Goal: Information Seeking & Learning: Learn about a topic

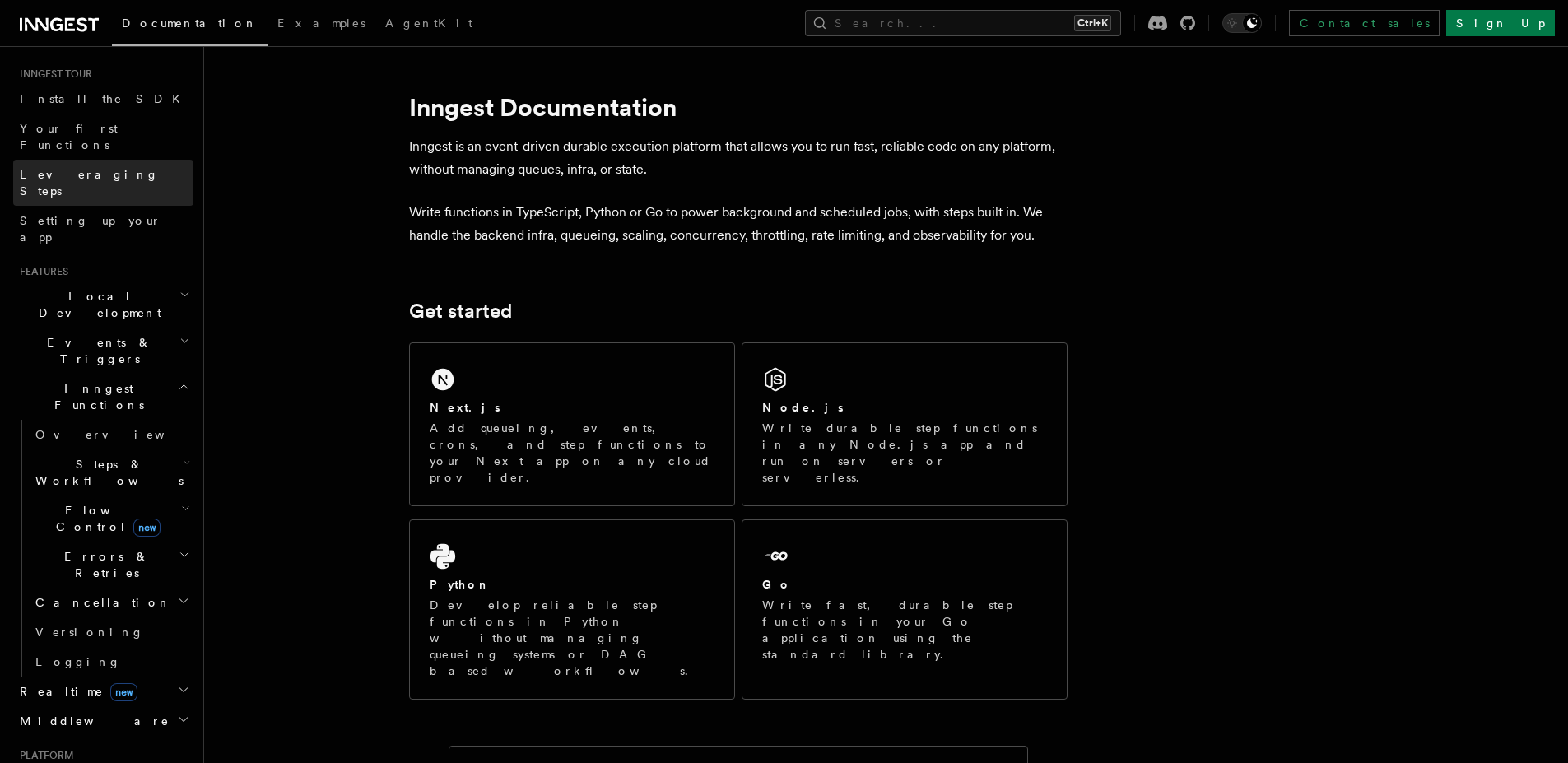
scroll to position [160, 0]
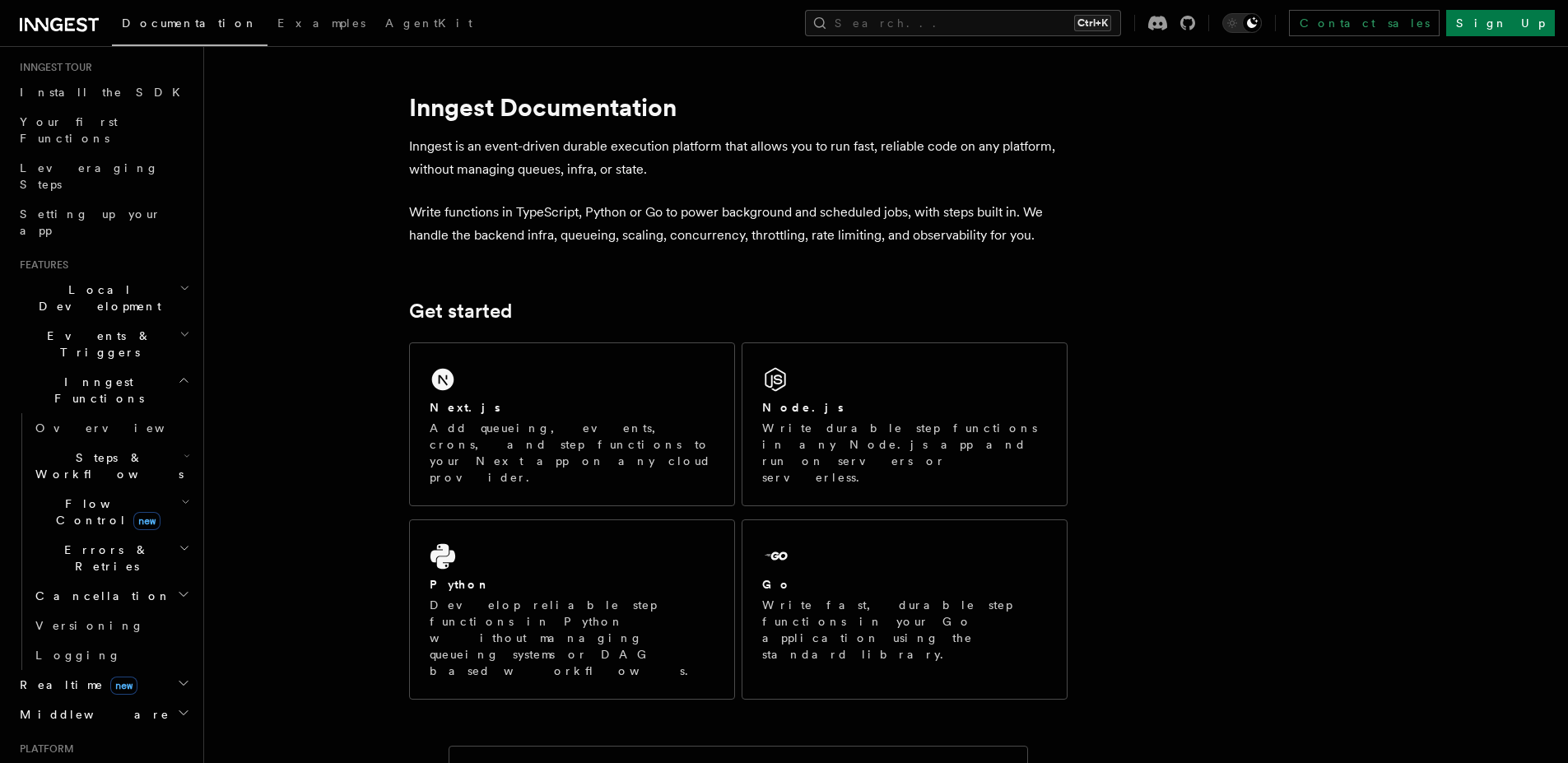
click at [134, 367] on h2 "Inngest Functions" at bounding box center [103, 389] width 180 height 46
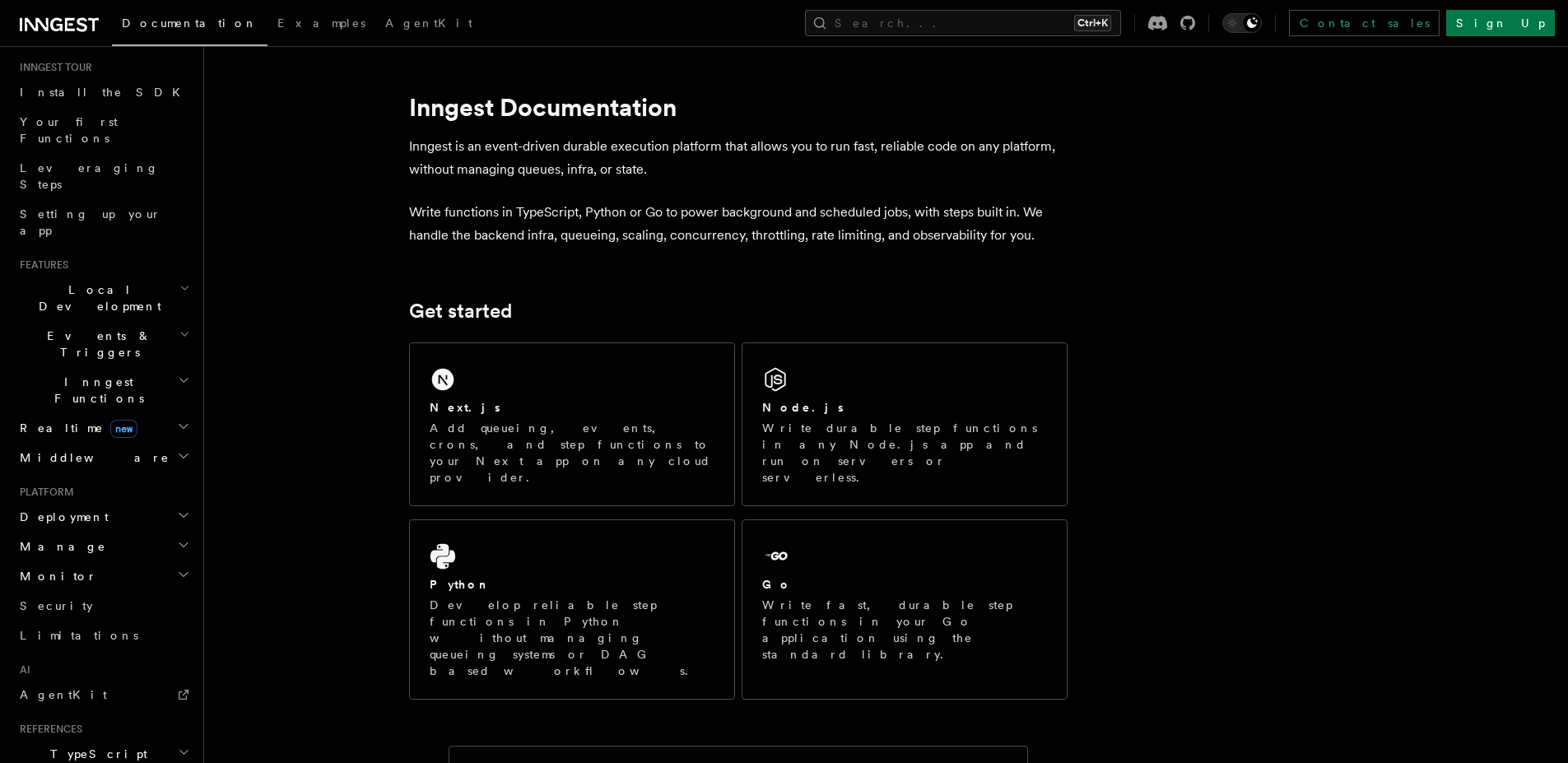
click at [134, 367] on h2 "Inngest Functions" at bounding box center [103, 389] width 180 height 46
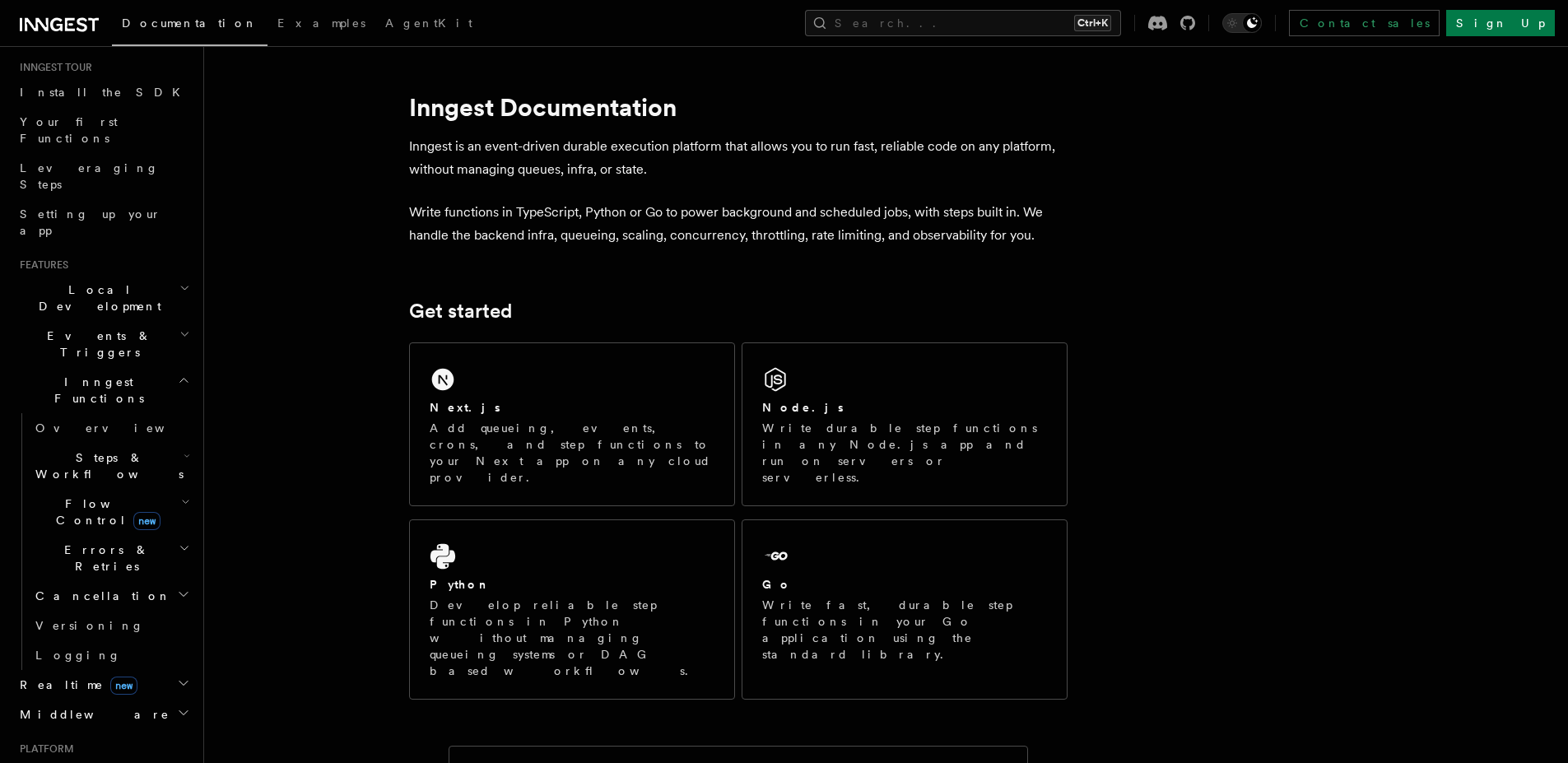
click at [133, 512] on span "new" at bounding box center [146, 521] width 27 height 18
click at [120, 534] on link "Overview" at bounding box center [118, 549] width 149 height 30
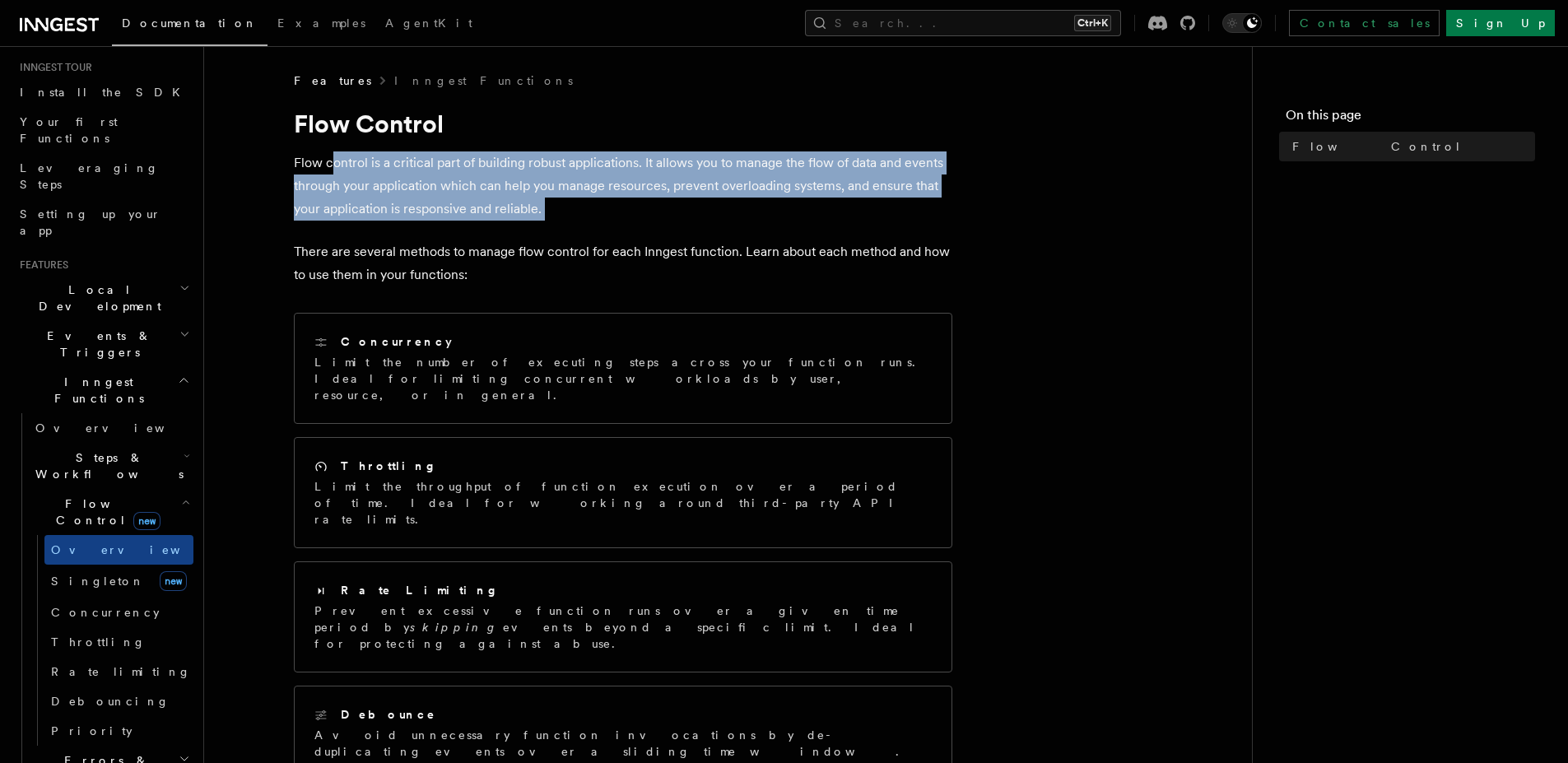
drag, startPoint x: 397, startPoint y: 223, endPoint x: 334, endPoint y: 154, distance: 93.4
click at [334, 154] on article "Features Inngest Functions Flow Control Flow control is a critical part of buil…" at bounding box center [728, 661] width 995 height 1178
click at [334, 154] on p "Flow control is a critical part of building robust applications. It allows you …" at bounding box center [622, 186] width 658 height 70
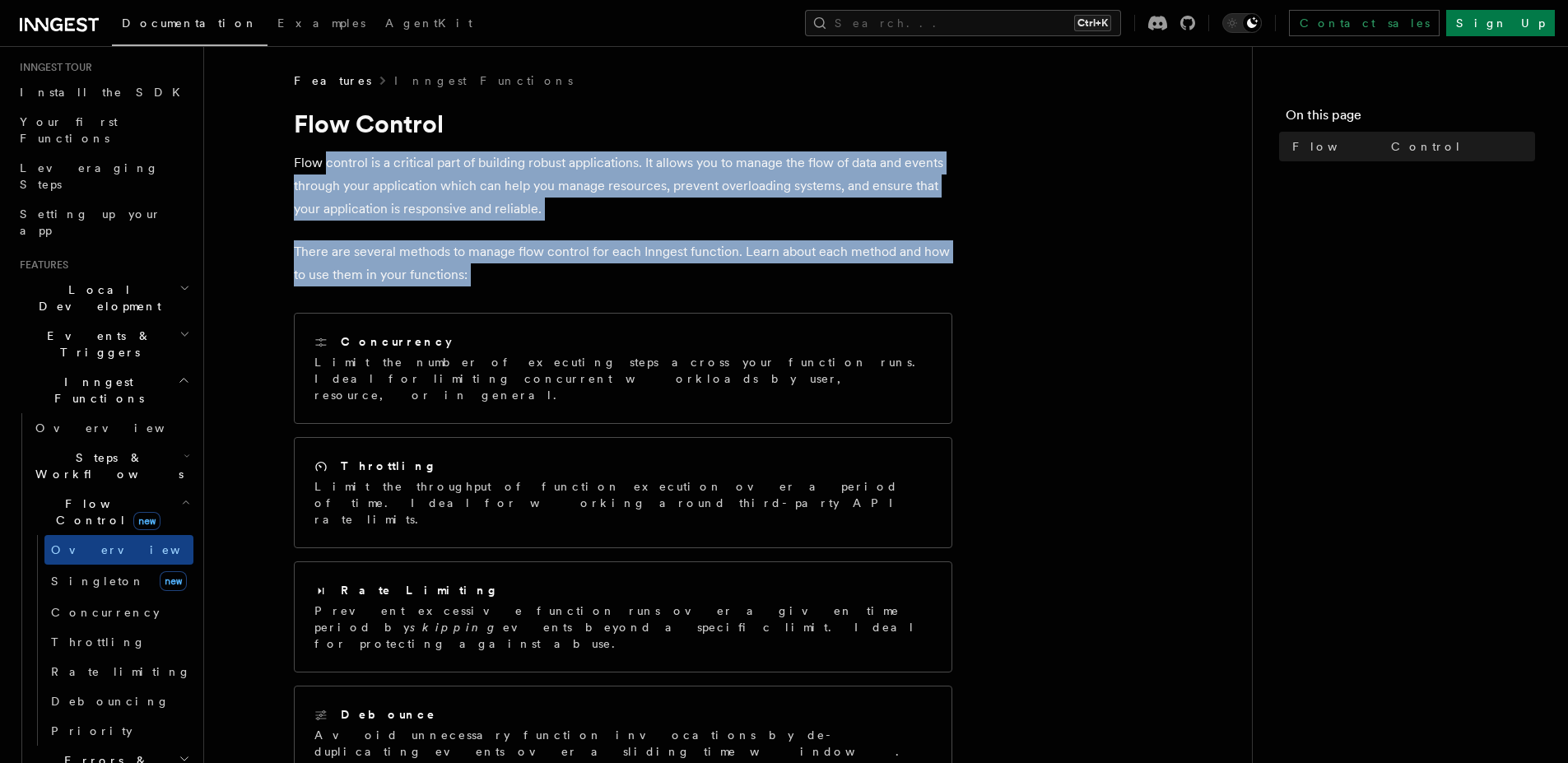
drag, startPoint x: 334, startPoint y: 154, endPoint x: 512, endPoint y: 270, distance: 212.5
click at [512, 270] on article "Features Inngest Functions Flow Control Flow control is a critical part of buil…" at bounding box center [728, 661] width 995 height 1178
click at [512, 270] on p "There are several methods to manage flow control for each Inngest function. Lea…" at bounding box center [622, 262] width 658 height 46
drag, startPoint x: 512, startPoint y: 270, endPoint x: 276, endPoint y: 162, distance: 259.5
click at [276, 162] on article "Features Inngest Functions Flow Control Flow control is a critical part of buil…" at bounding box center [728, 661] width 995 height 1178
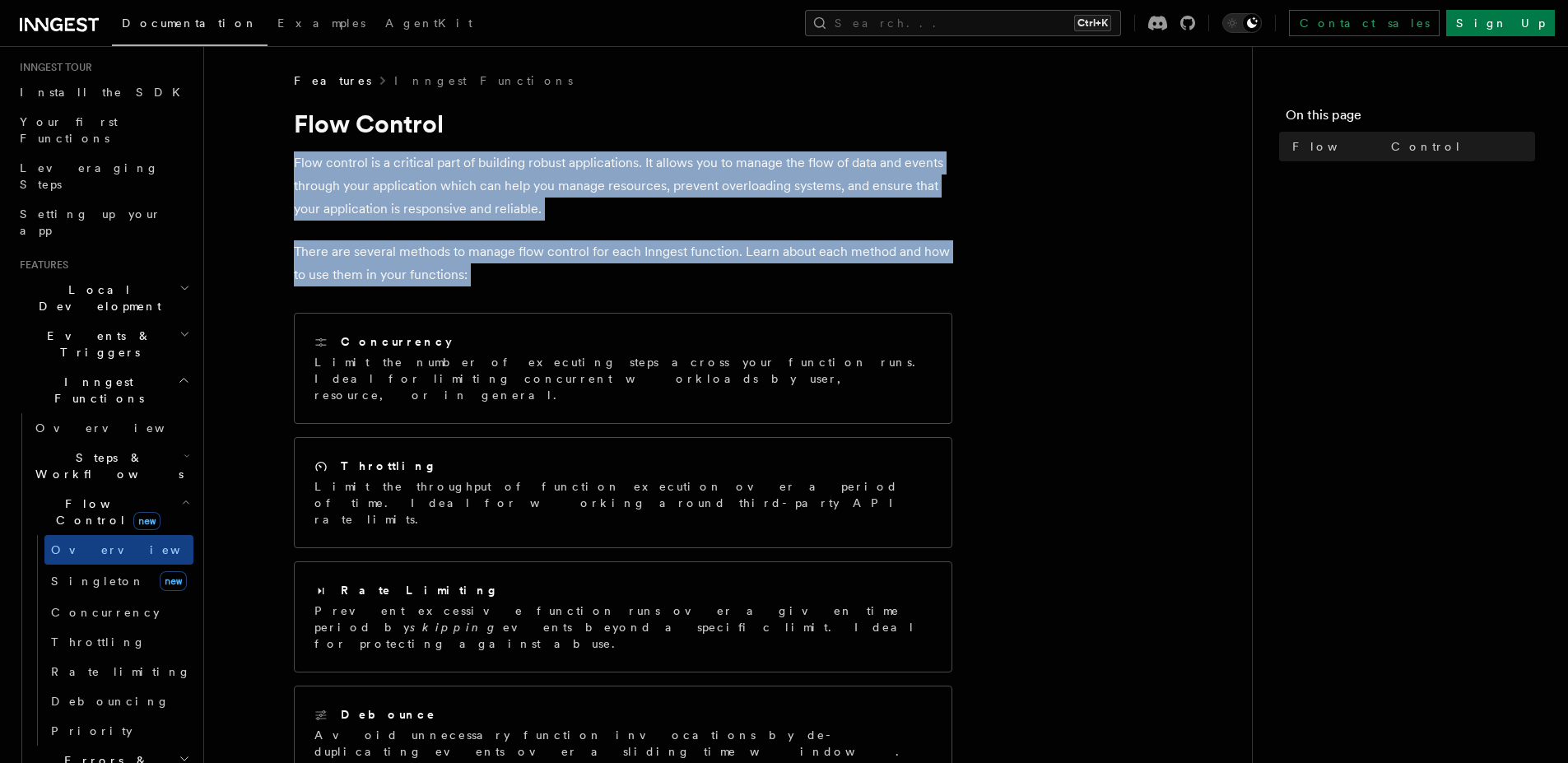
click at [276, 162] on article "Features Inngest Functions Flow Control Flow control is a critical part of buil…" at bounding box center [728, 661] width 995 height 1178
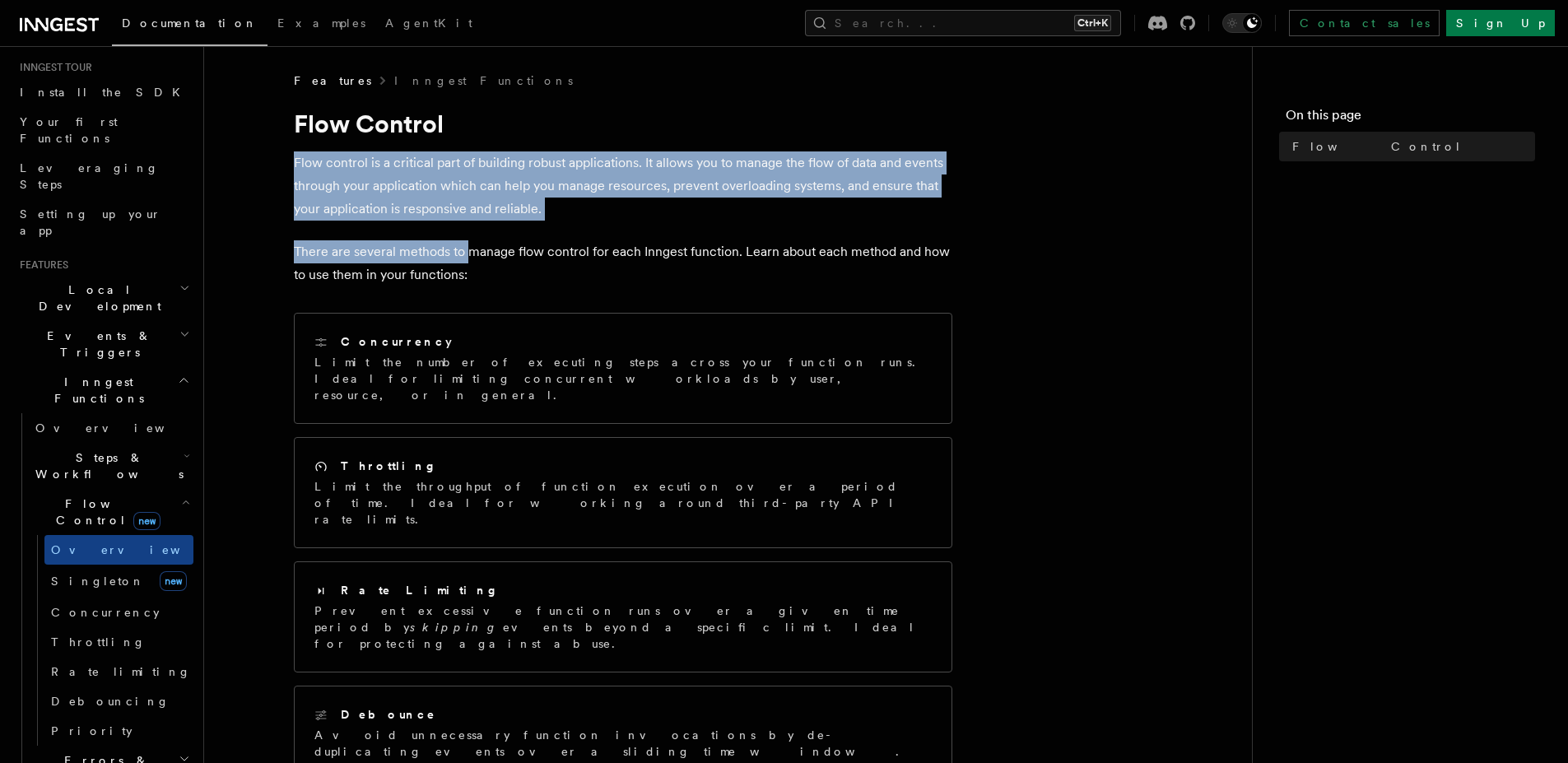
drag, startPoint x: 276, startPoint y: 162, endPoint x: 486, endPoint y: 268, distance: 235.2
click at [486, 268] on article "Features Inngest Functions Flow Control Flow control is a critical part of buil…" at bounding box center [728, 661] width 995 height 1178
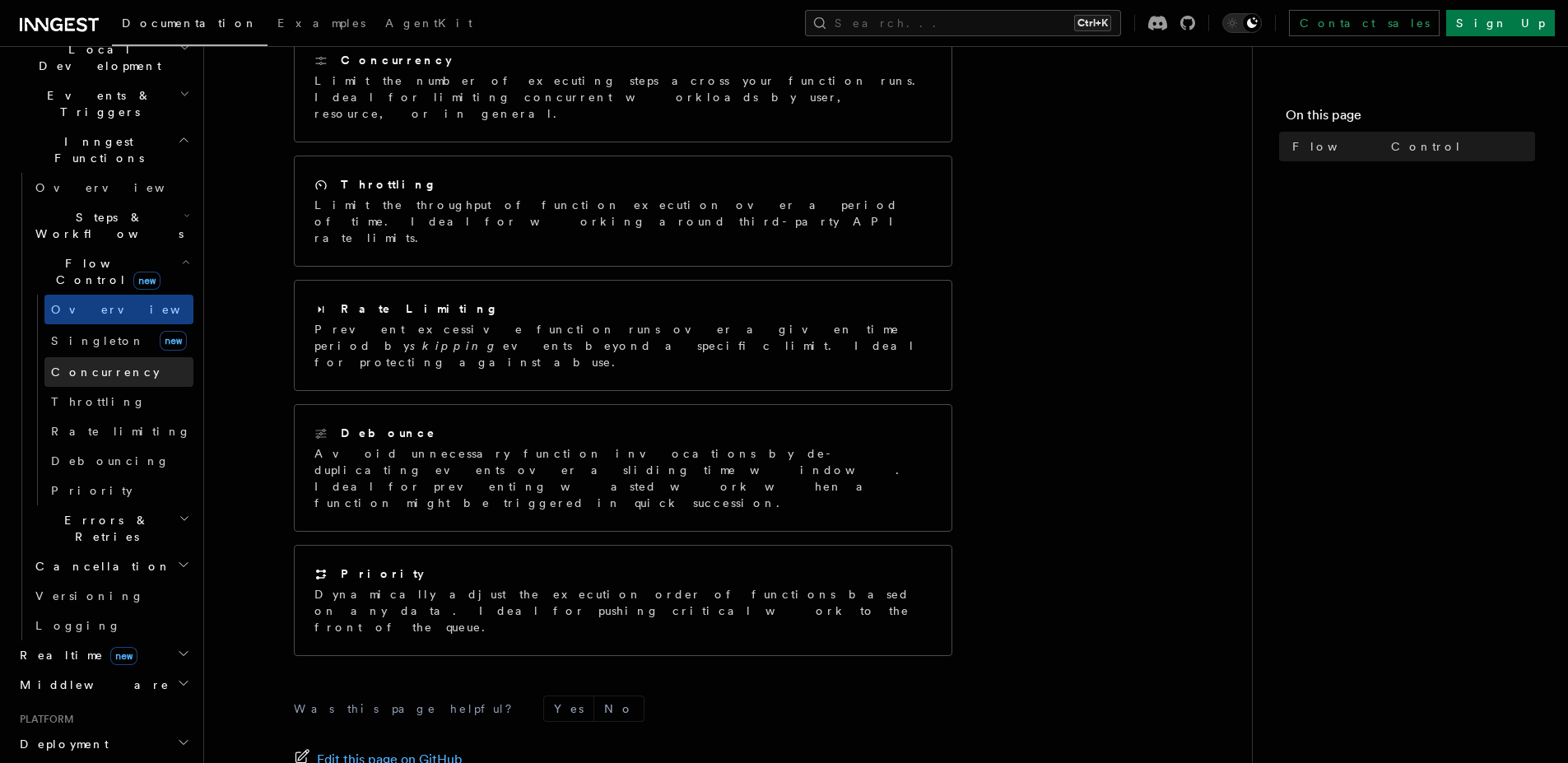
scroll to position [422, 0]
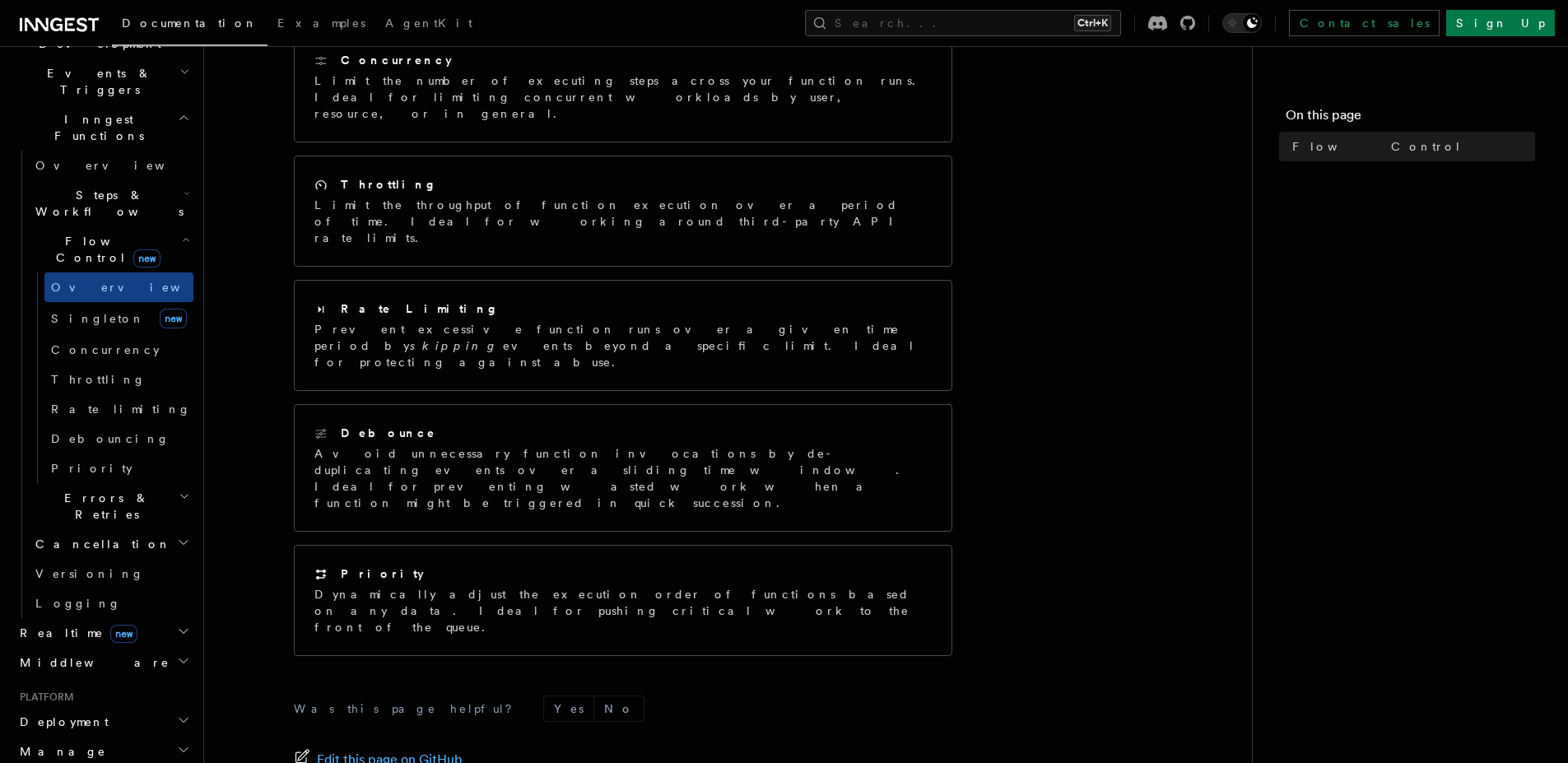
click at [147, 618] on h2 "Realtime new" at bounding box center [103, 633] width 180 height 30
click at [127, 647] on link "Overview" at bounding box center [110, 662] width 164 height 30
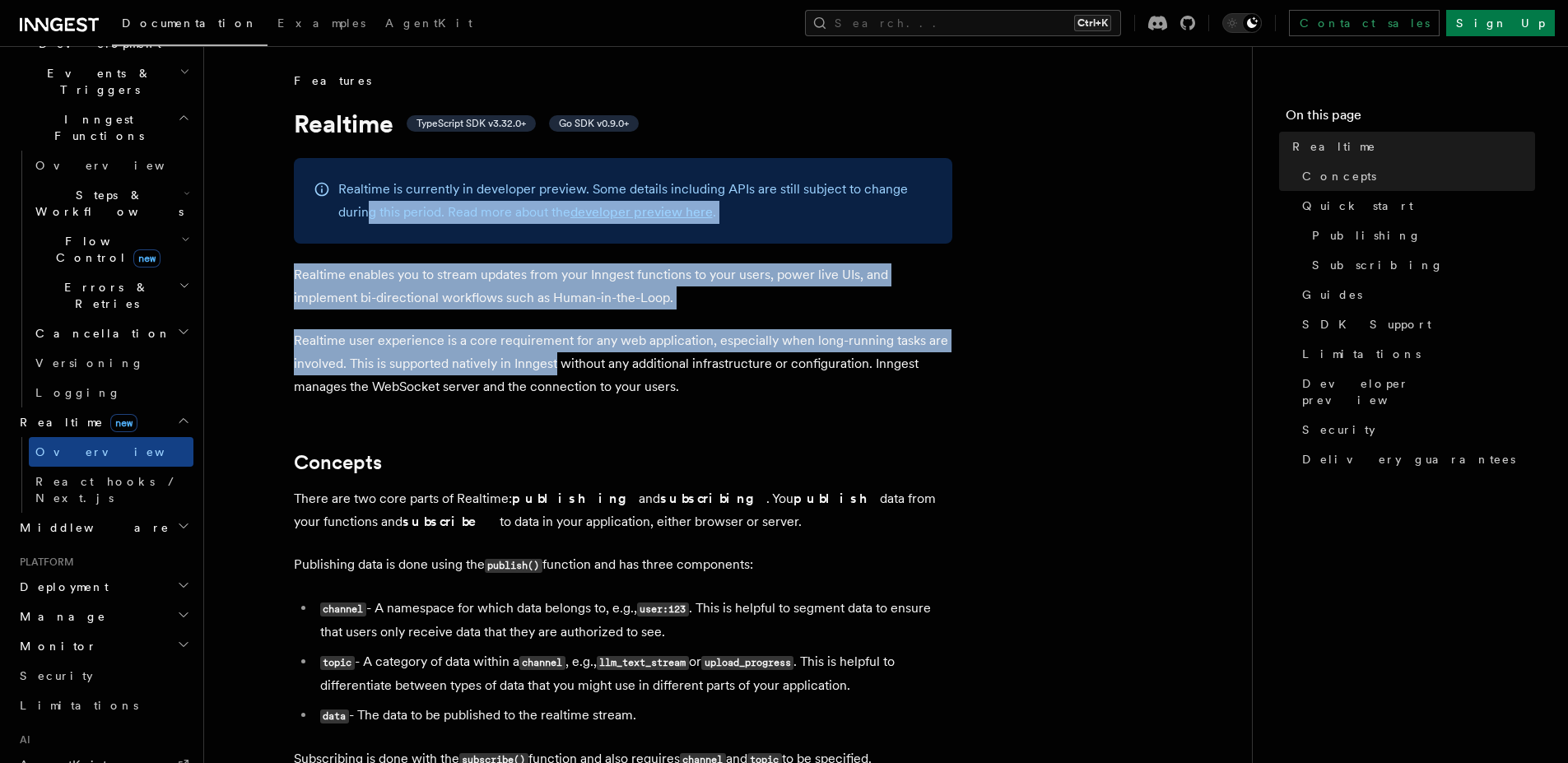
drag, startPoint x: 364, startPoint y: 215, endPoint x: 587, endPoint y: 382, distance: 278.6
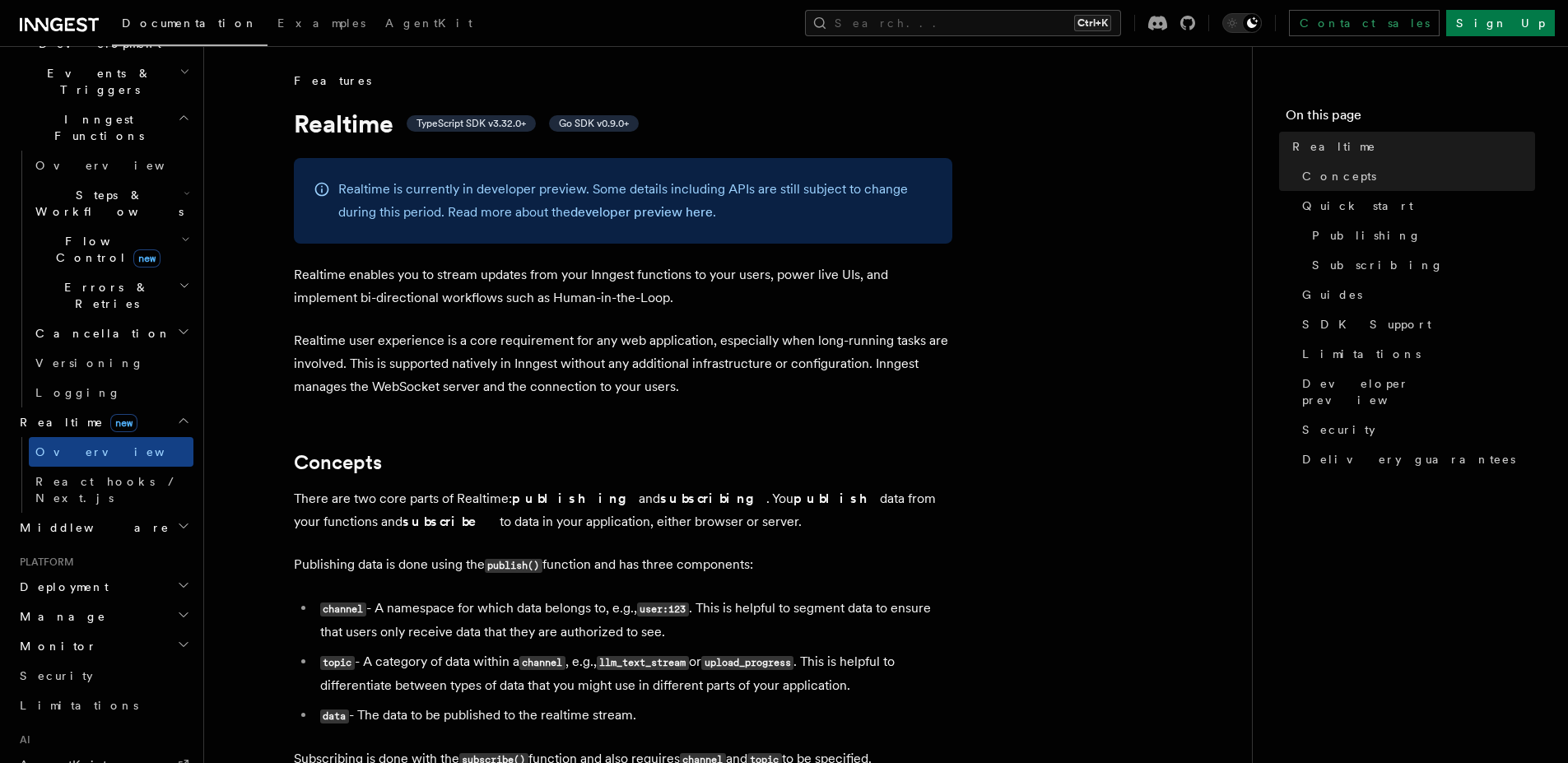
click at [766, 388] on p "Realtime user experience is a core requirement for any web application, especia…" at bounding box center [622, 364] width 658 height 70
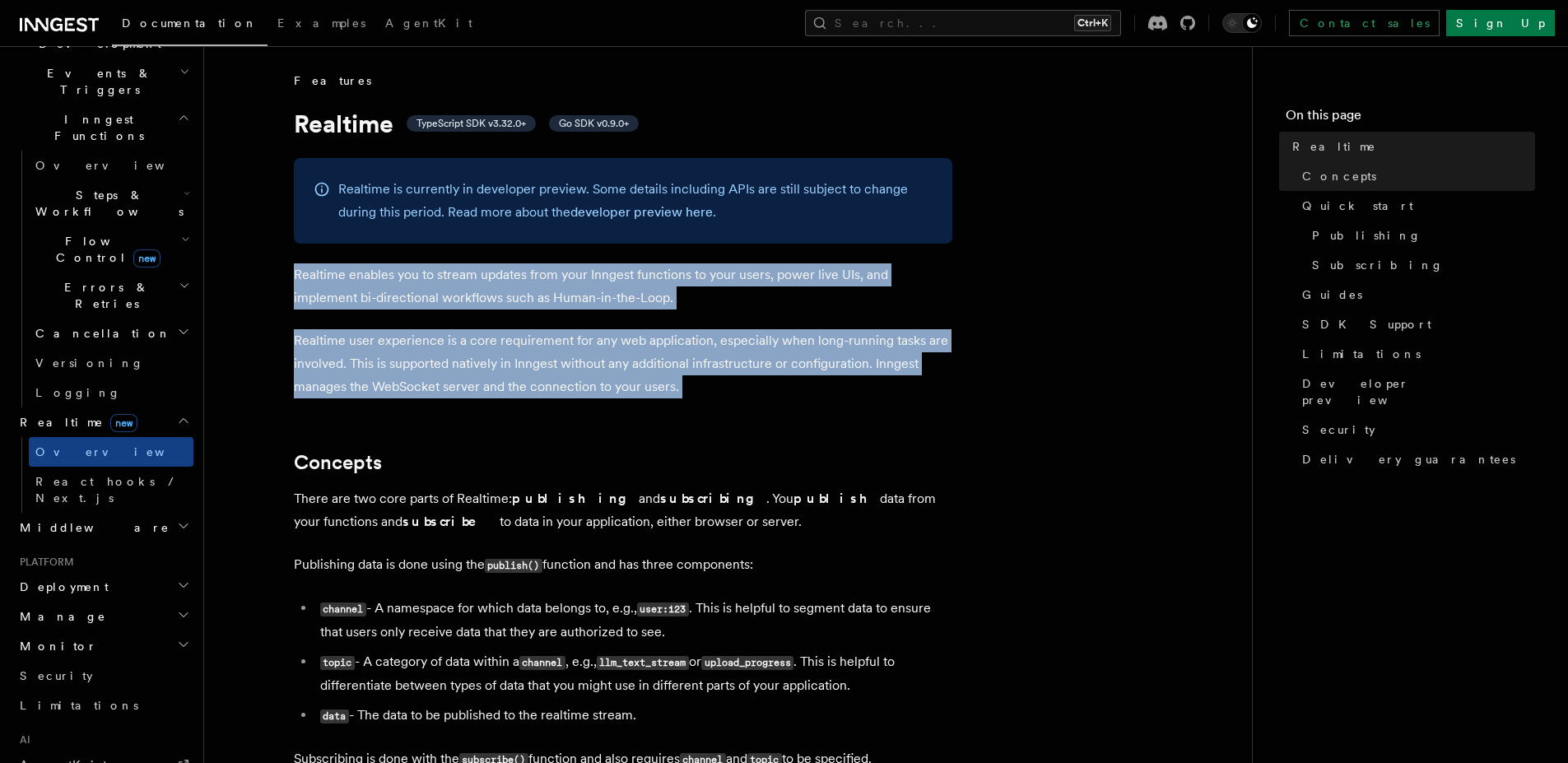
drag, startPoint x: 766, startPoint y: 388, endPoint x: 330, endPoint y: 258, distance: 455.0
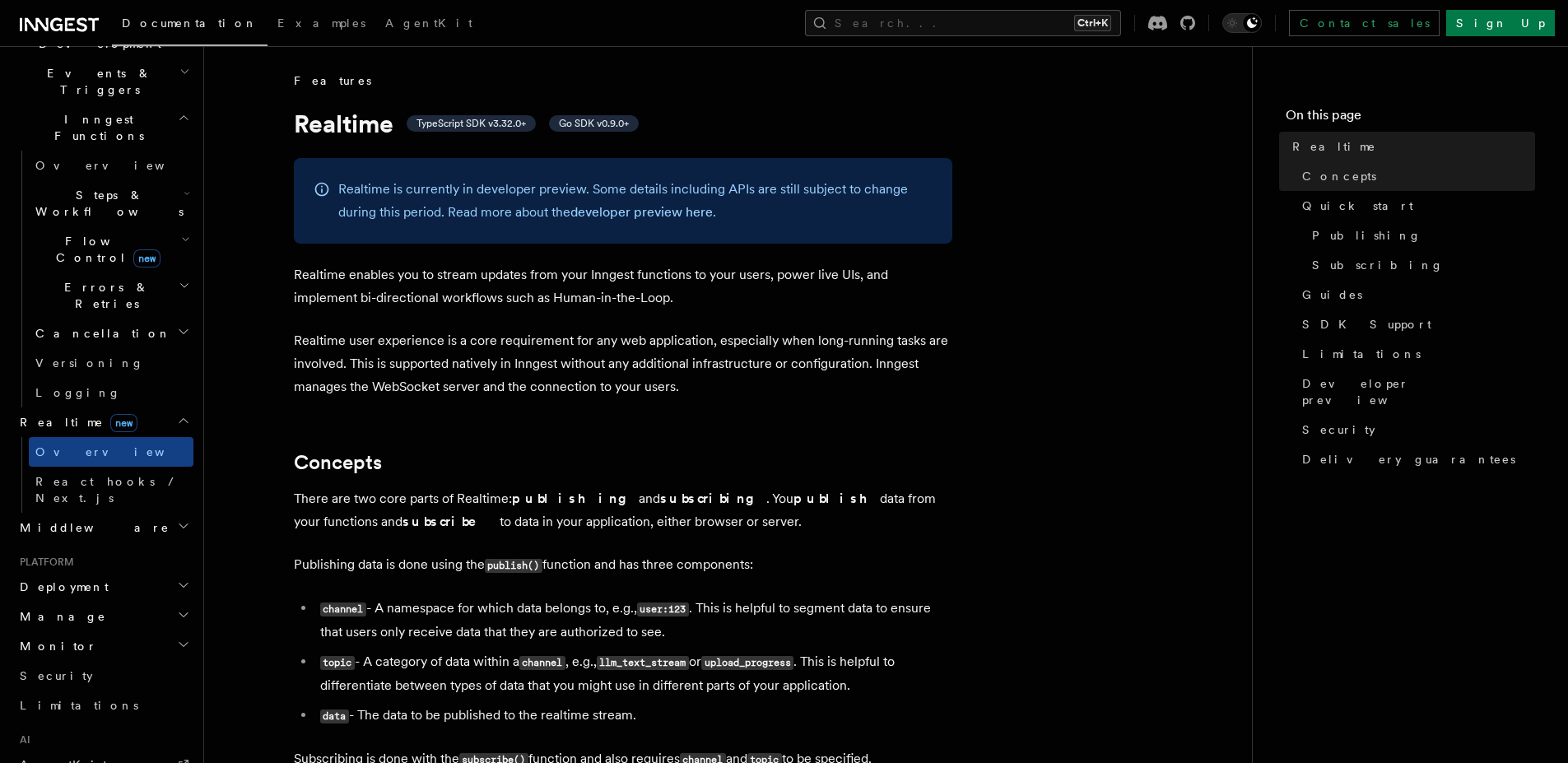
click at [104, 233] on span "Flow Control new" at bounding box center [104, 249] width 152 height 33
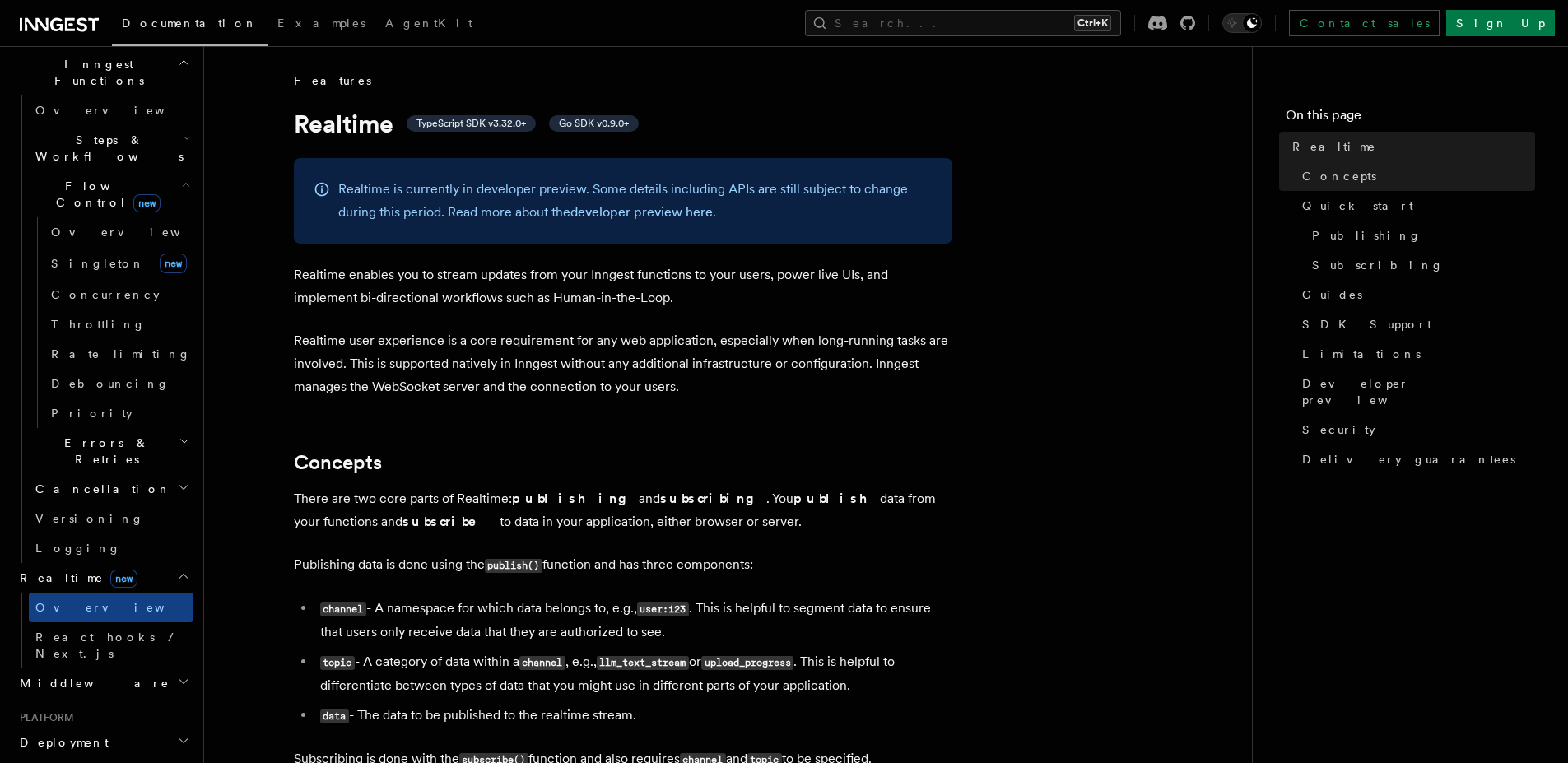
scroll to position [494, 0]
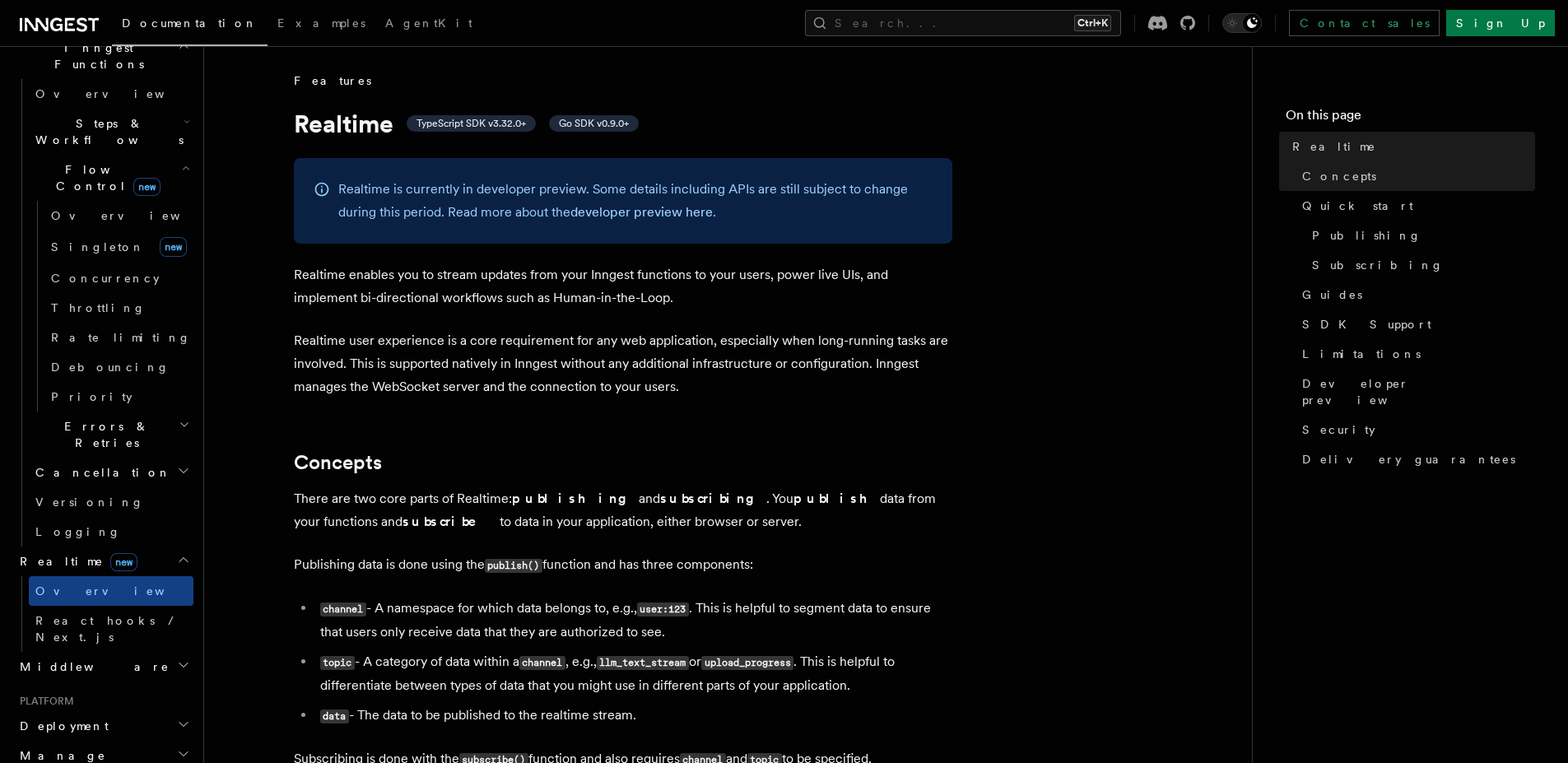
click at [116, 711] on h2 "Deployment" at bounding box center [103, 726] width 180 height 30
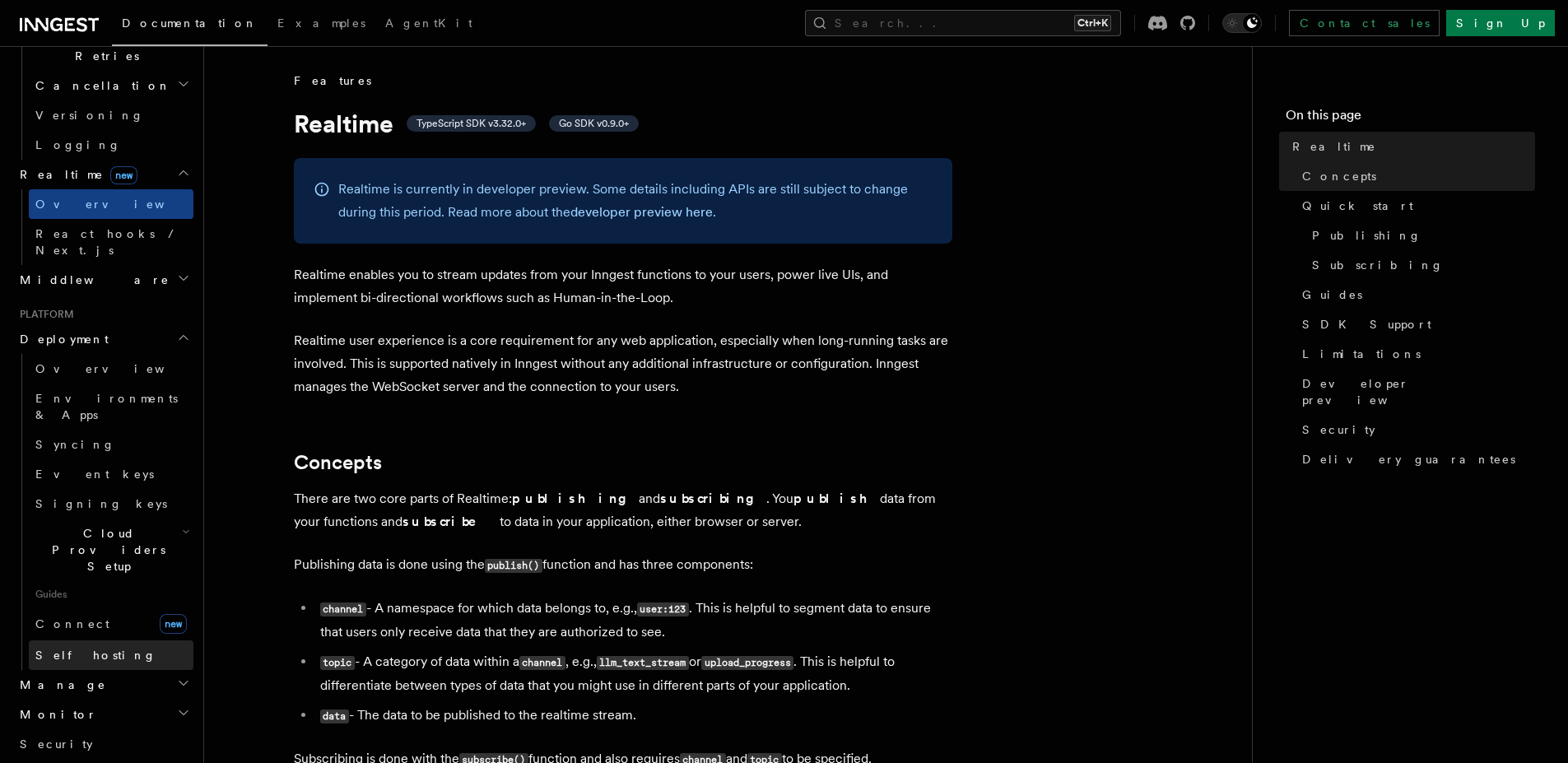
scroll to position [888, 0]
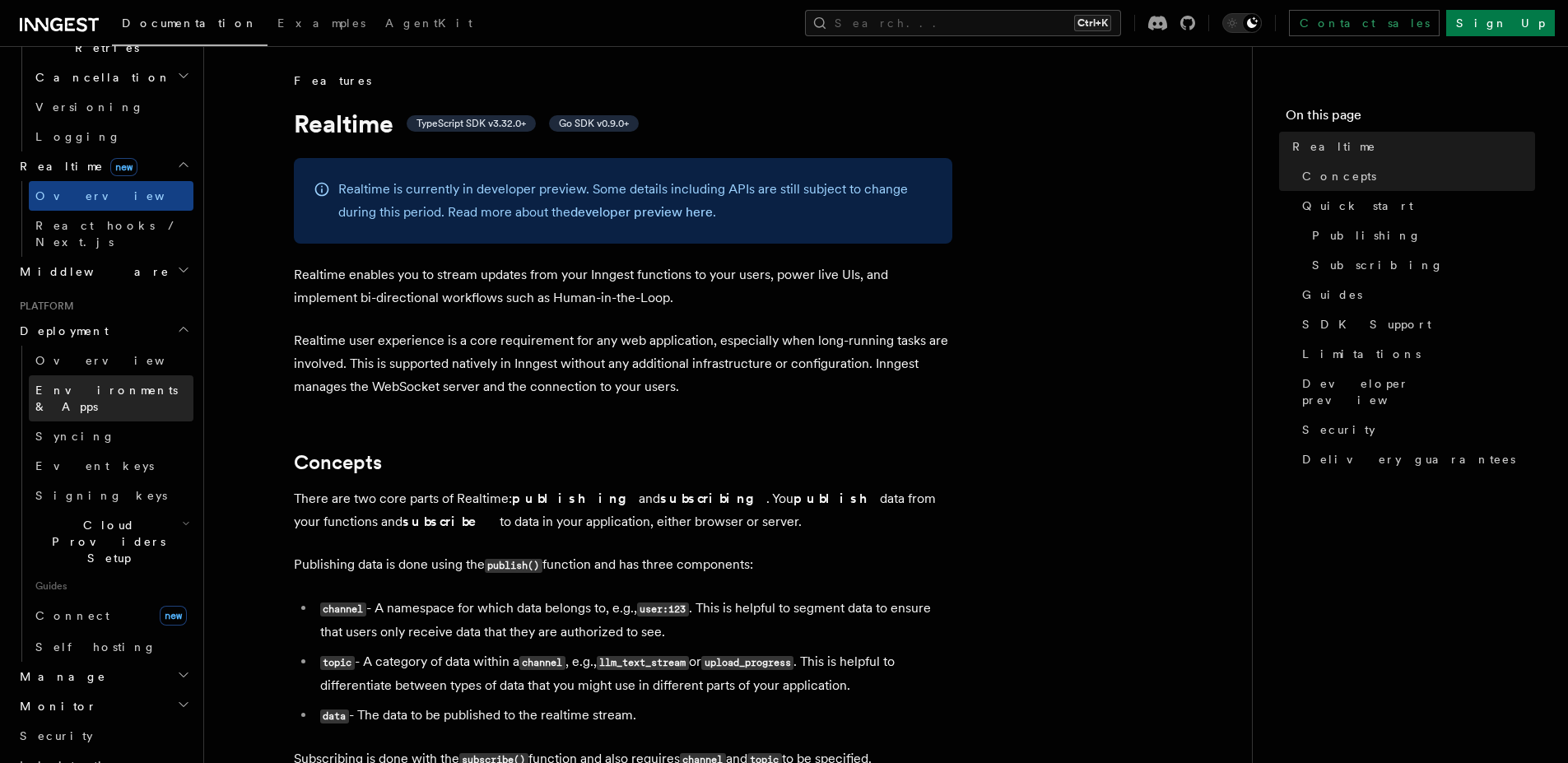
click at [105, 375] on link "Environments & Apps" at bounding box center [110, 398] width 164 height 46
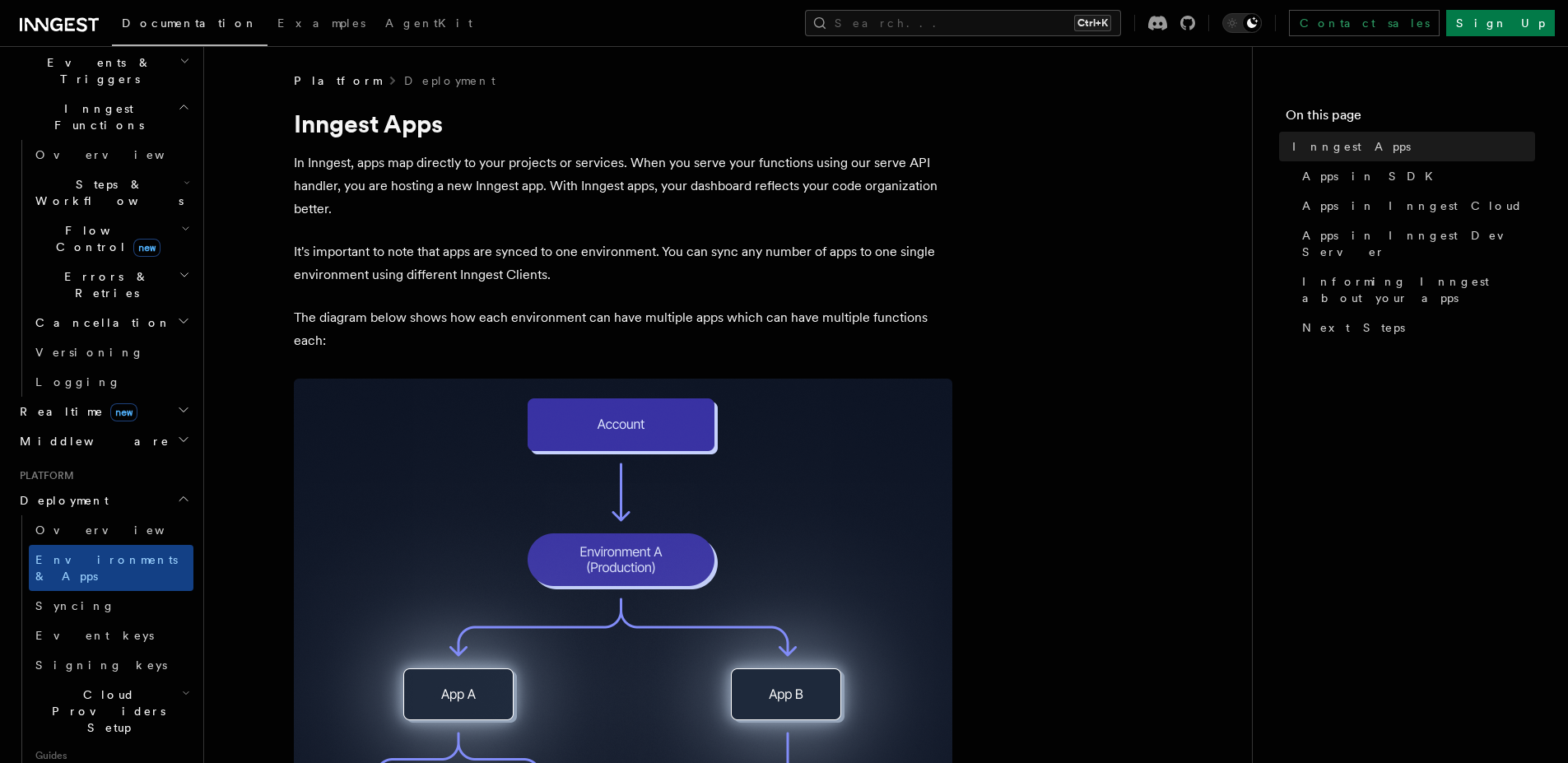
scroll to position [425, 0]
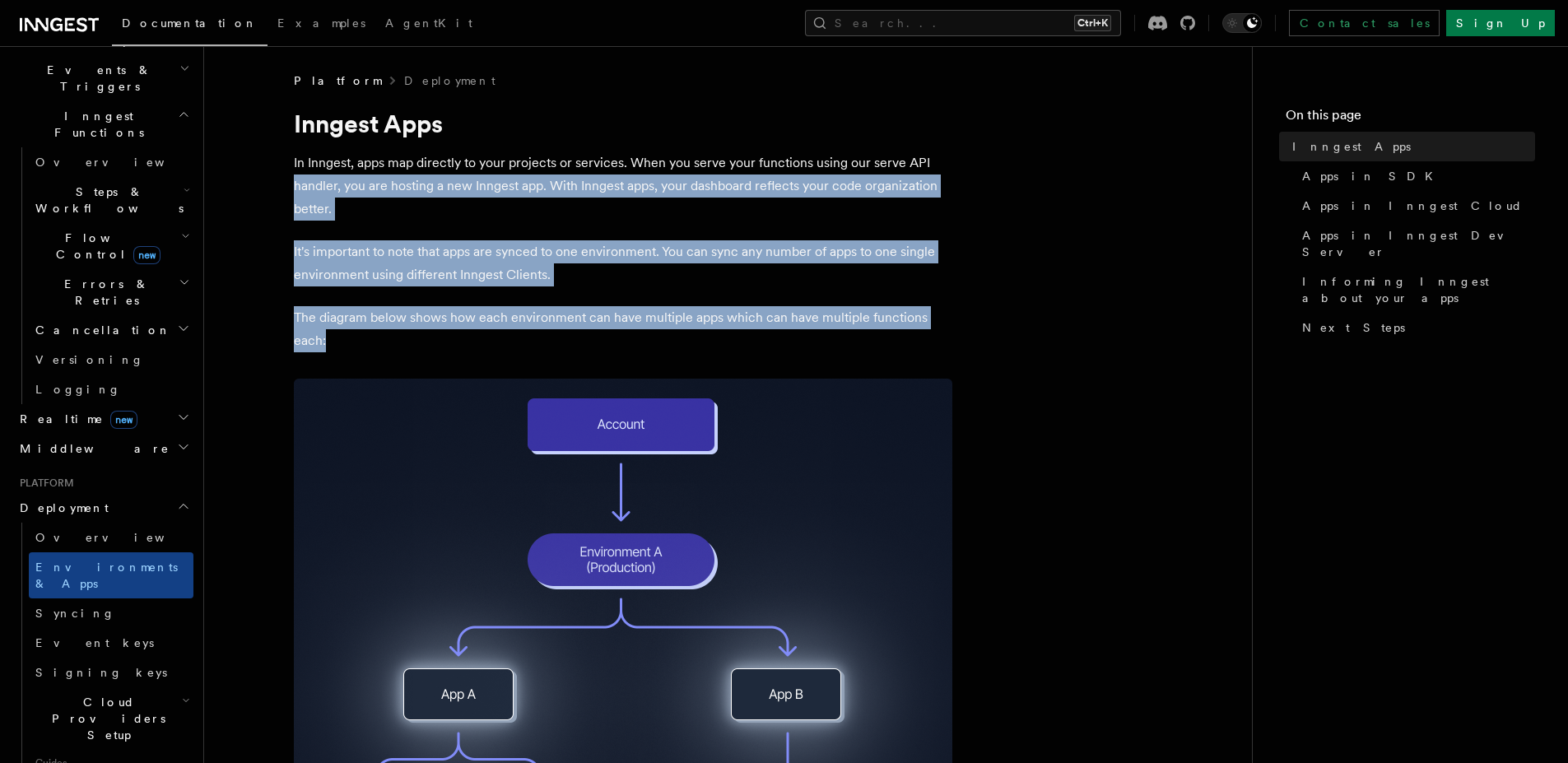
drag, startPoint x: 304, startPoint y: 195, endPoint x: 399, endPoint y: 401, distance: 226.9
click at [348, 348] on p "The diagram below shows how each environment can have multiple apps which can h…" at bounding box center [622, 328] width 658 height 46
drag, startPoint x: 348, startPoint y: 348, endPoint x: 302, endPoint y: 185, distance: 169.4
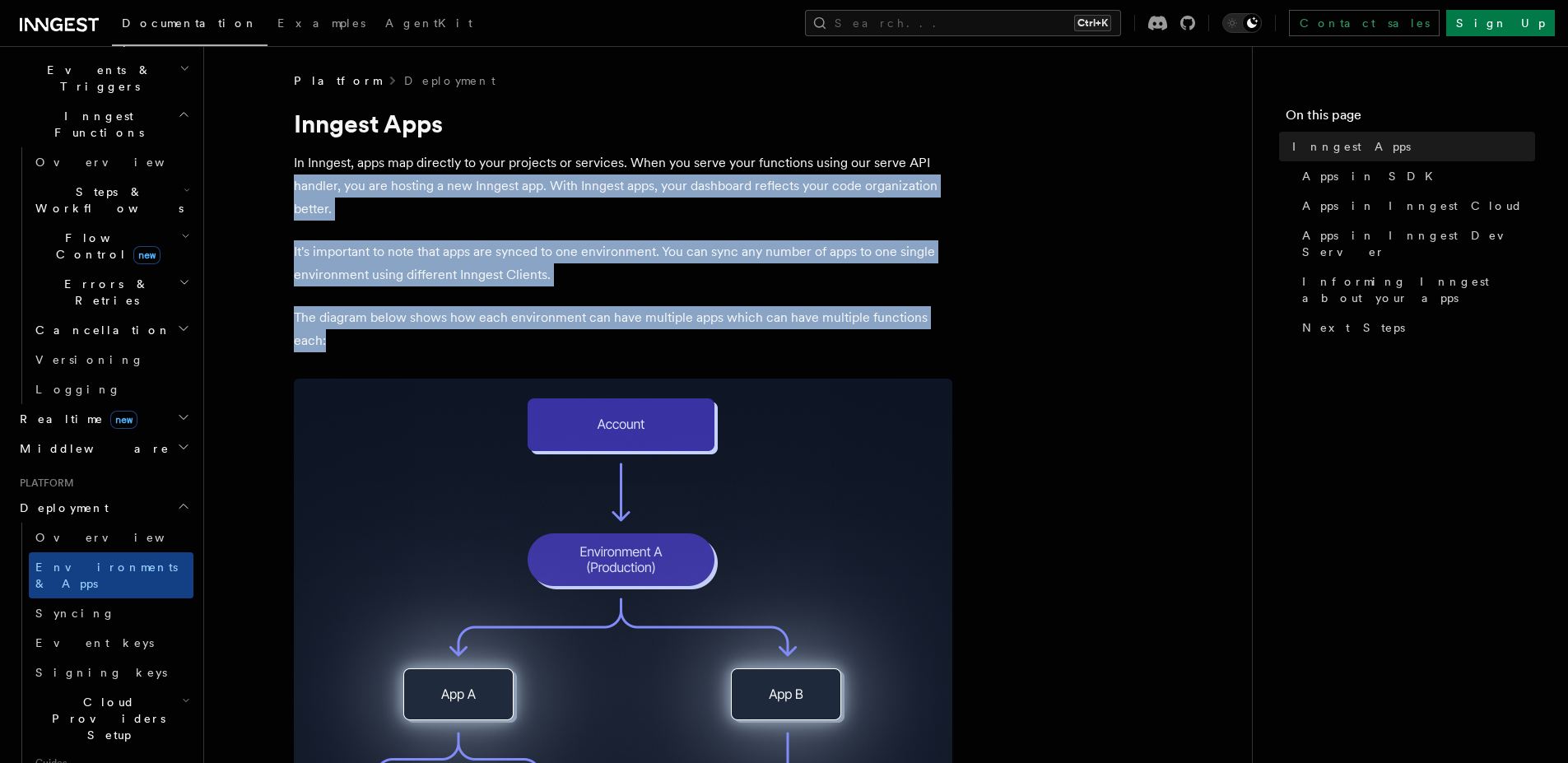
click at [302, 185] on p "In Inngest, apps map directly to your projects or services. When you serve your…" at bounding box center [622, 186] width 658 height 70
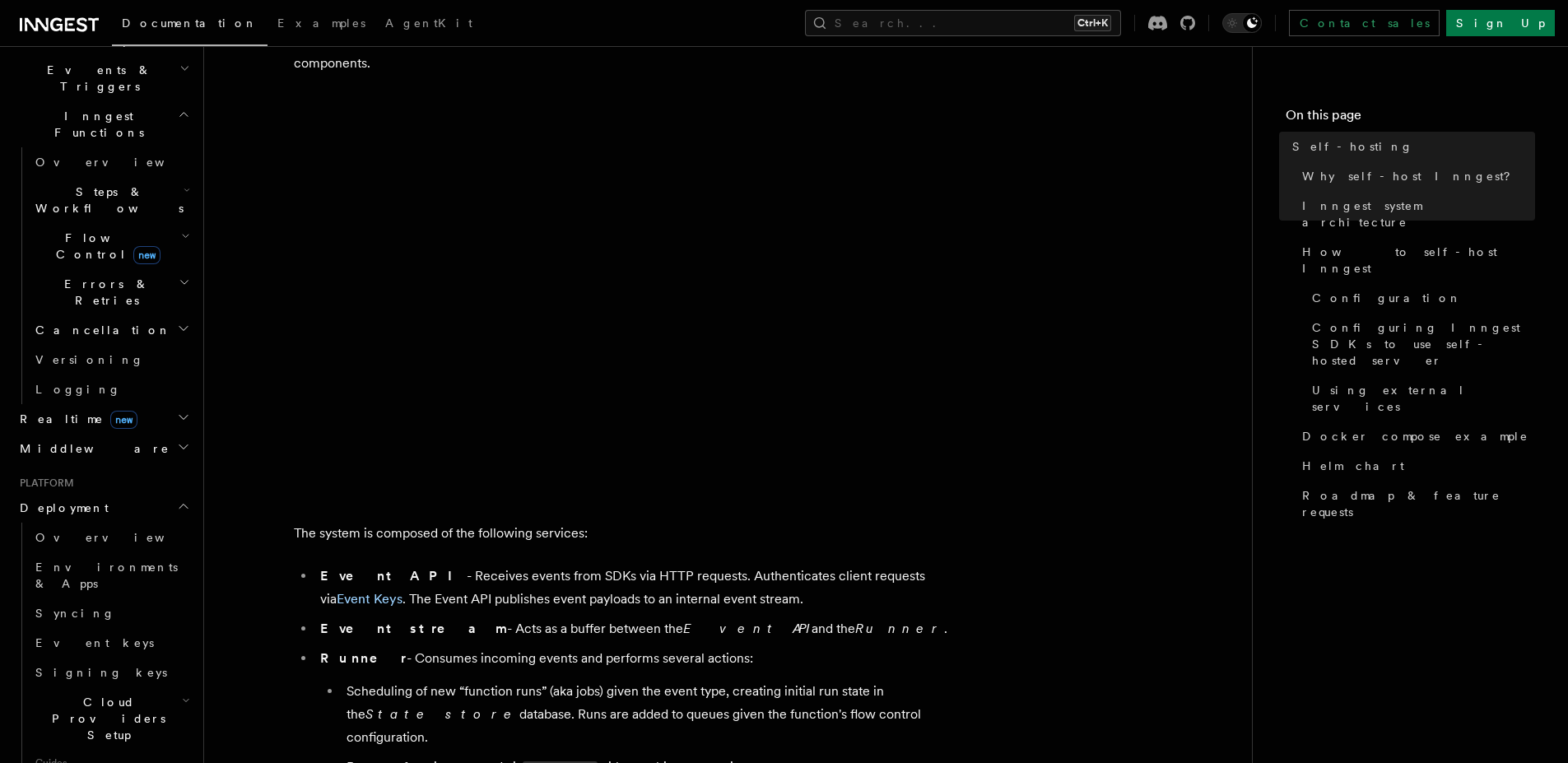
scroll to position [593, 0]
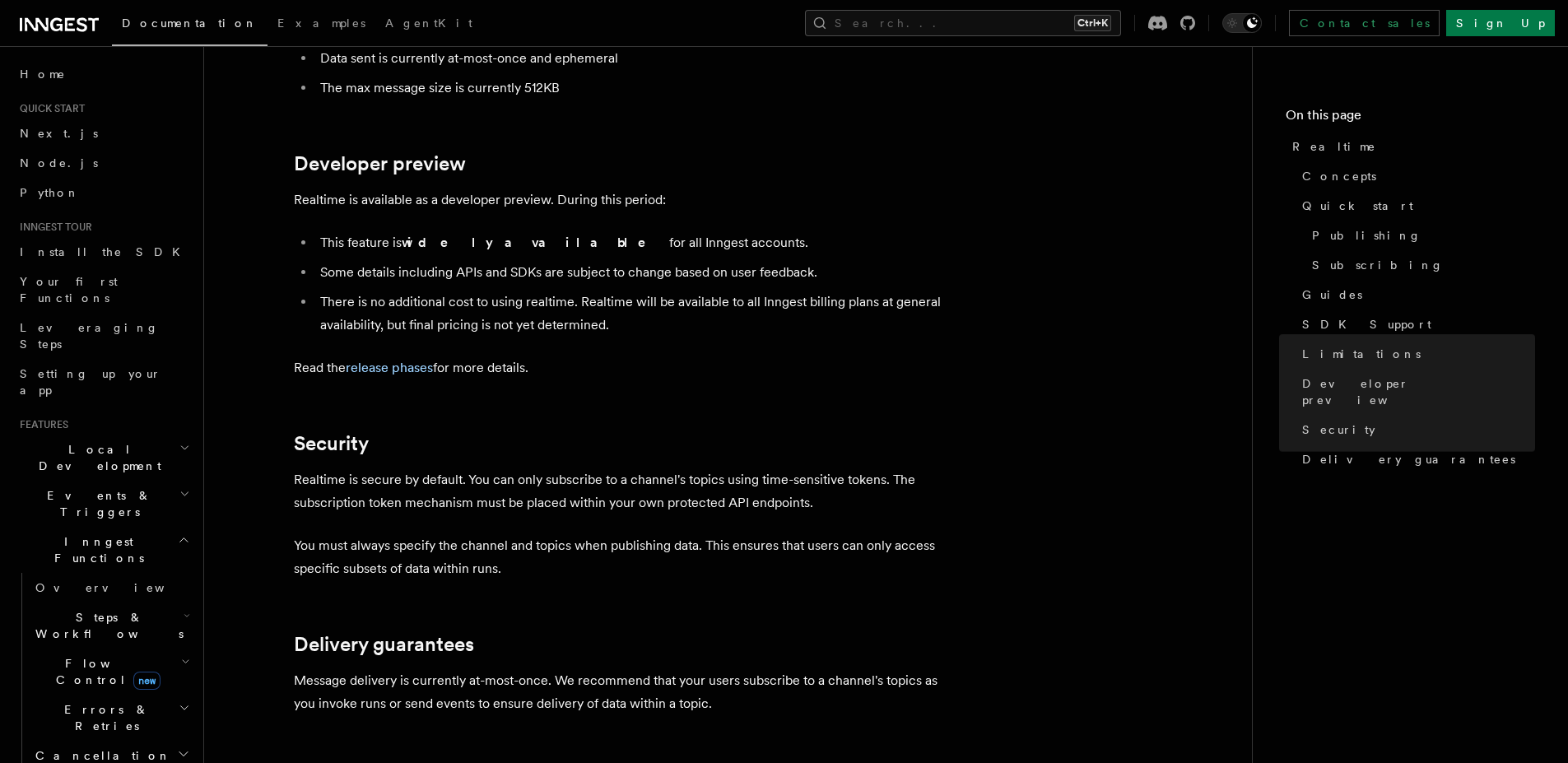
scroll to position [4371, 0]
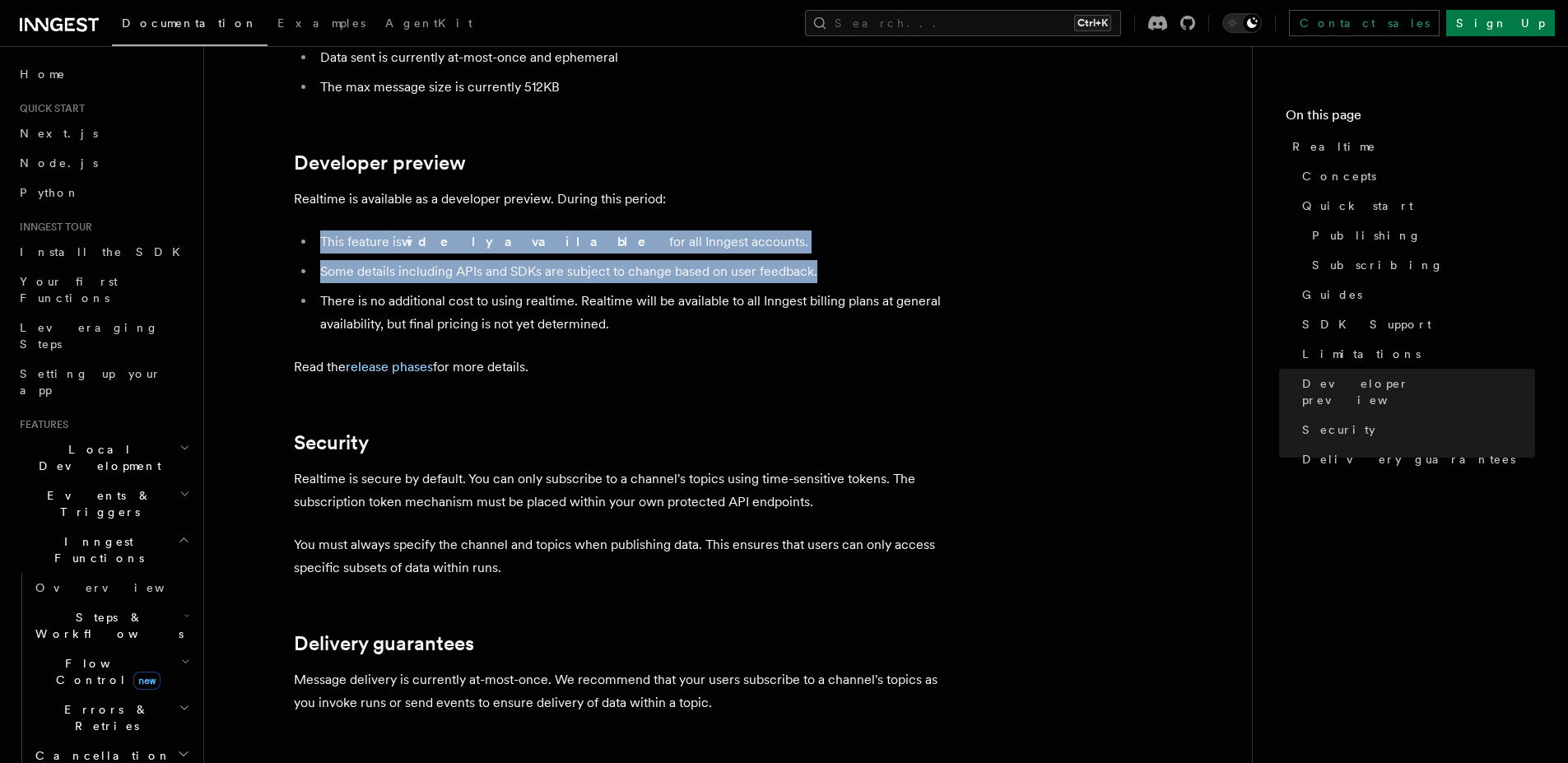
drag, startPoint x: 916, startPoint y: 142, endPoint x: 914, endPoint y: 215, distance: 73.0
click at [914, 230] on ul "This feature is widely available for all Inngest accounts. Some details includi…" at bounding box center [622, 282] width 658 height 105
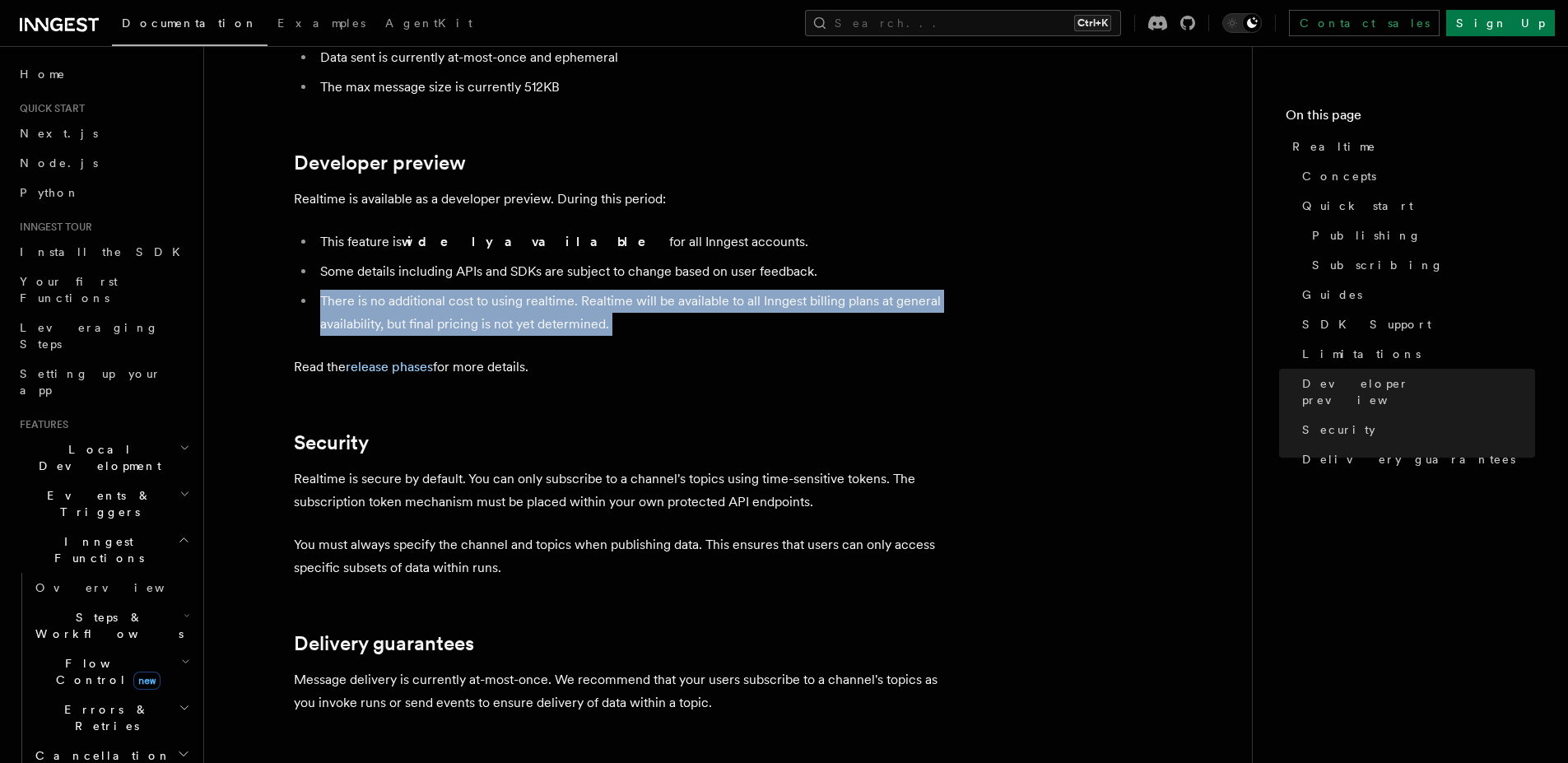
drag, startPoint x: 914, startPoint y: 215, endPoint x: 967, endPoint y: 261, distance: 70.2
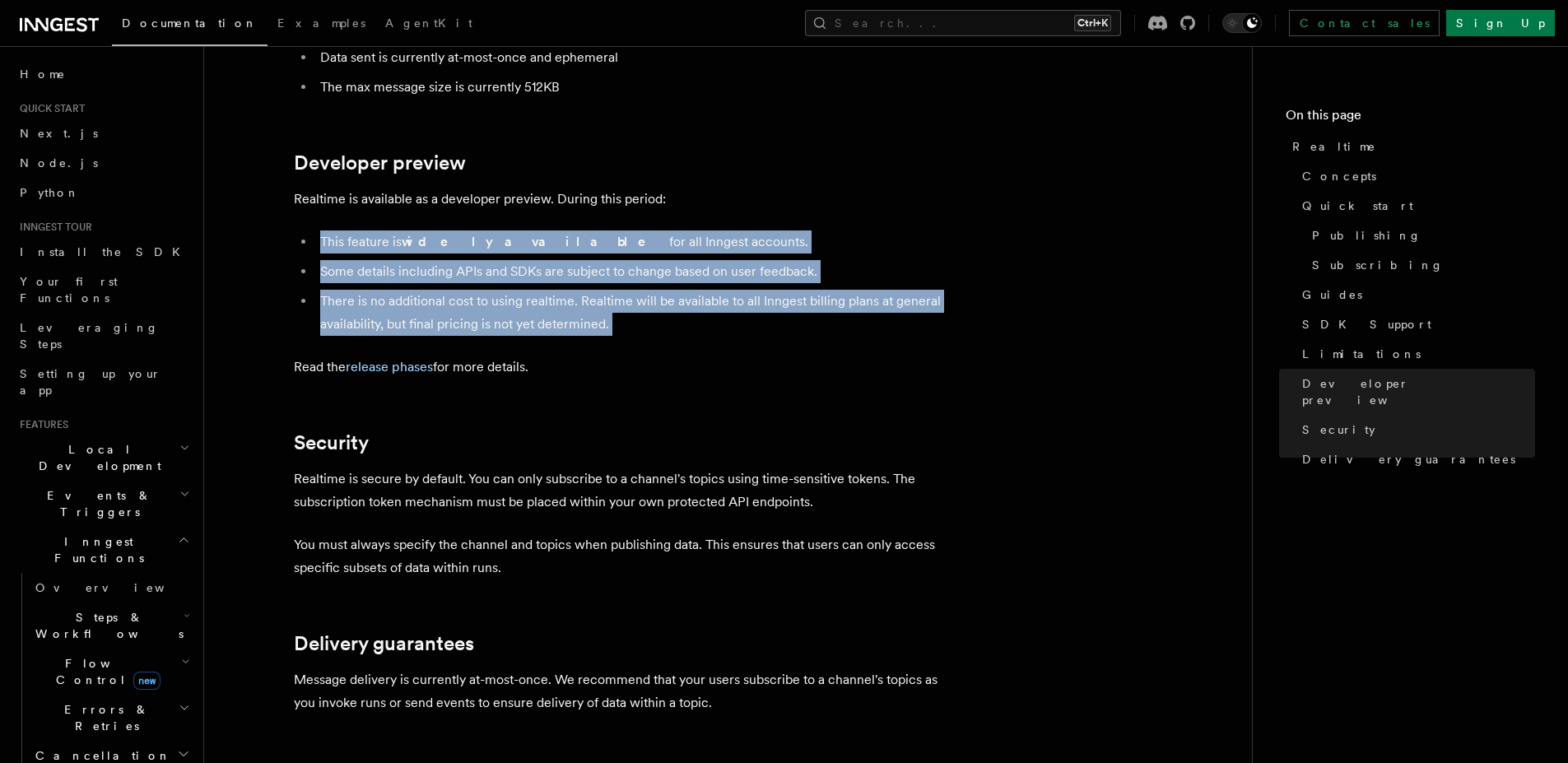
drag, startPoint x: 967, startPoint y: 261, endPoint x: 889, endPoint y: 133, distance: 149.9
click at [889, 188] on p "Realtime is available as a developer preview. During this period:" at bounding box center [622, 199] width 658 height 23
drag, startPoint x: 889, startPoint y: 133, endPoint x: 887, endPoint y: 255, distance: 122.0
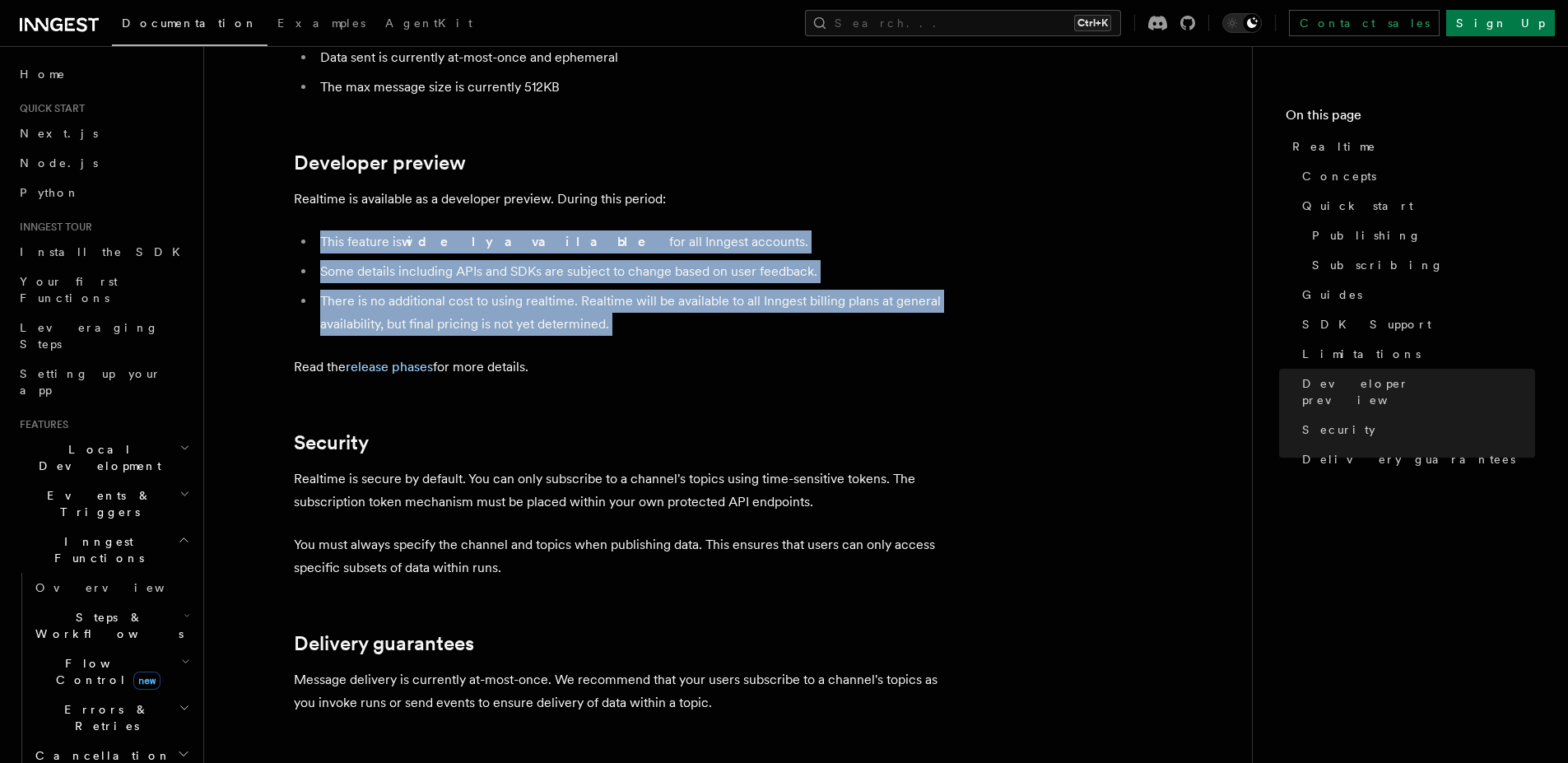
click at [887, 289] on li "There is no additional cost to using realtime. Realtime will be available to al…" at bounding box center [634, 312] width 637 height 46
drag, startPoint x: 887, startPoint y: 255, endPoint x: 804, endPoint y: 143, distance: 139.4
drag, startPoint x: 804, startPoint y: 143, endPoint x: 788, endPoint y: 249, distance: 107.2
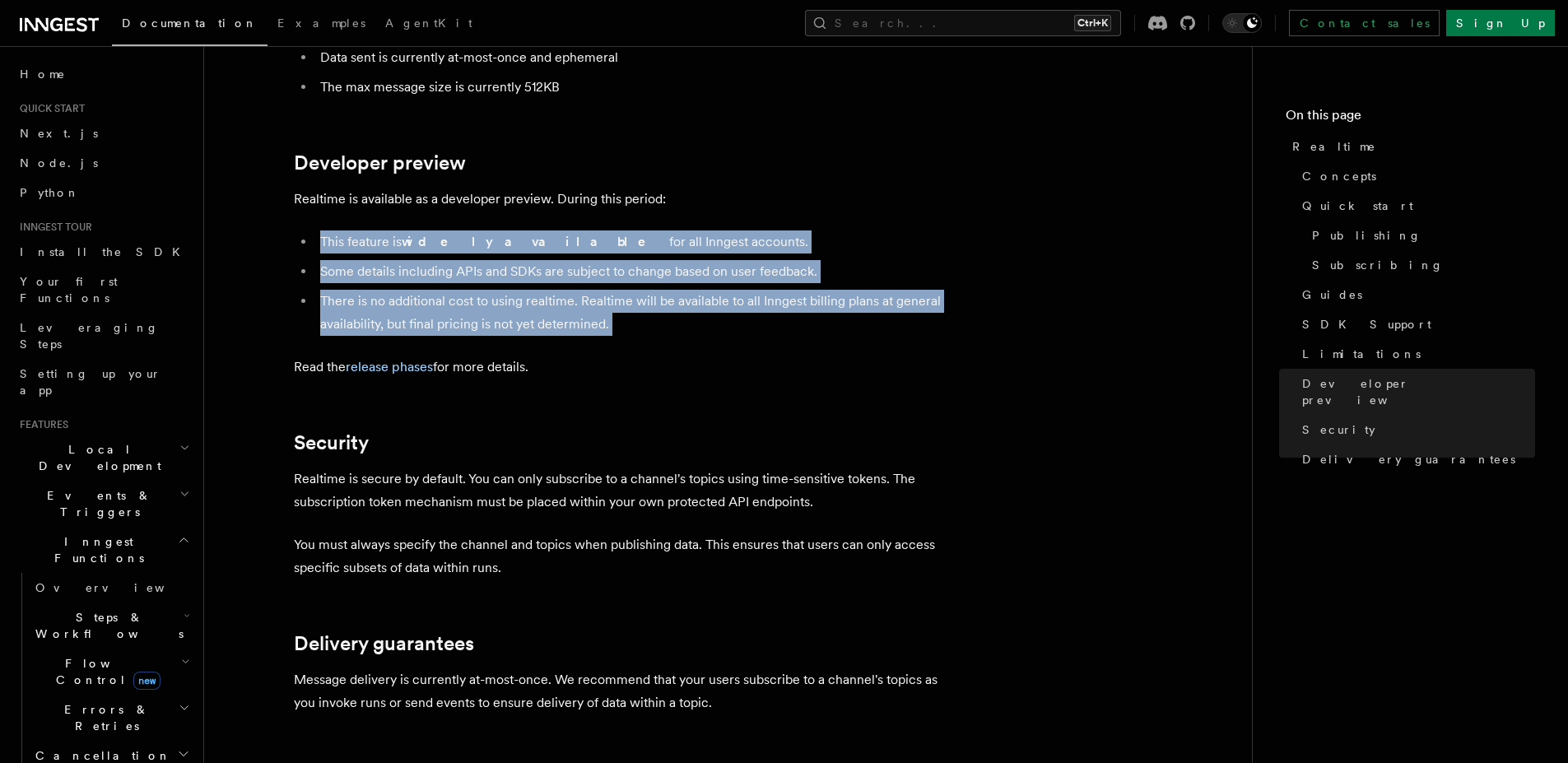
click at [788, 289] on li "There is no additional cost to using realtime. Realtime will be available to al…" at bounding box center [634, 312] width 637 height 46
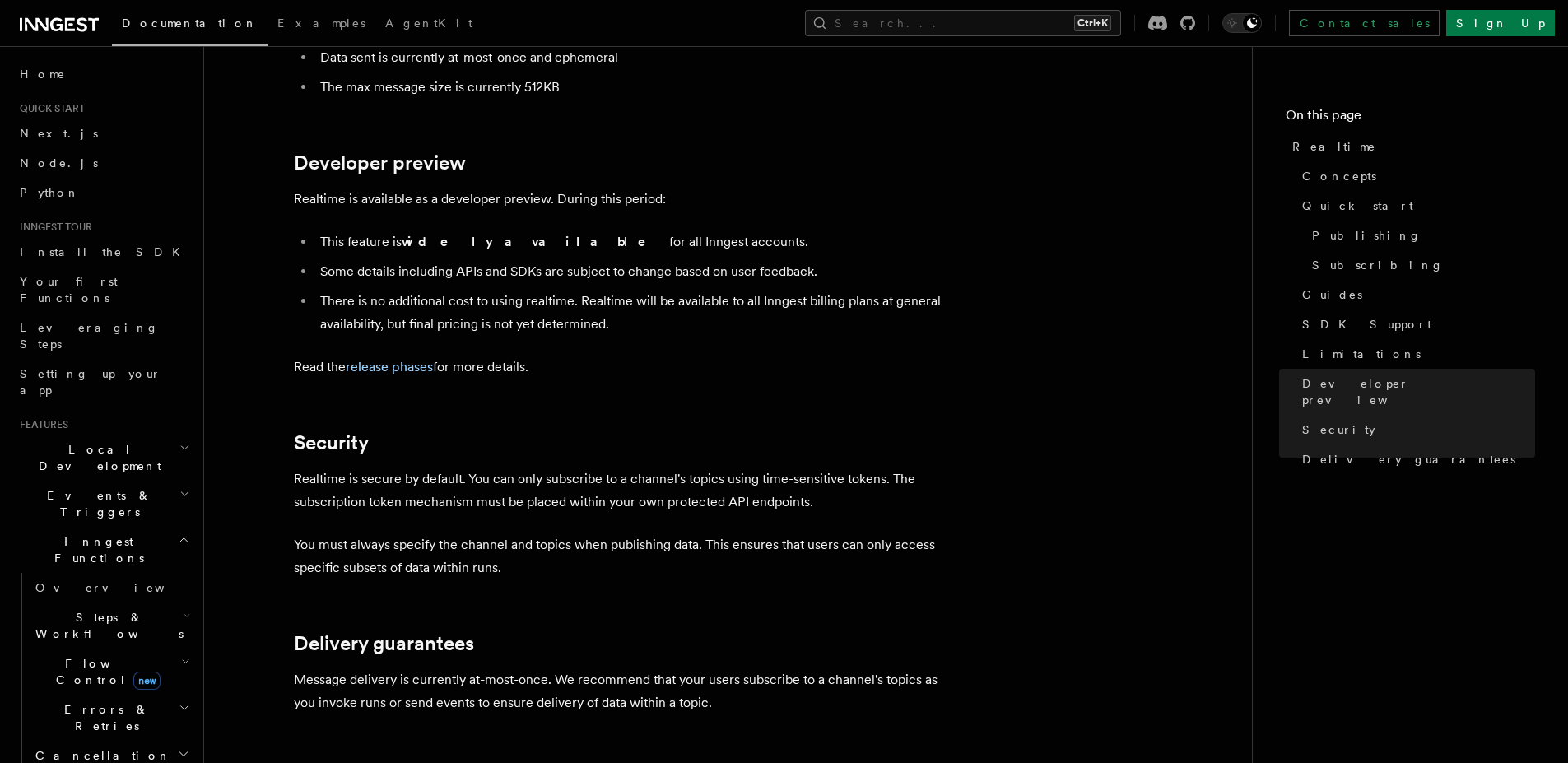
click at [788, 289] on li "There is no additional cost to using realtime. Realtime will be available to al…" at bounding box center [634, 312] width 637 height 46
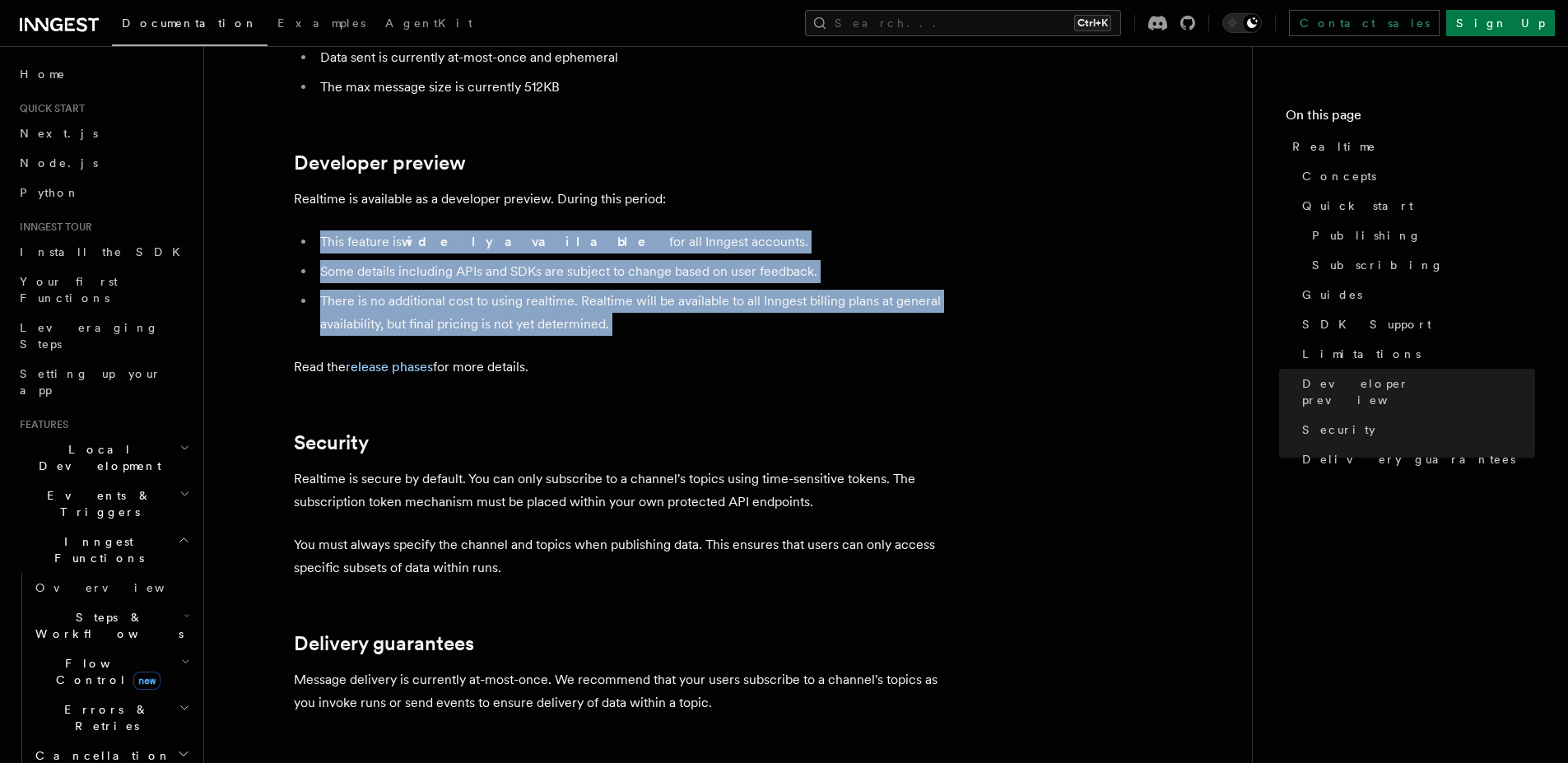
drag, startPoint x: 788, startPoint y: 249, endPoint x: 746, endPoint y: 159, distance: 99.3
click at [746, 230] on ul "This feature is widely available for all Inngest accounts. Some details includi…" at bounding box center [622, 282] width 658 height 105
click at [746, 230] on li "This feature is widely available for all Inngest accounts." at bounding box center [634, 242] width 637 height 23
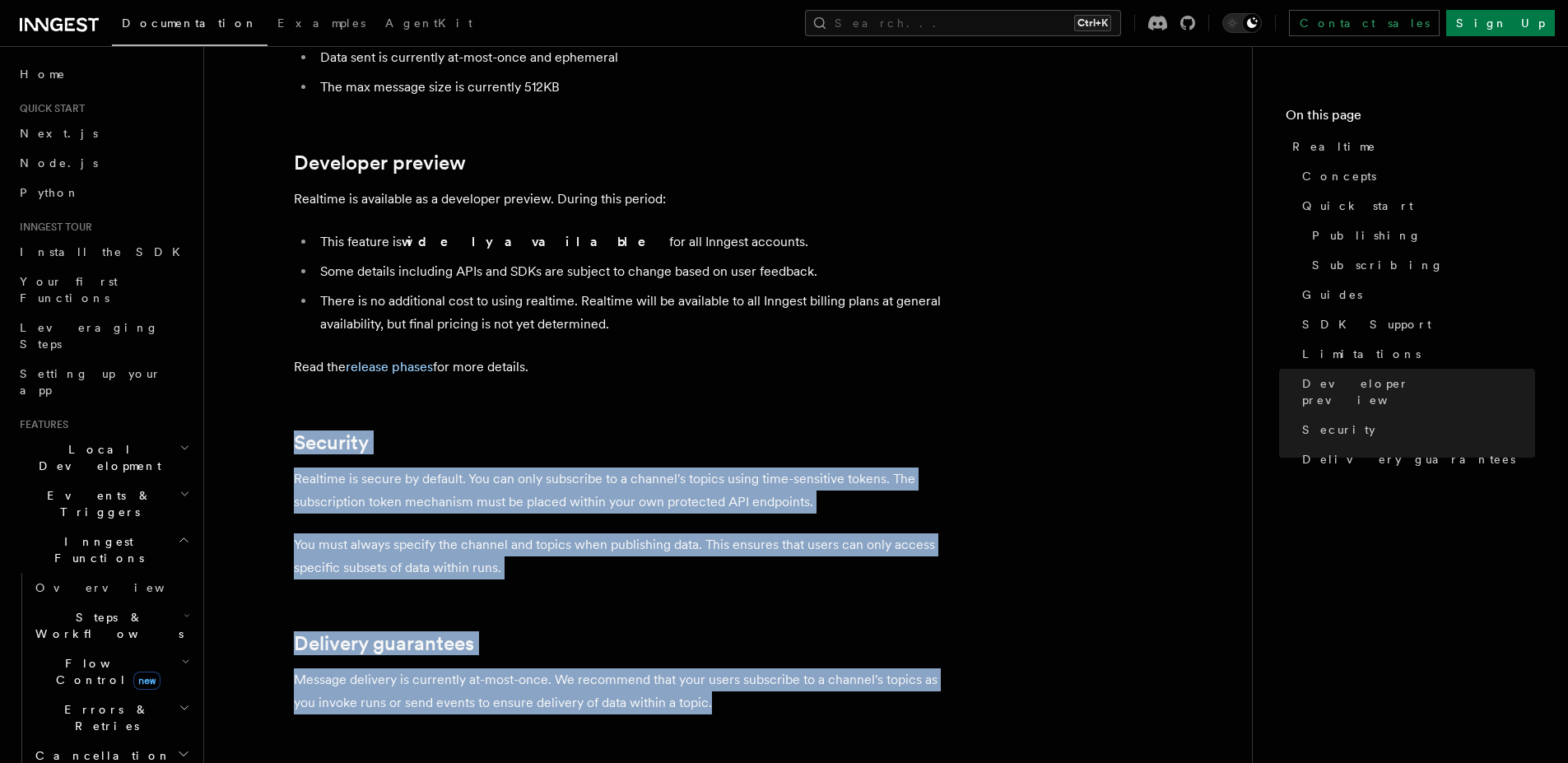
drag, startPoint x: 822, startPoint y: 333, endPoint x: 920, endPoint y: 628, distance: 310.9
click at [920, 668] on p "Message delivery is currently at-most-once. We recommend that your users subscr…" at bounding box center [622, 691] width 658 height 46
drag, startPoint x: 920, startPoint y: 628, endPoint x: 775, endPoint y: 379, distance: 288.1
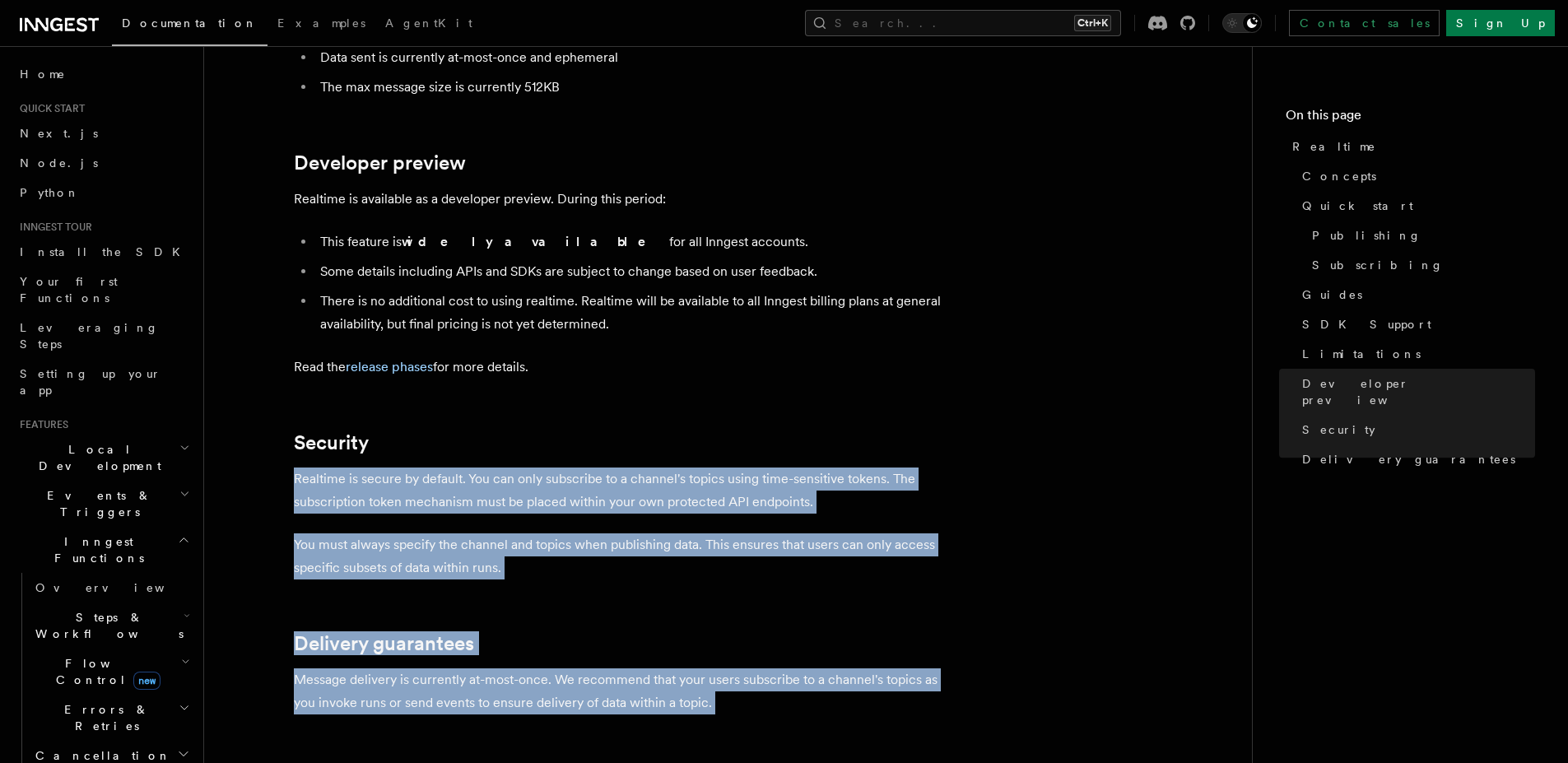
click at [775, 431] on h2 "Security" at bounding box center [622, 442] width 658 height 23
drag, startPoint x: 775, startPoint y: 379, endPoint x: 836, endPoint y: 635, distance: 263.2
click at [836, 668] on p "Message delivery is currently at-most-once. We recommend that your users subscr…" at bounding box center [622, 691] width 658 height 46
drag, startPoint x: 836, startPoint y: 635, endPoint x: 733, endPoint y: 358, distance: 295.5
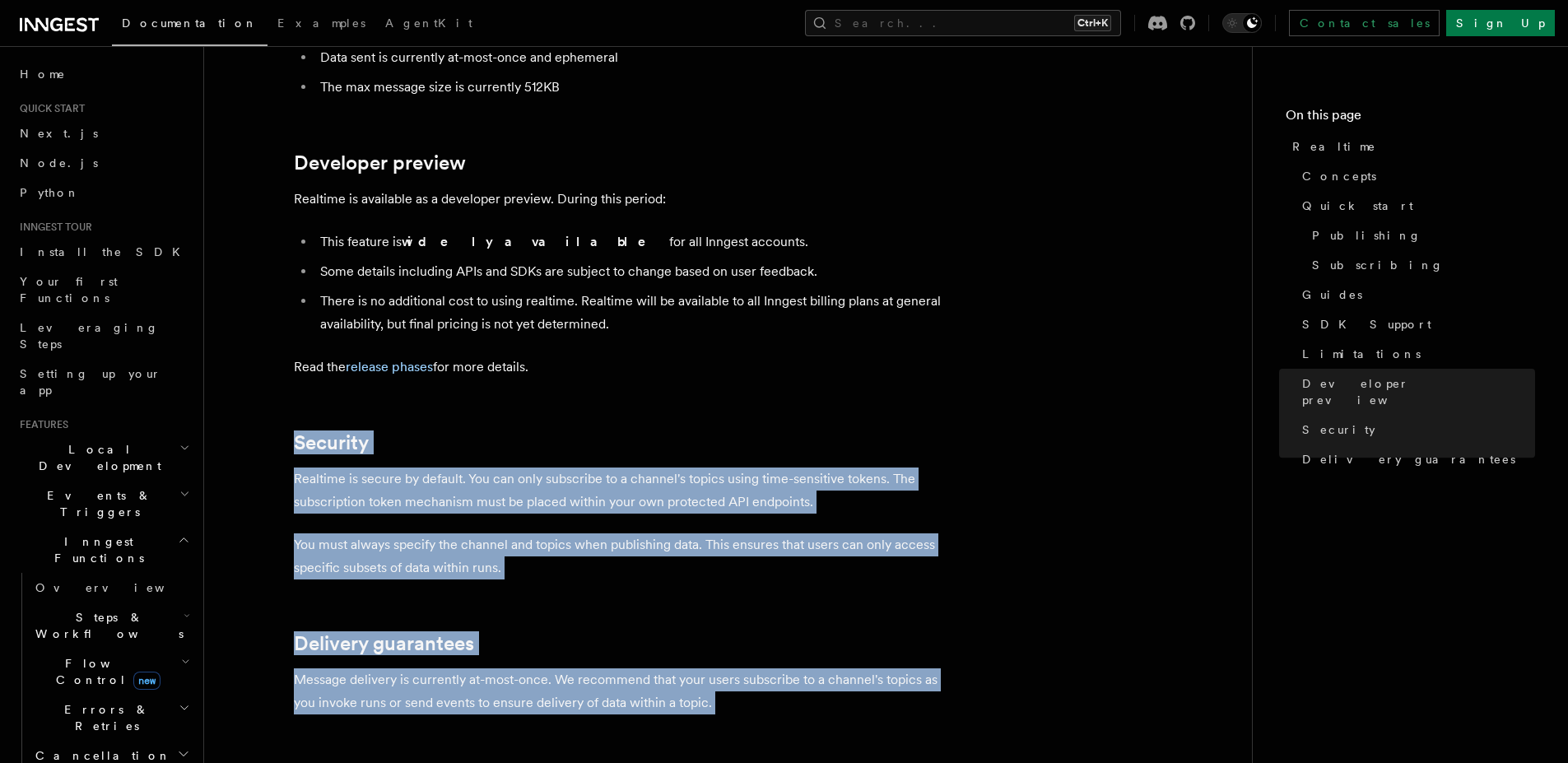
click at [733, 431] on h2 "Security" at bounding box center [622, 442] width 658 height 23
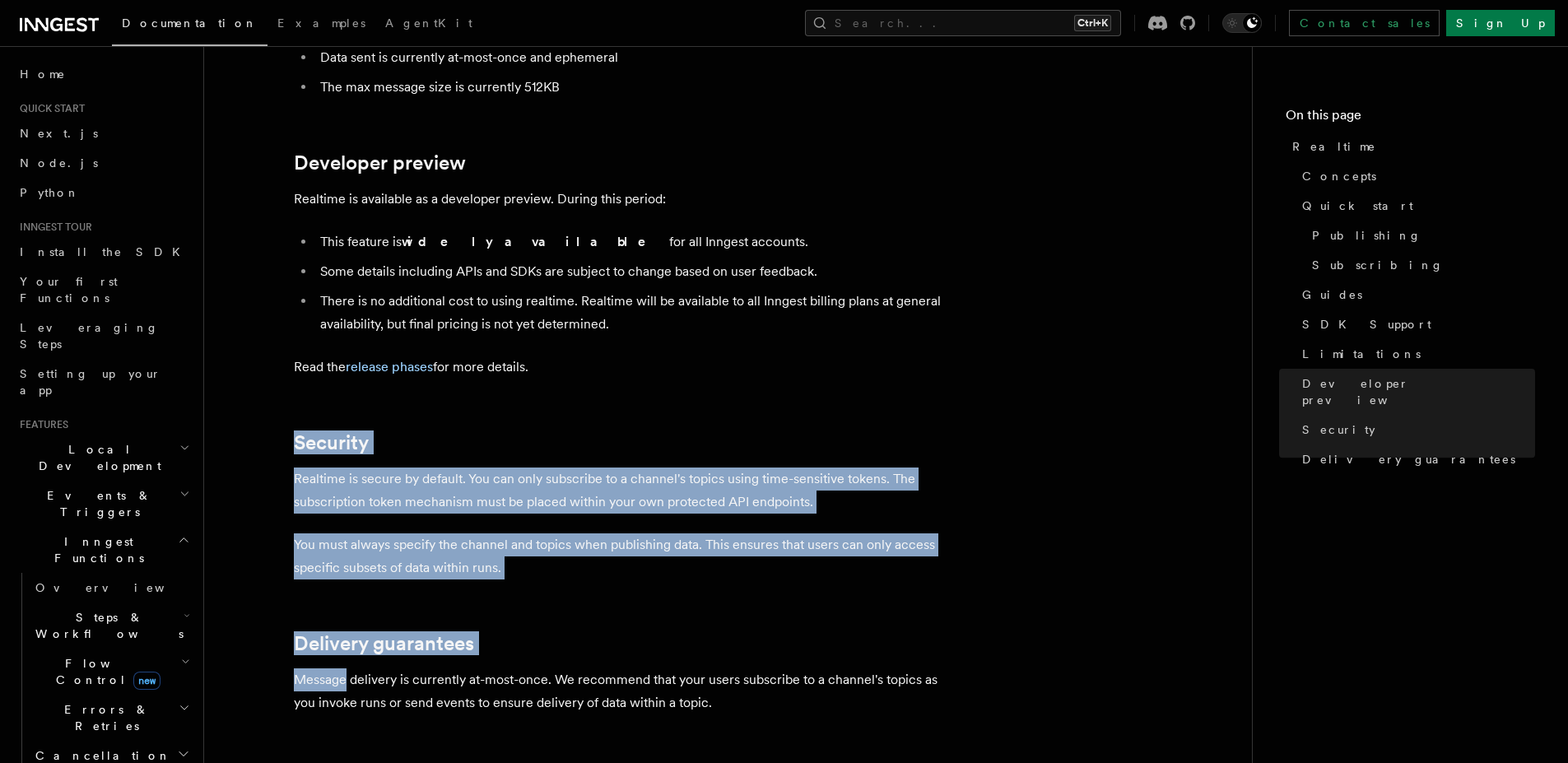
drag, startPoint x: 733, startPoint y: 358, endPoint x: 808, endPoint y: 607, distance: 260.0
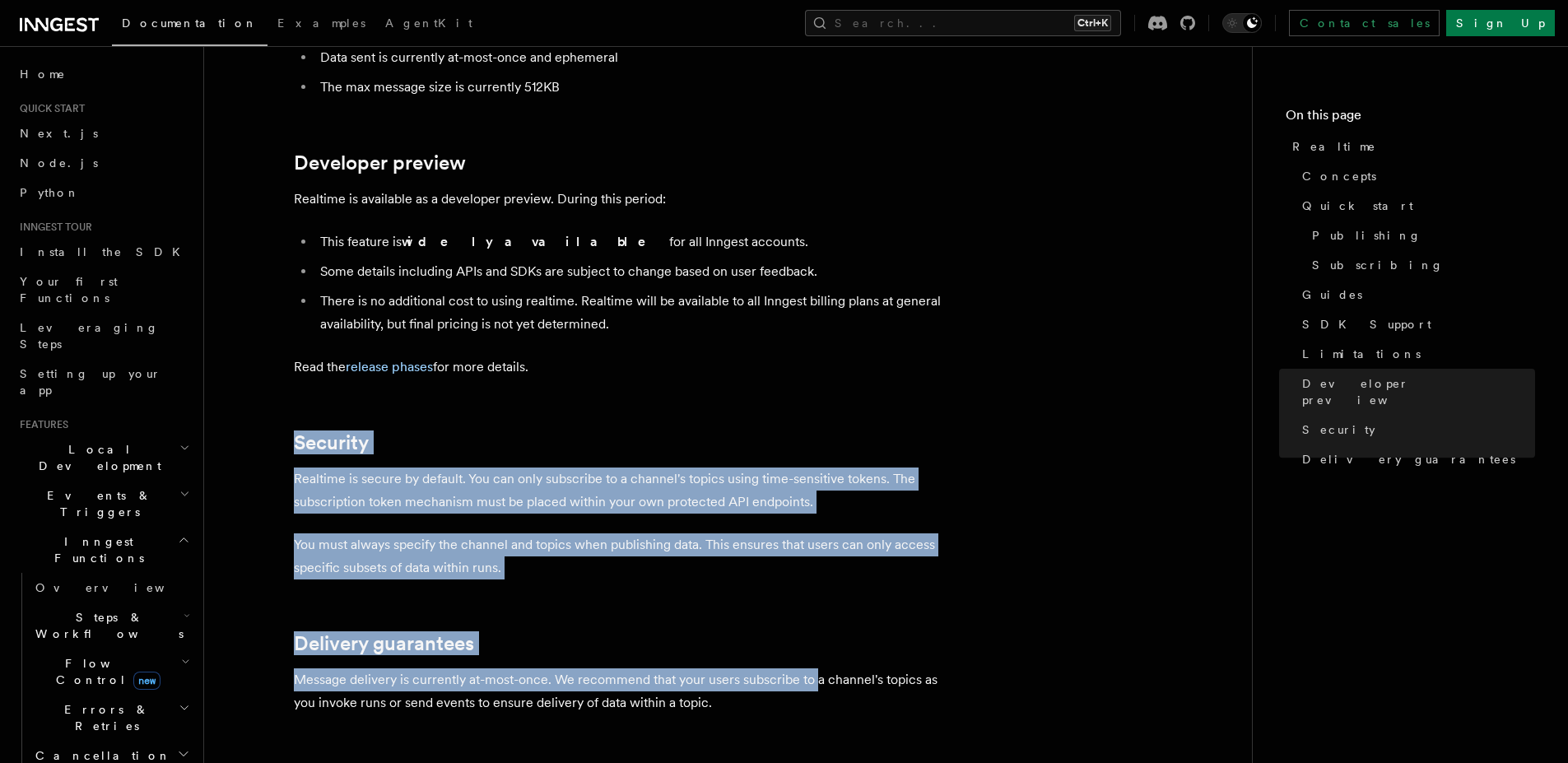
click at [808, 668] on p "Message delivery is currently at-most-once. We recommend that your users subscr…" at bounding box center [622, 691] width 658 height 46
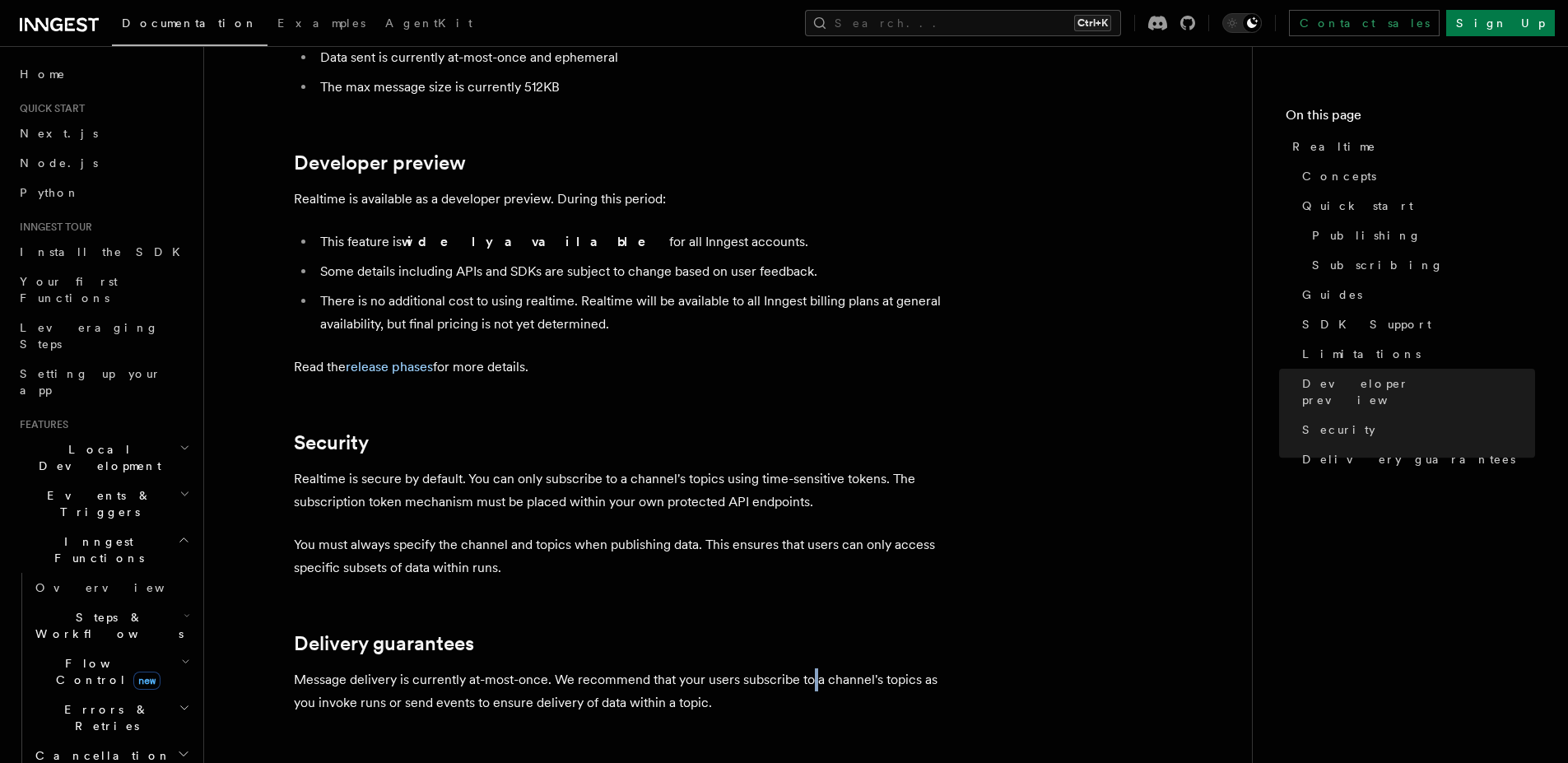
click at [808, 668] on p "Message delivery is currently at-most-once. We recommend that your users subscr…" at bounding box center [622, 691] width 658 height 46
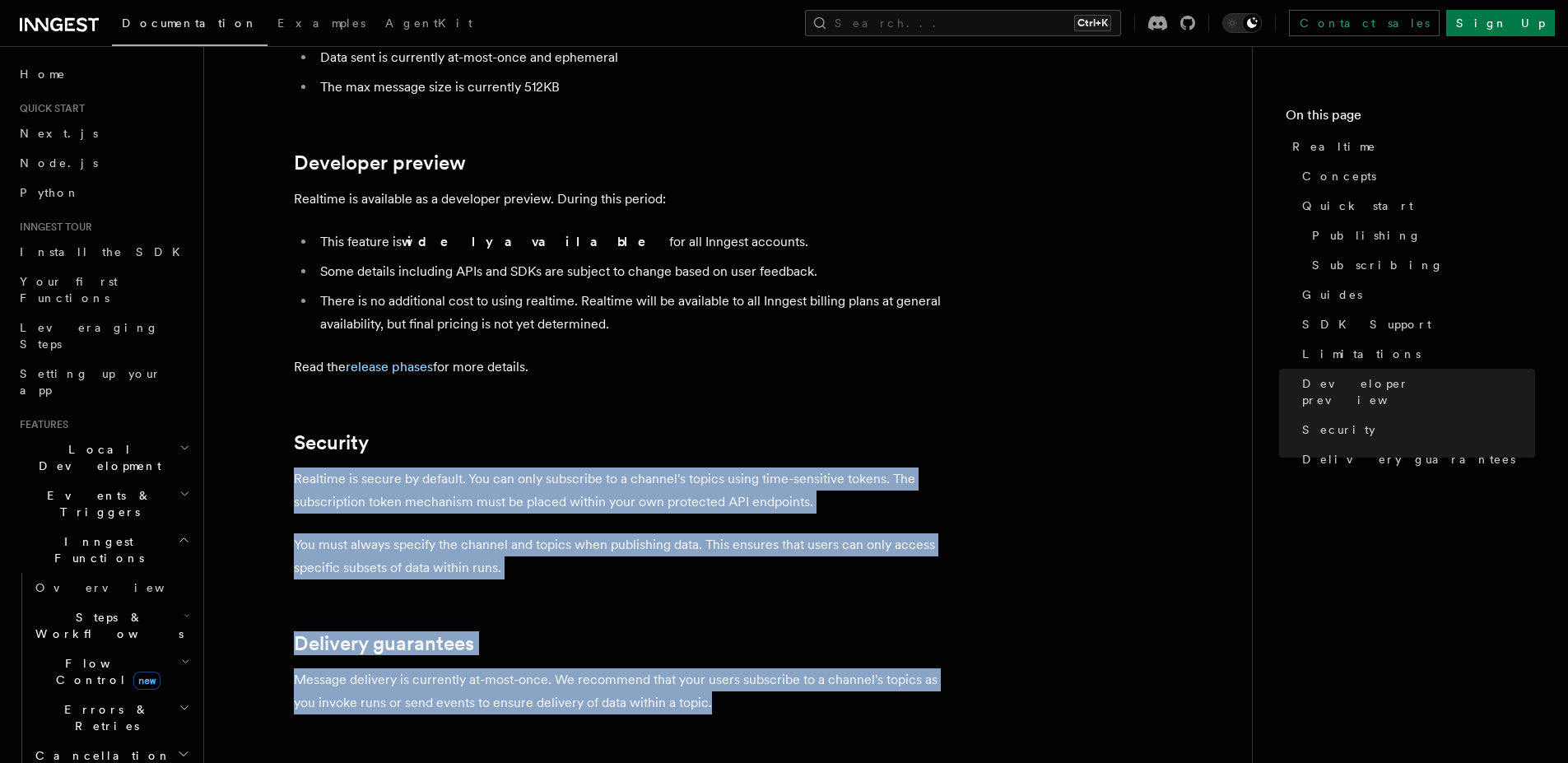
drag, startPoint x: 783, startPoint y: 631, endPoint x: 701, endPoint y: 382, distance: 262.2
drag, startPoint x: 701, startPoint y: 382, endPoint x: 771, endPoint y: 626, distance: 253.8
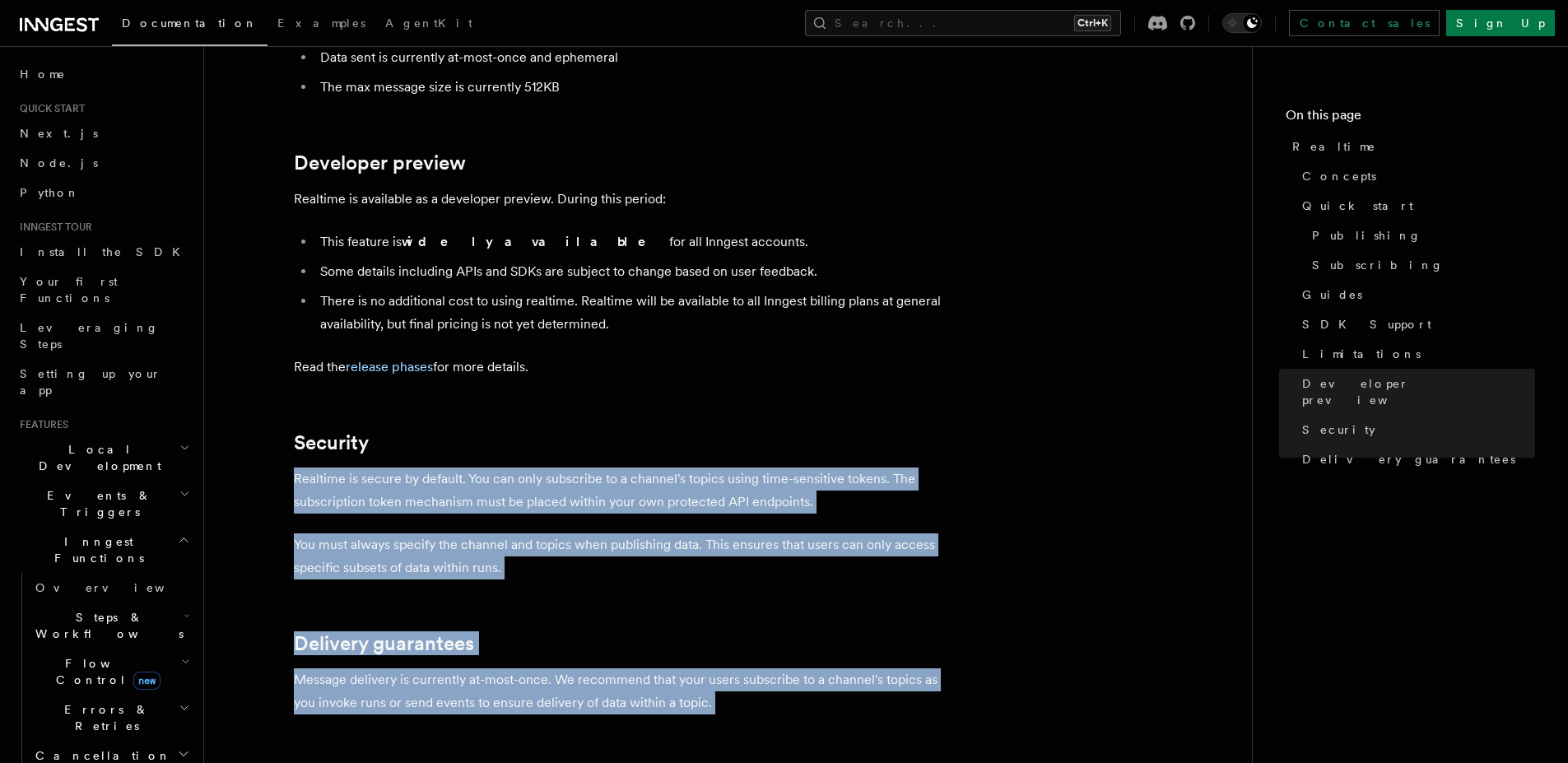
click at [771, 668] on p "Message delivery is currently at-most-once. We recommend that your users subscr…" at bounding box center [622, 691] width 658 height 46
drag, startPoint x: 771, startPoint y: 626, endPoint x: 568, endPoint y: 362, distance: 333.0
click at [568, 431] on h2 "Security" at bounding box center [622, 442] width 658 height 23
drag, startPoint x: 568, startPoint y: 362, endPoint x: 713, endPoint y: 626, distance: 301.2
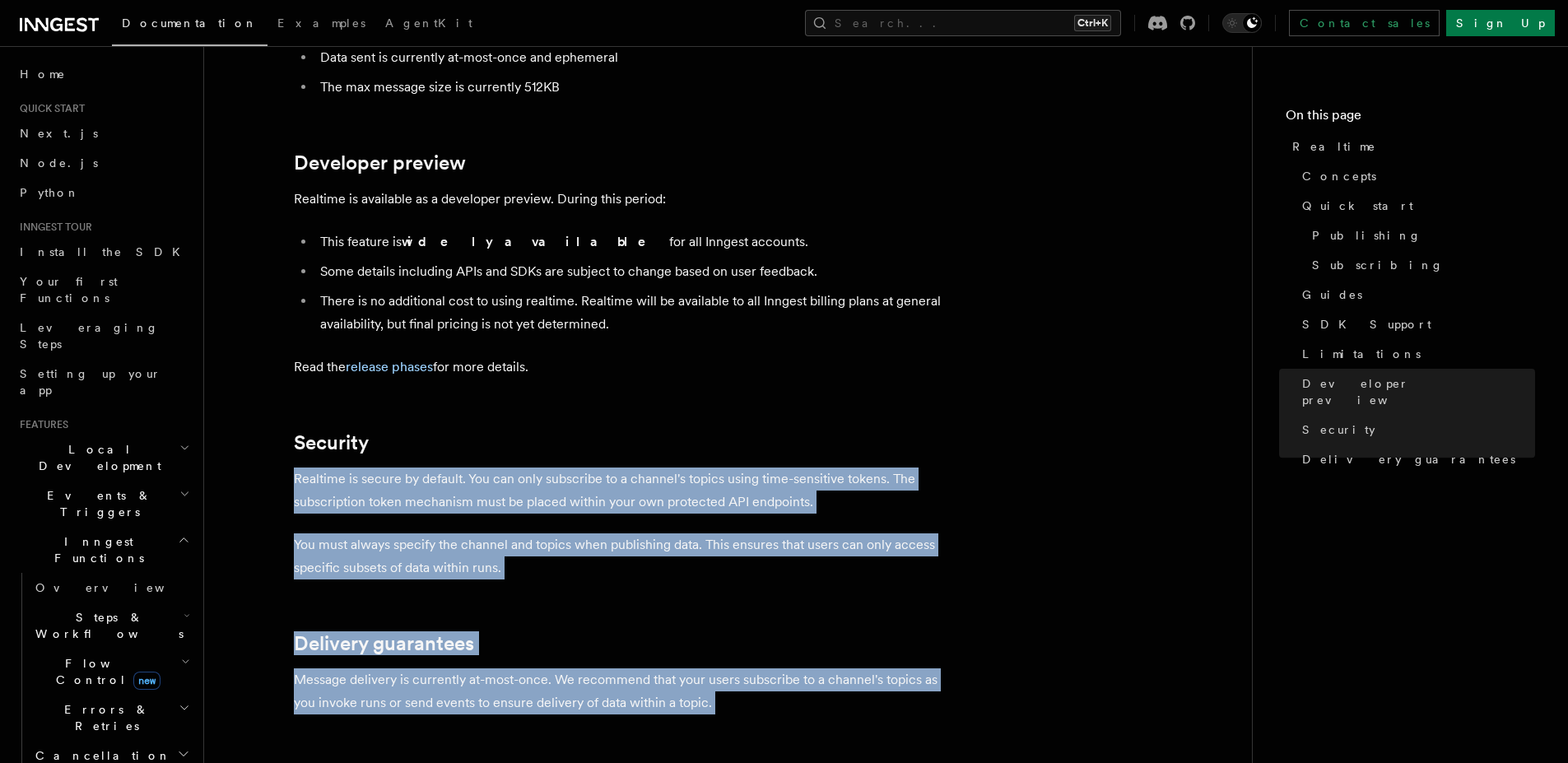
click at [713, 668] on p "Message delivery is currently at-most-once. We recommend that your users subscr…" at bounding box center [622, 691] width 658 height 46
drag, startPoint x: 713, startPoint y: 626, endPoint x: 528, endPoint y: 393, distance: 297.5
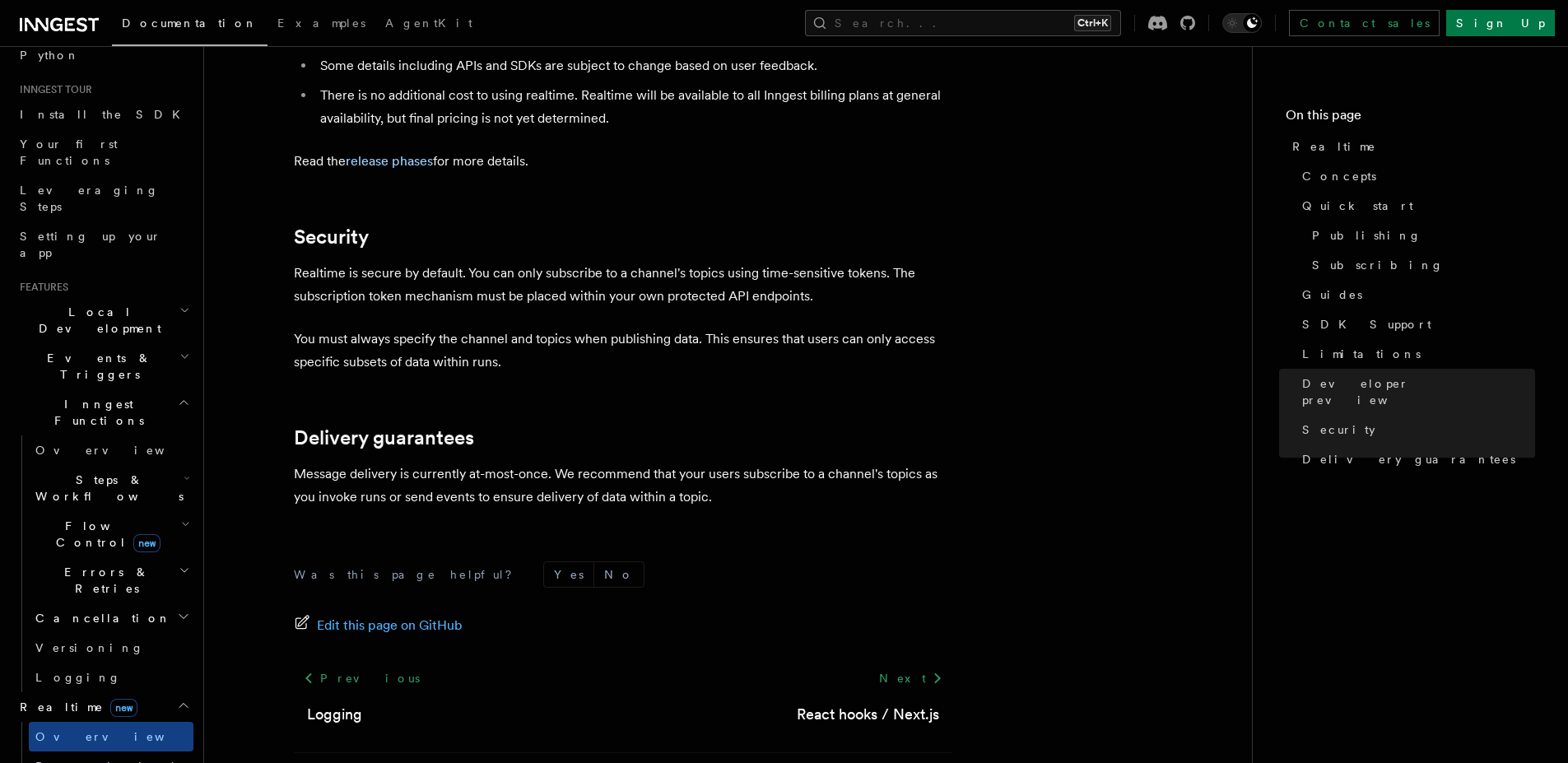
scroll to position [224, 0]
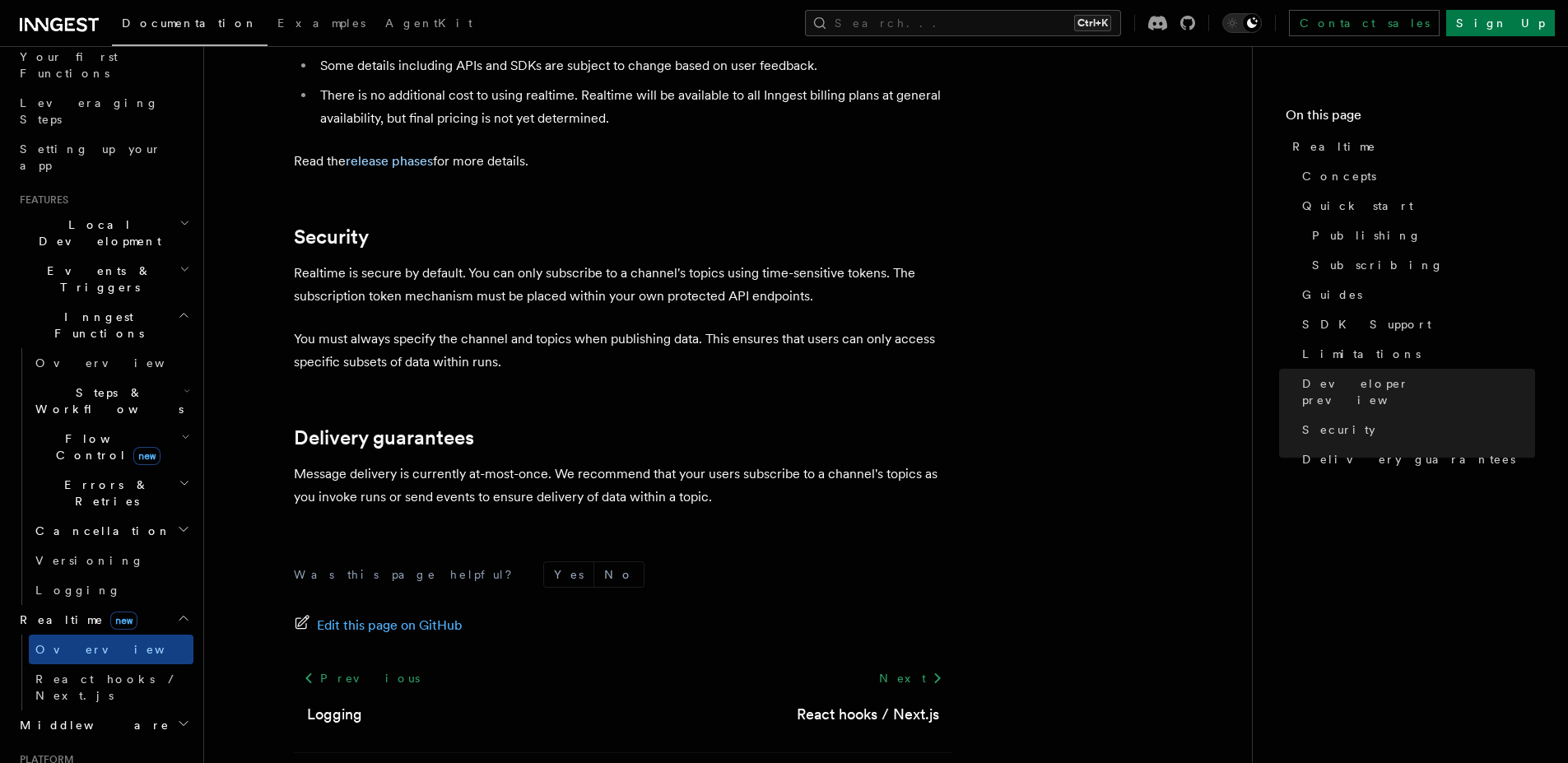
click at [136, 516] on h2 "Cancellation" at bounding box center [110, 531] width 164 height 30
click at [136, 516] on h2 "Cancellation" at bounding box center [110, 531] width 164 height 30
click at [181, 430] on icon "button" at bounding box center [185, 436] width 9 height 13
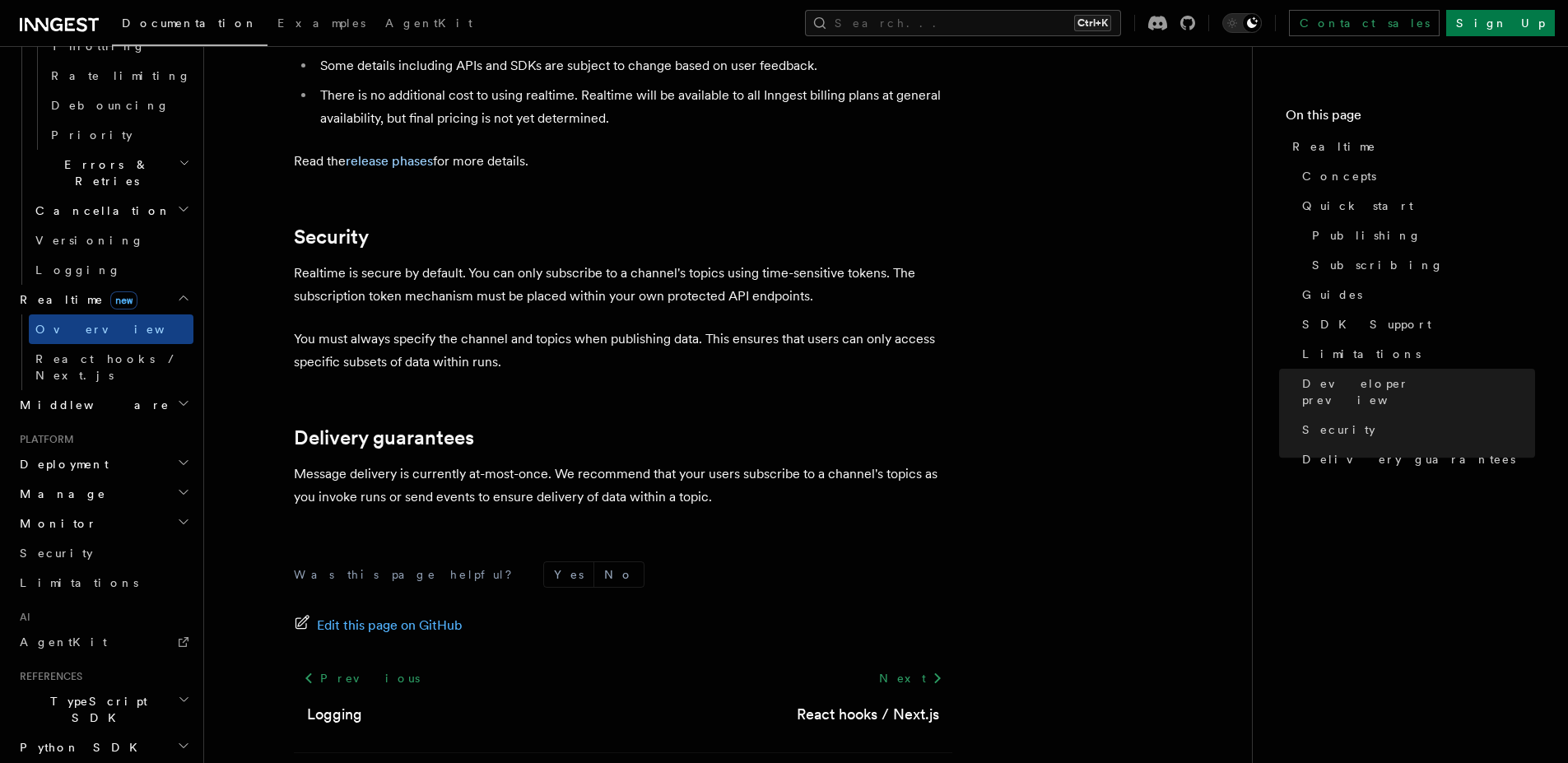
scroll to position [748, 0]
click at [155, 456] on h2 "Deployment" at bounding box center [103, 471] width 180 height 30
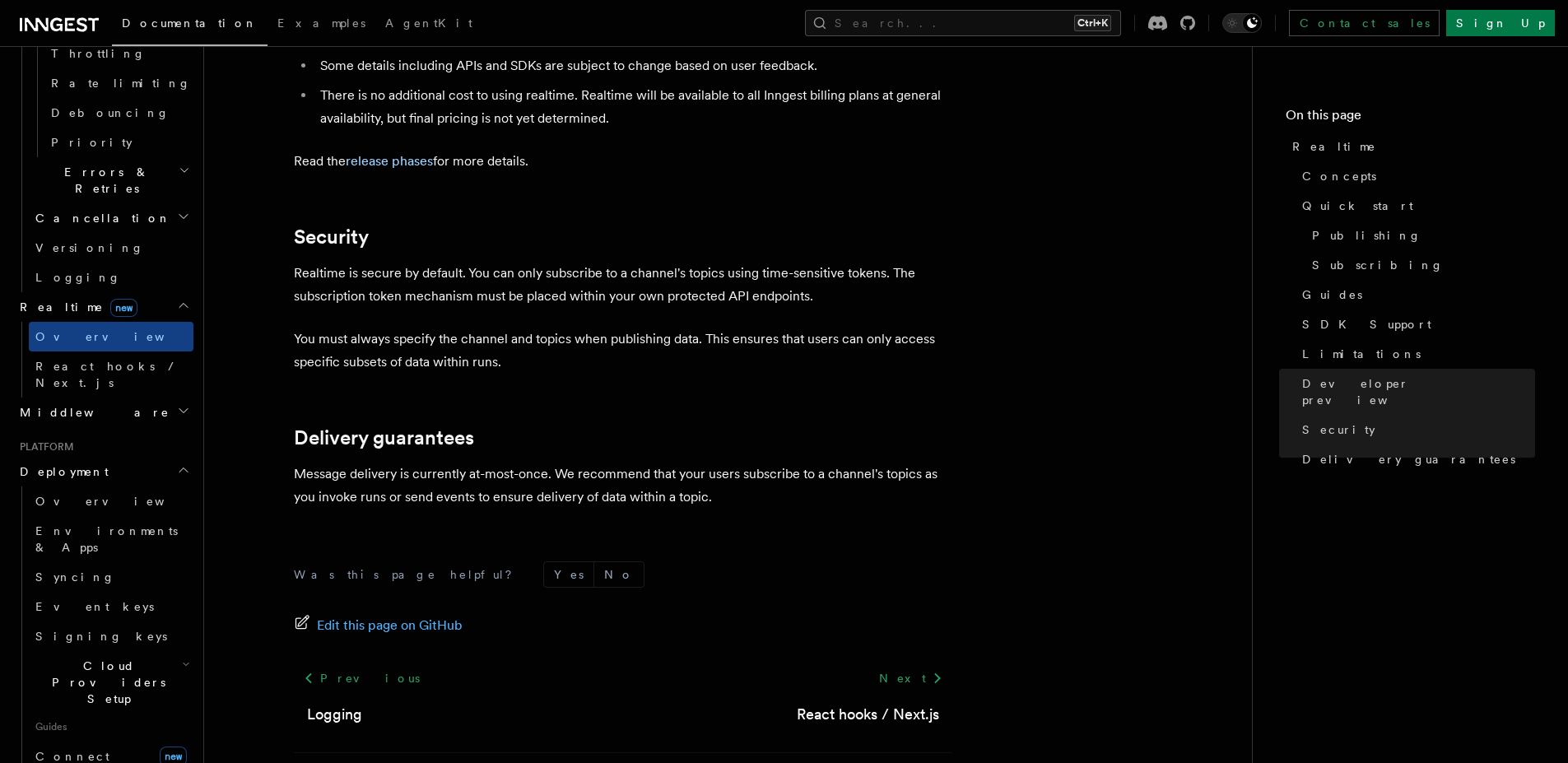
drag, startPoint x: 155, startPoint y: 309, endPoint x: 285, endPoint y: 342, distance: 134.1
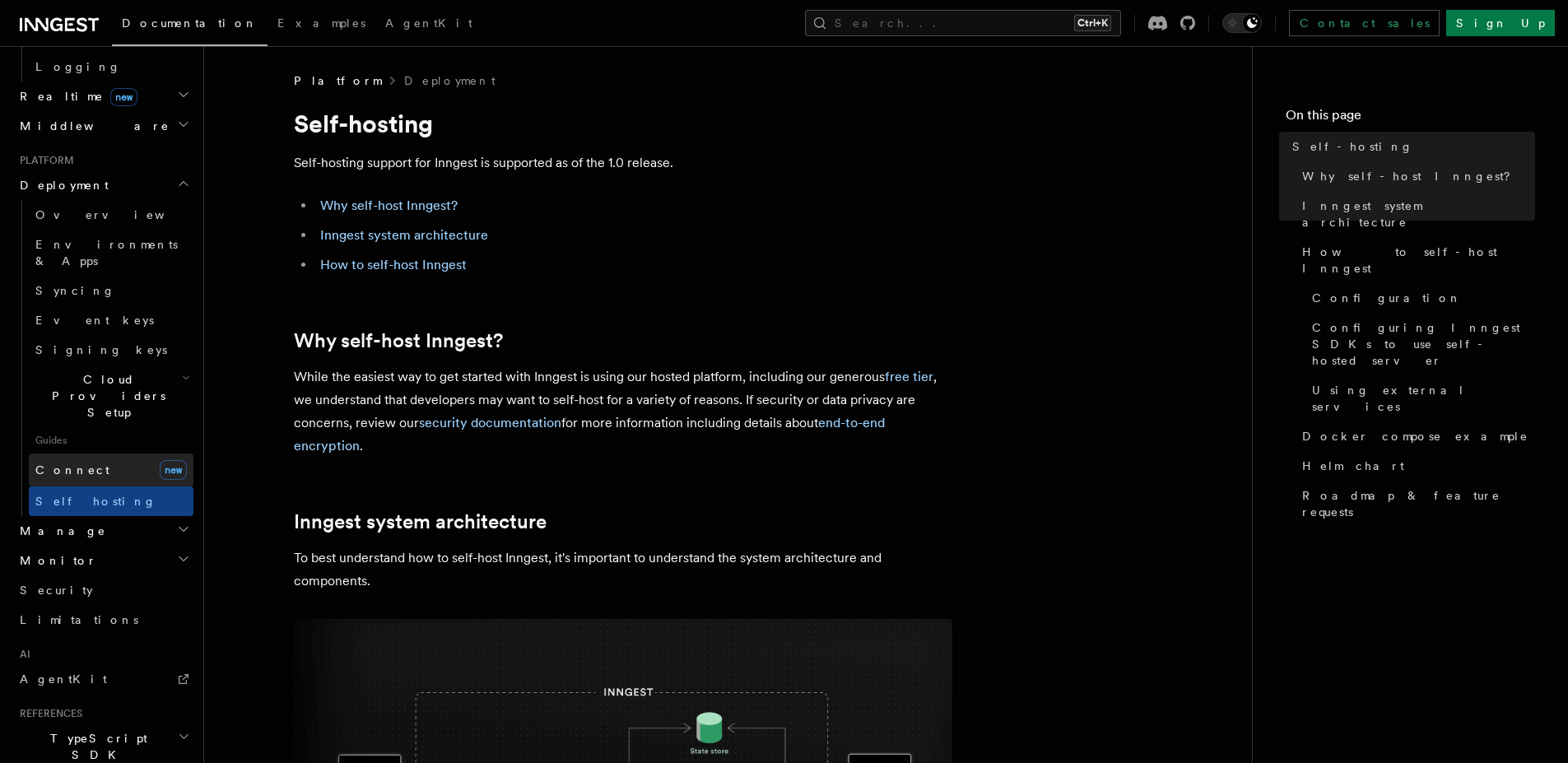
click at [160, 460] on span "new" at bounding box center [173, 469] width 27 height 20
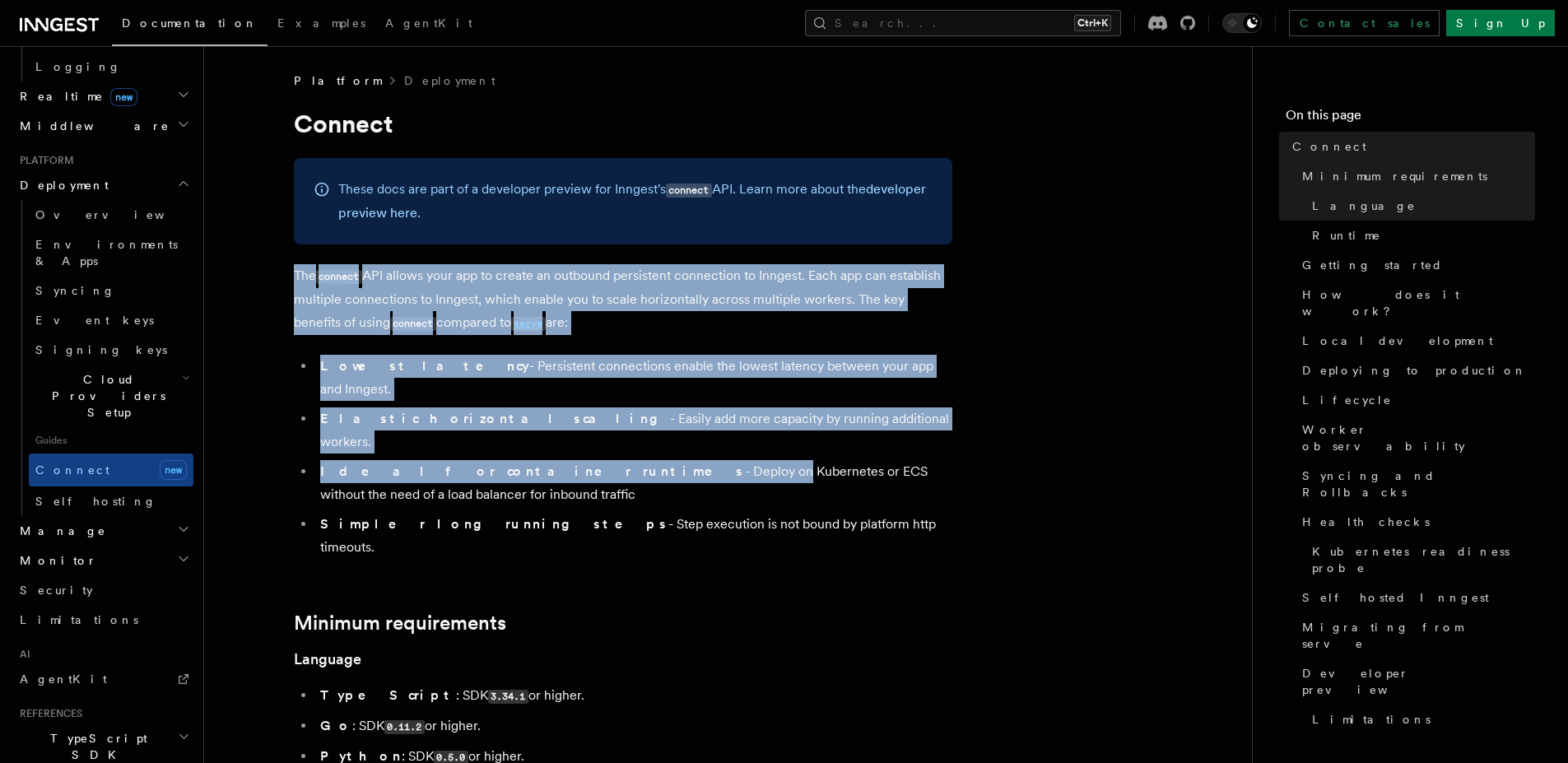
drag, startPoint x: 258, startPoint y: 283, endPoint x: 552, endPoint y: 421, distance: 324.8
click at [552, 460] on li "Ideal for container runtimes - Deploy on Kubernetes or ECS without the need of …" at bounding box center [634, 482] width 637 height 46
drag, startPoint x: 552, startPoint y: 421, endPoint x: 296, endPoint y: 245, distance: 310.7
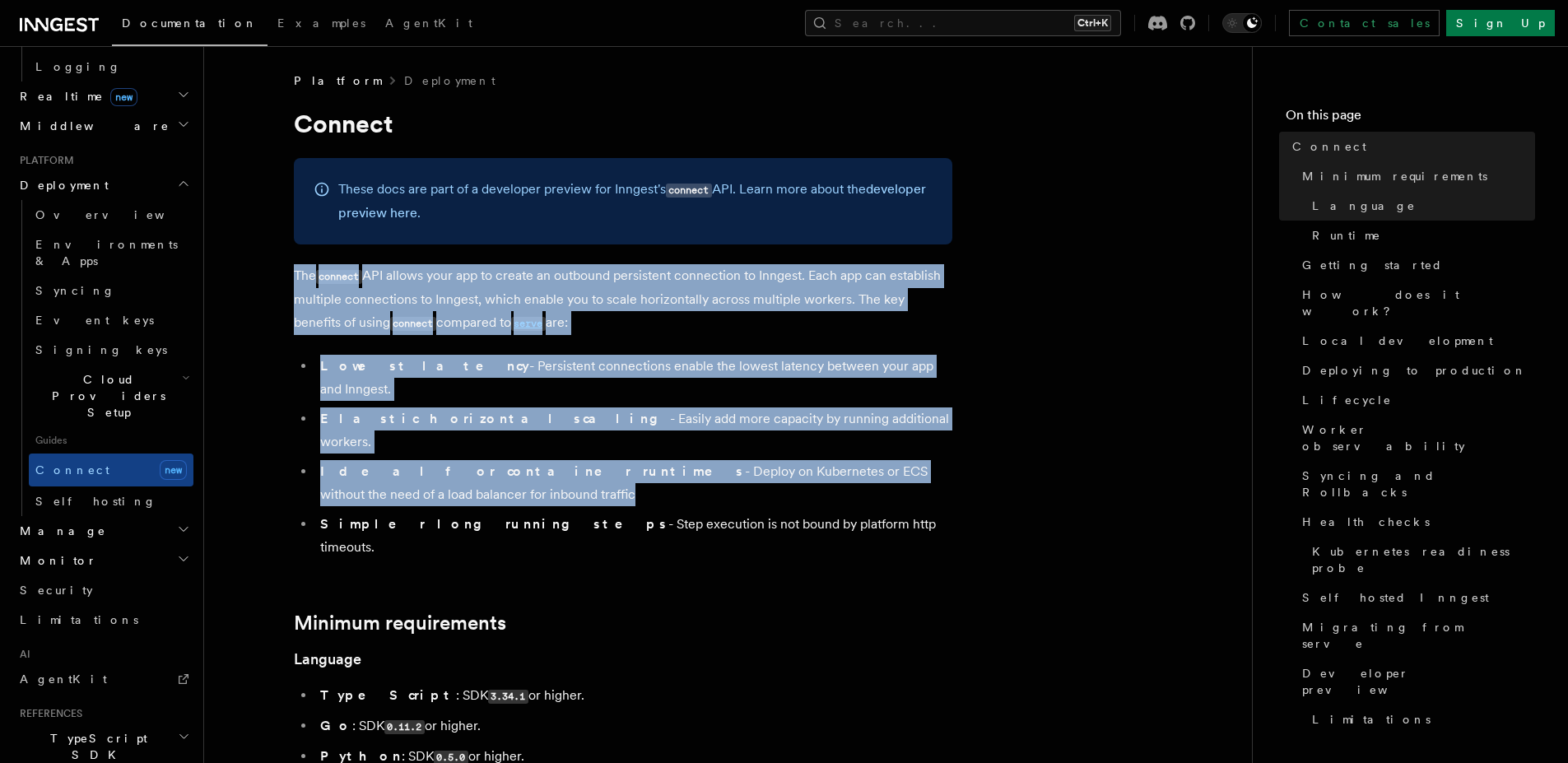
drag, startPoint x: 296, startPoint y: 245, endPoint x: 861, endPoint y: 443, distance: 598.7
click at [861, 460] on li "Ideal for container runtimes - Deploy on Kubernetes or ECS without the need of …" at bounding box center [634, 482] width 637 height 46
drag, startPoint x: 861, startPoint y: 443, endPoint x: 300, endPoint y: 280, distance: 584.2
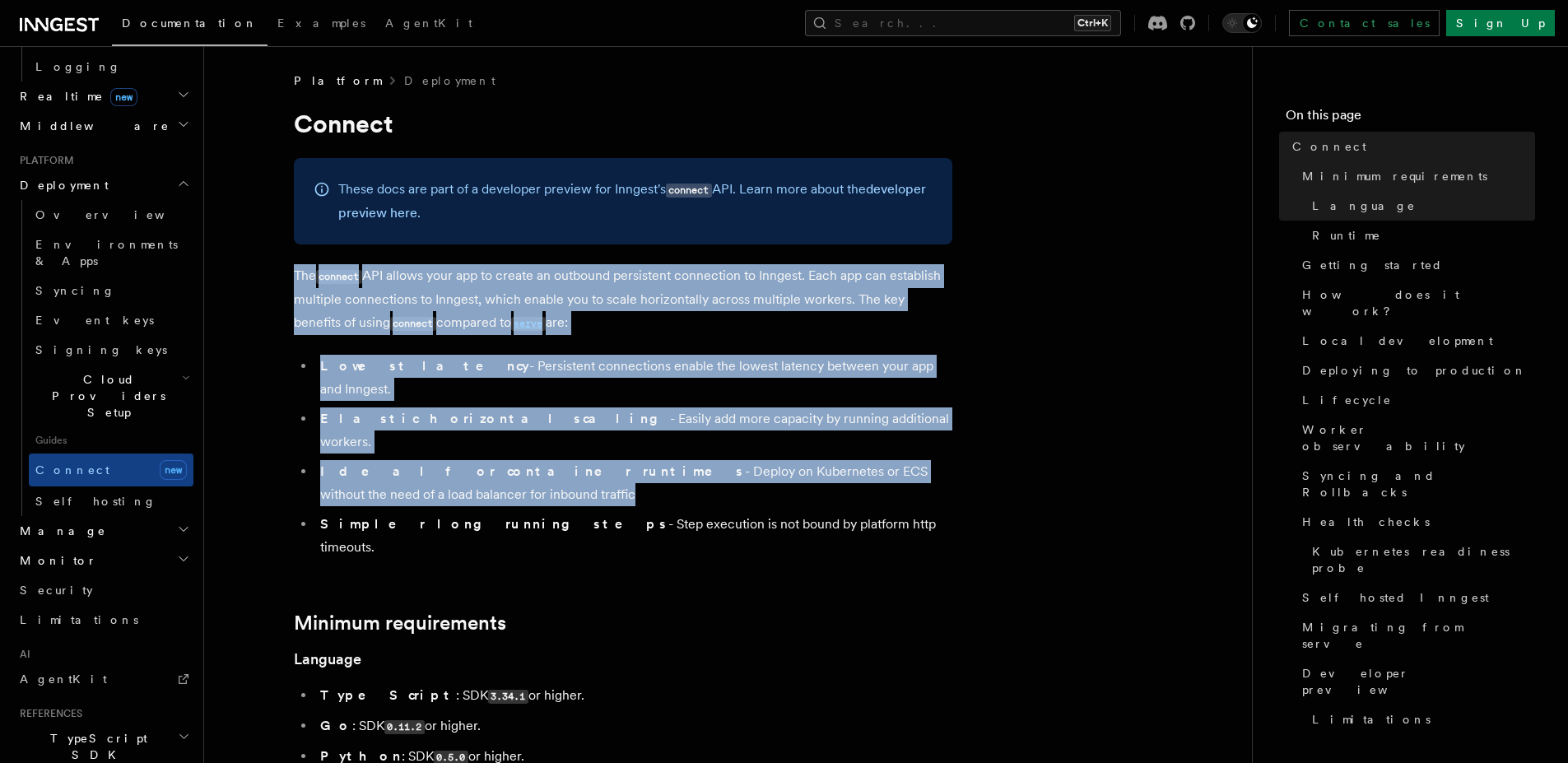
click at [300, 280] on p "The connect API allows your app to create an outbound persistent connection to …" at bounding box center [622, 299] width 658 height 70
drag, startPoint x: 300, startPoint y: 280, endPoint x: 629, endPoint y: 454, distance: 372.2
click at [629, 460] on li "Ideal for container runtimes - Deploy on Kubernetes or ECS without the need of …" at bounding box center [634, 482] width 637 height 46
drag, startPoint x: 629, startPoint y: 454, endPoint x: 236, endPoint y: 253, distance: 441.4
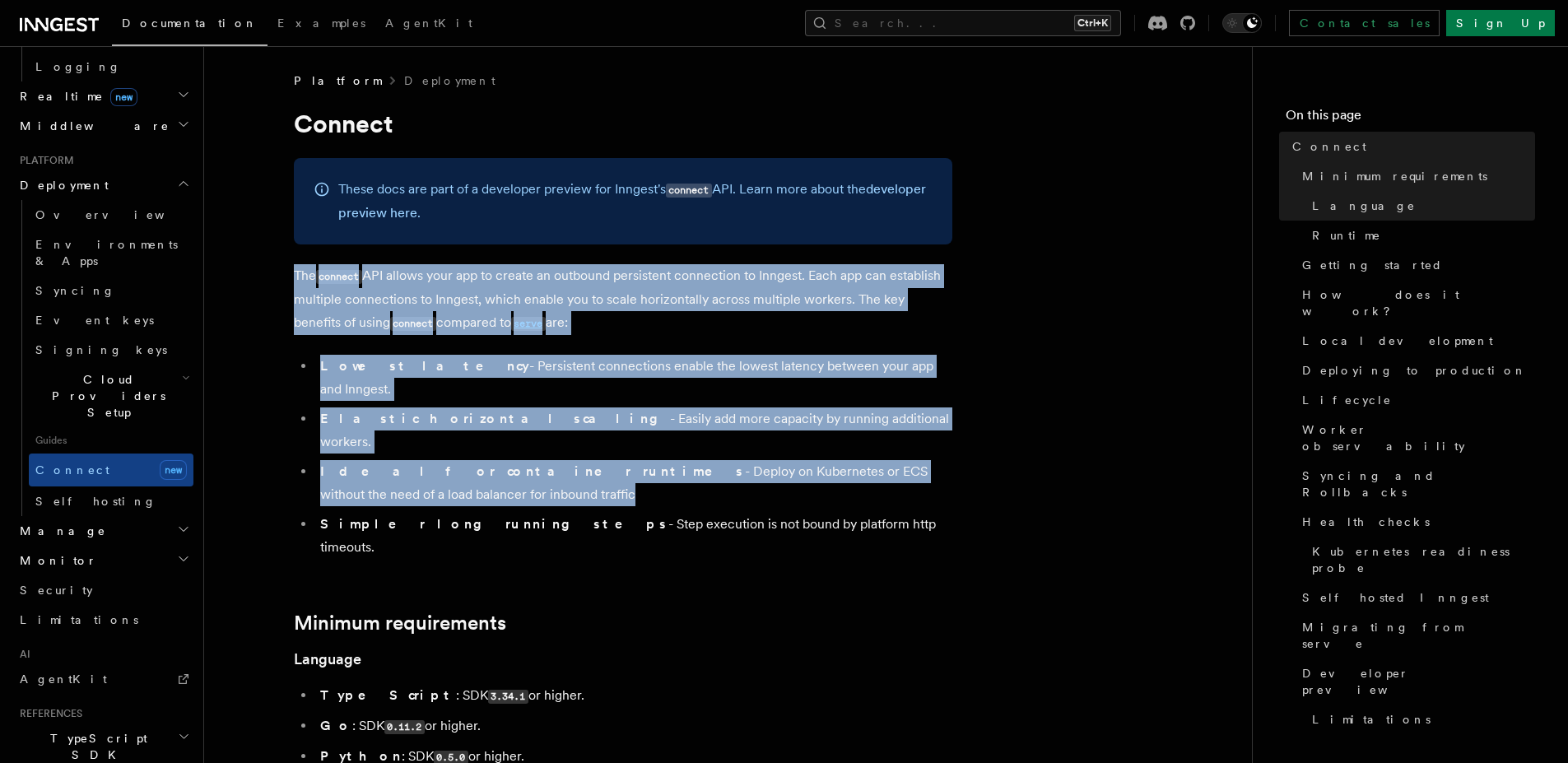
drag, startPoint x: 236, startPoint y: 253, endPoint x: 665, endPoint y: 570, distance: 533.4
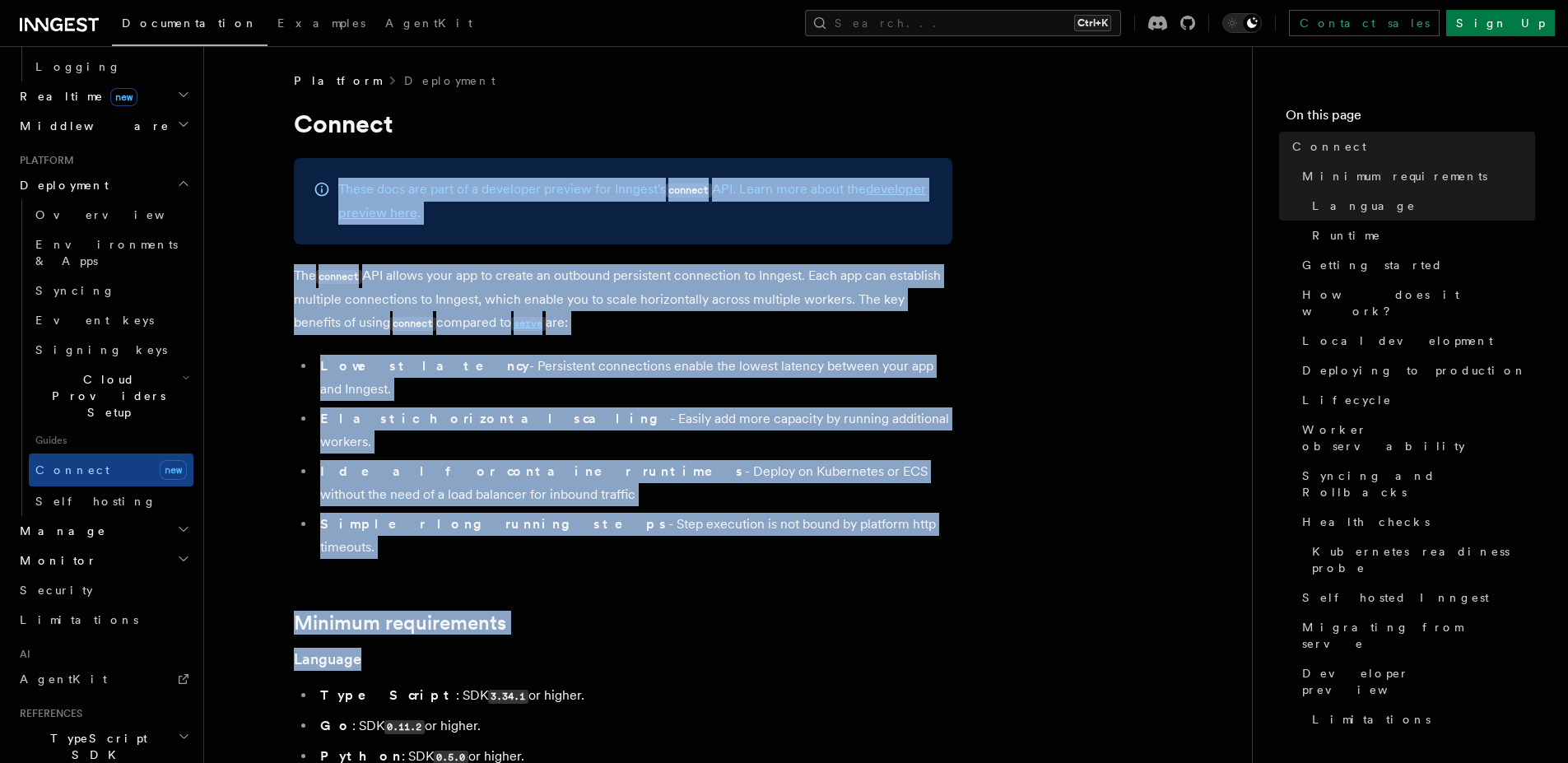
drag, startPoint x: 665, startPoint y: 570, endPoint x: 285, endPoint y: 241, distance: 502.6
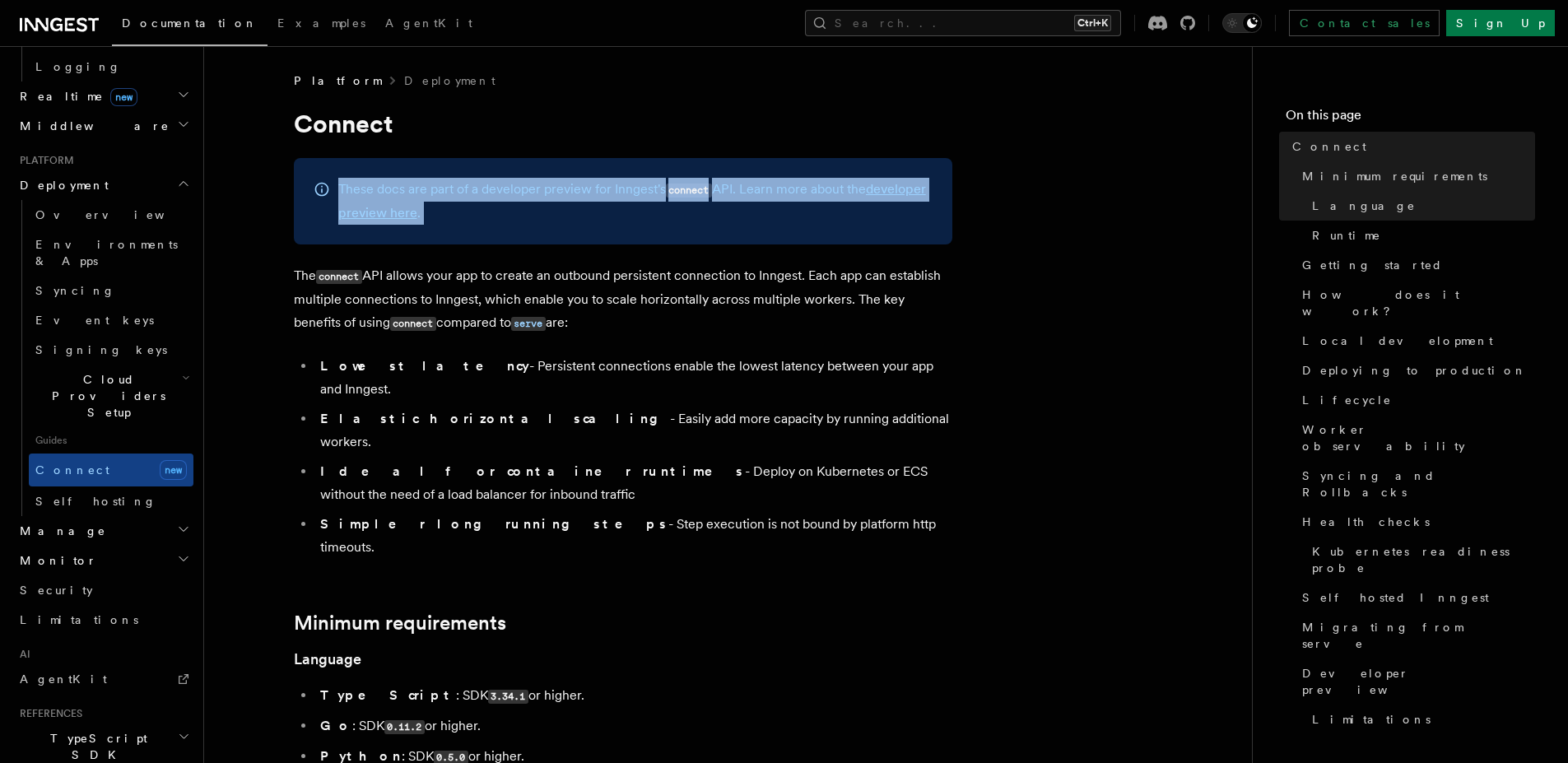
drag, startPoint x: 285, startPoint y: 241, endPoint x: 298, endPoint y: 274, distance: 35.5
click at [298, 274] on p "The connect API allows your app to create an outbound persistent connection to …" at bounding box center [622, 299] width 658 height 70
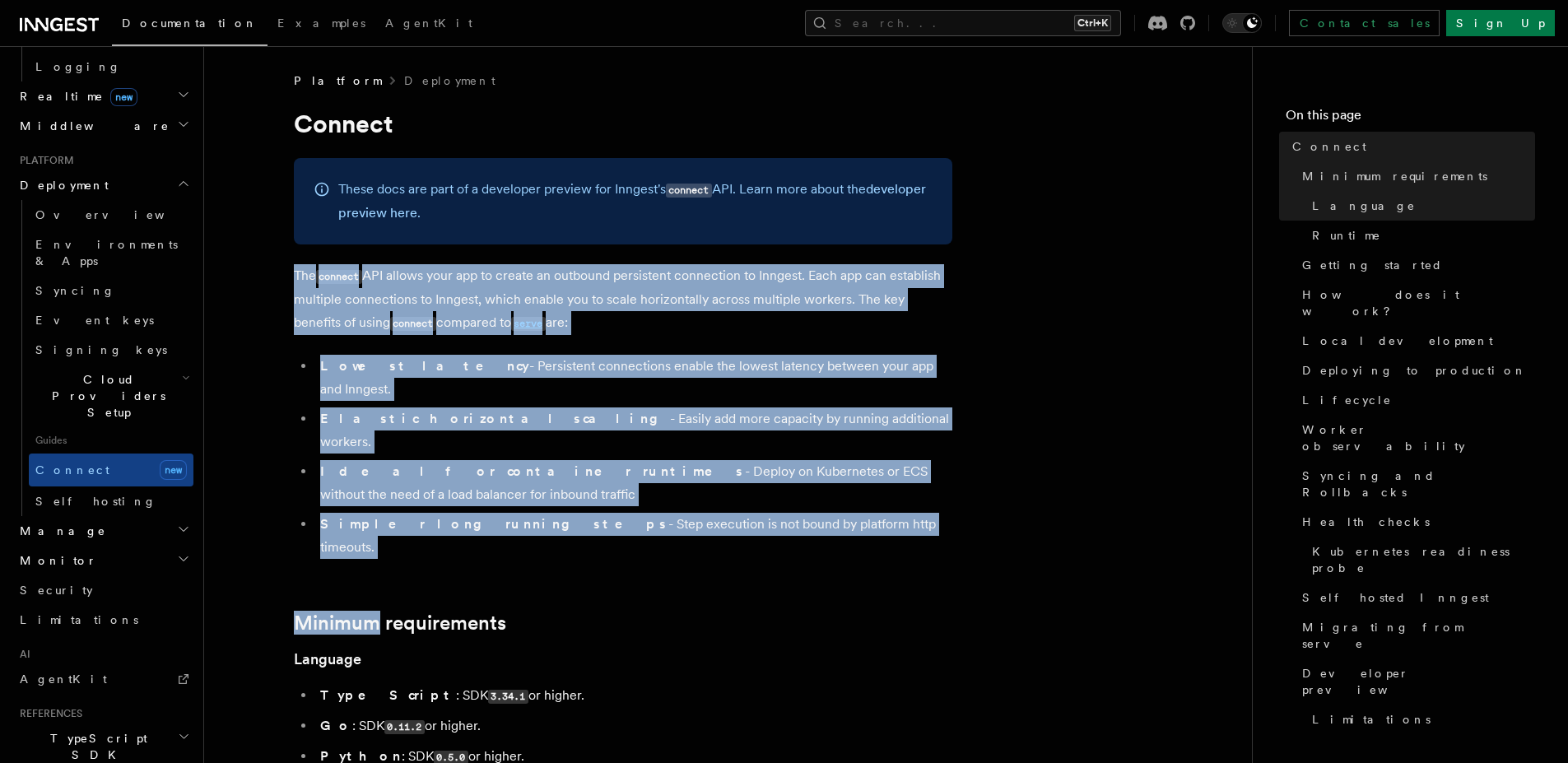
drag, startPoint x: 298, startPoint y: 274, endPoint x: 422, endPoint y: 540, distance: 293.5
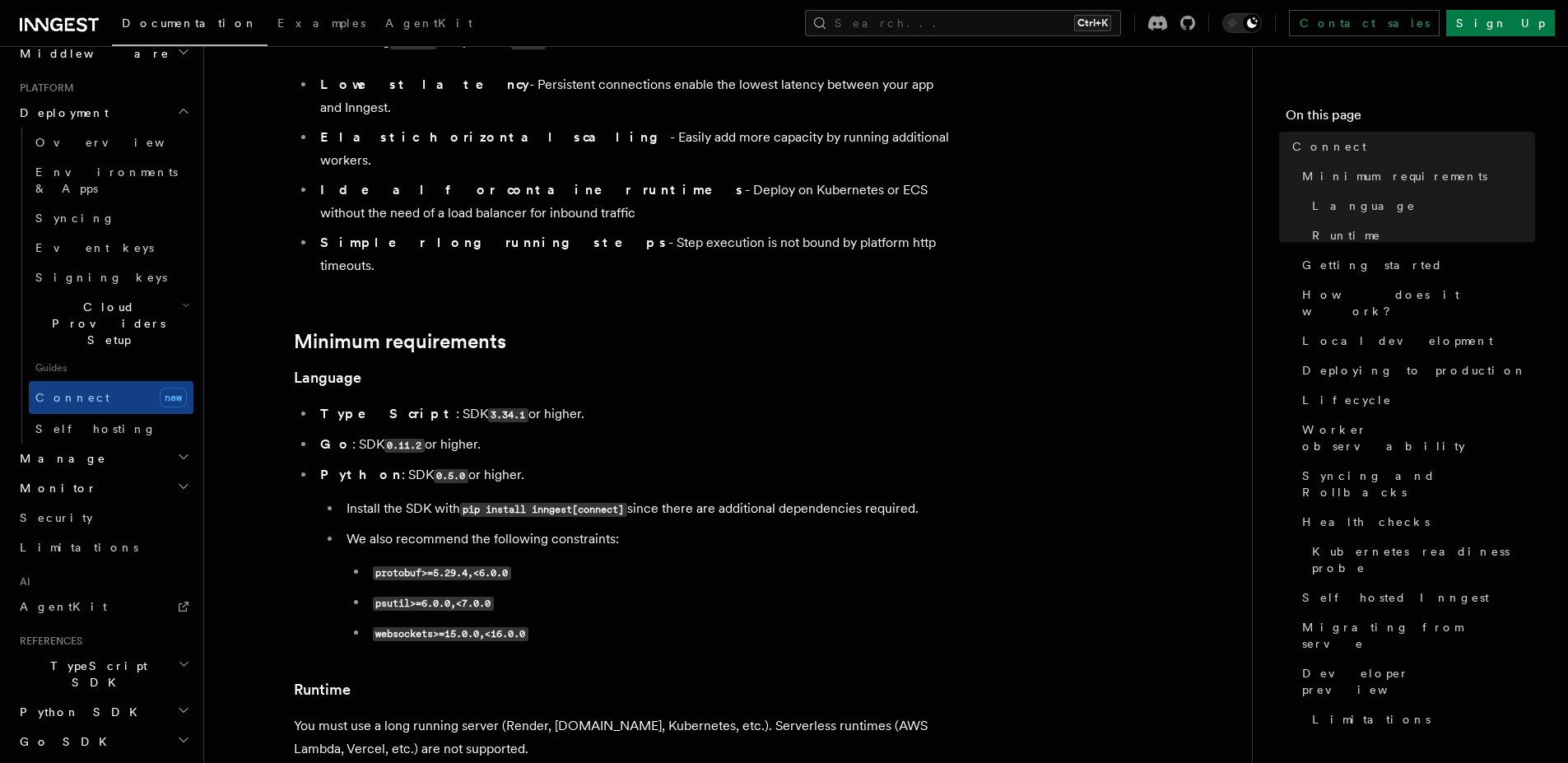
scroll to position [284, 0]
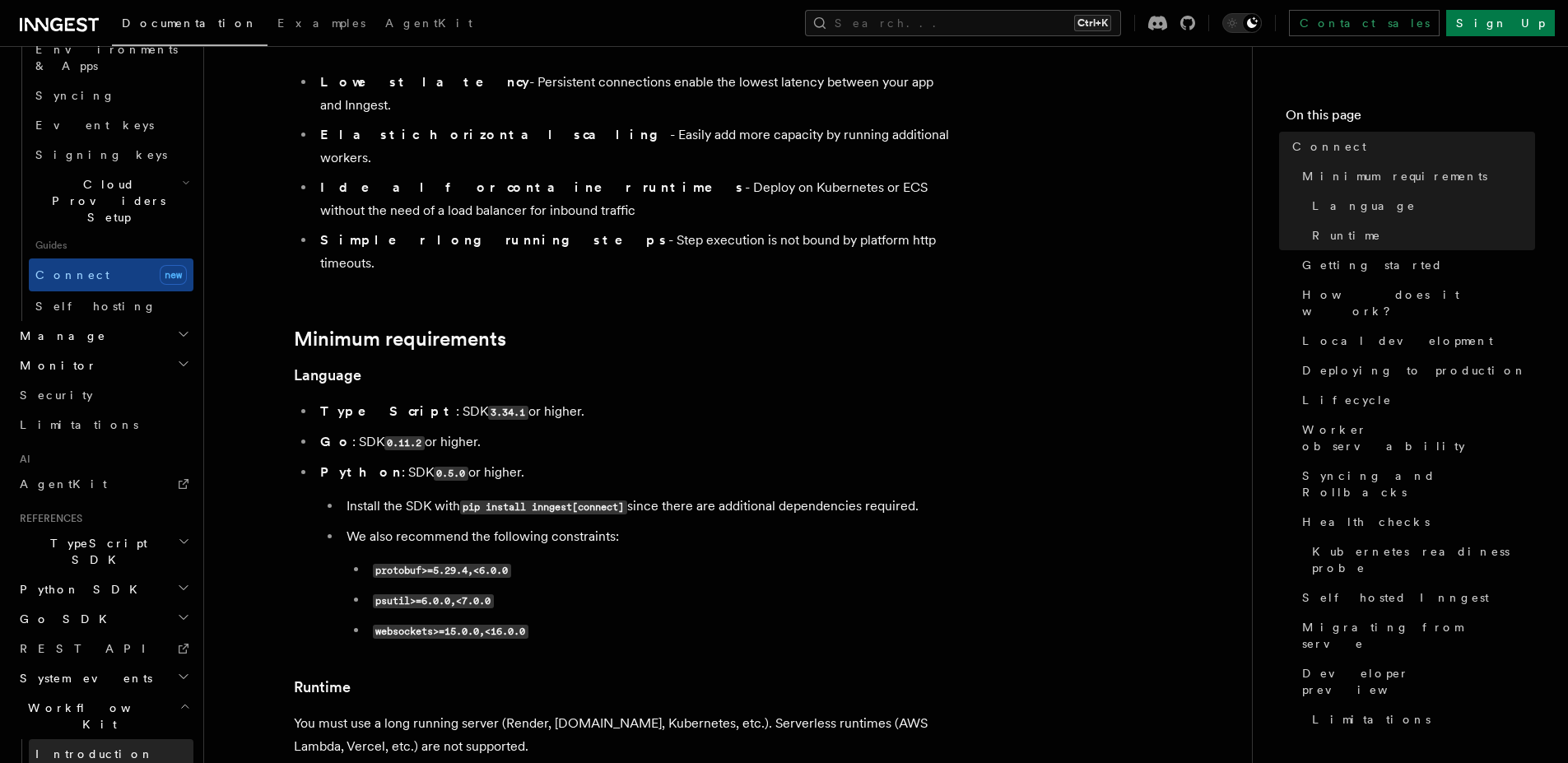
scroll to position [968, 0]
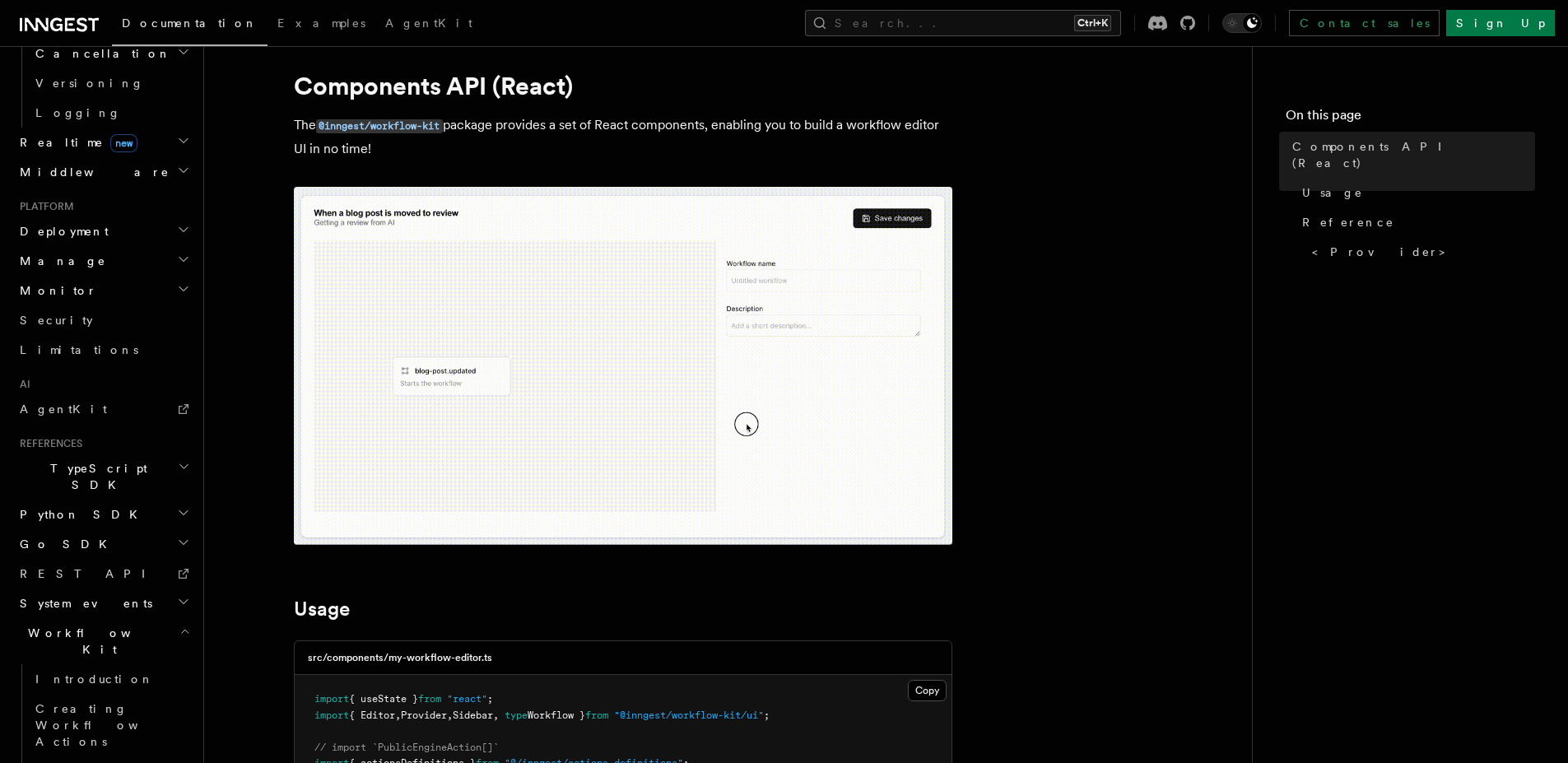
scroll to position [39, 0]
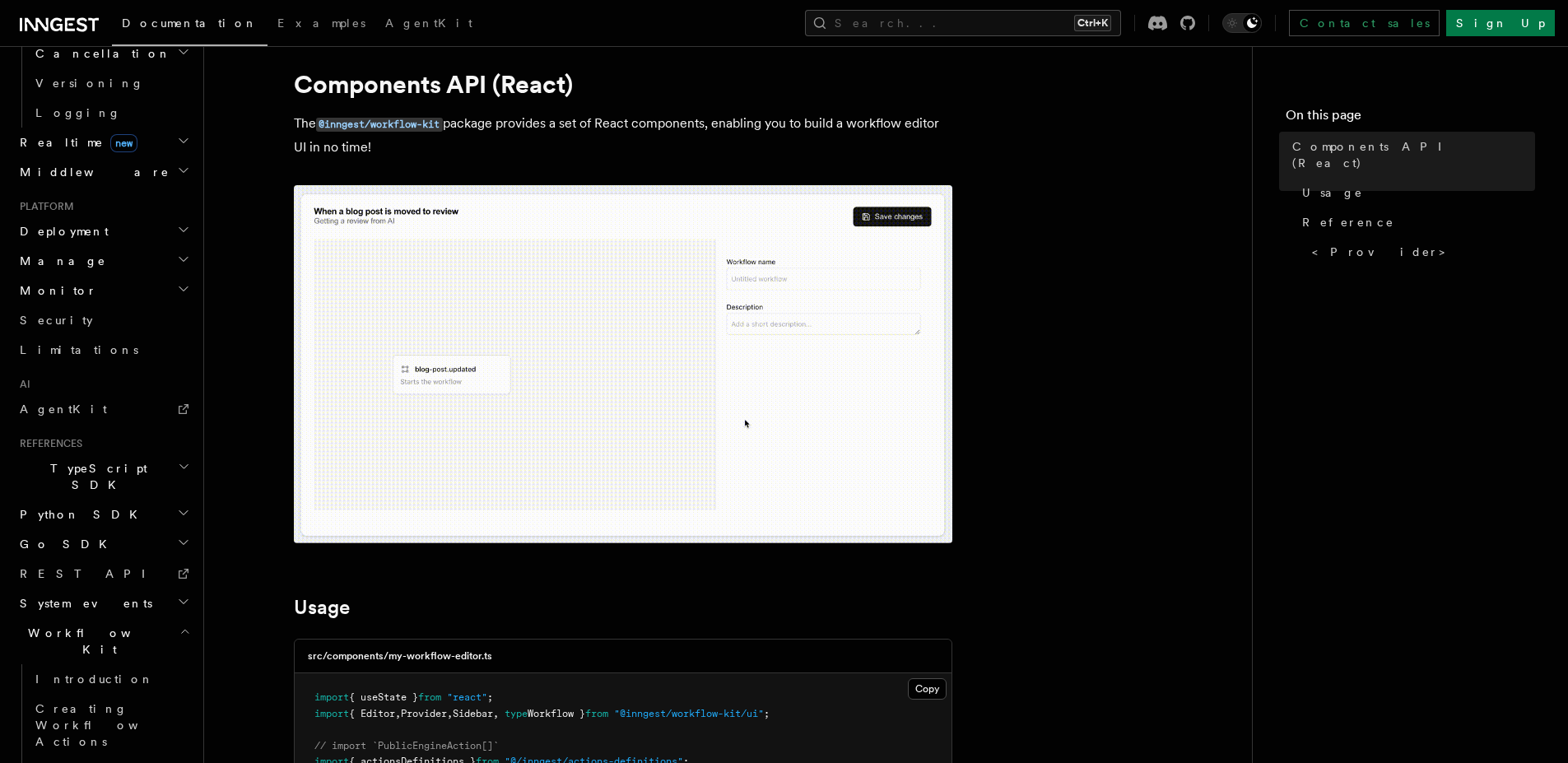
click at [435, 648] on div "src/components/my-workflow-editor.ts" at bounding box center [623, 656] width 657 height 34
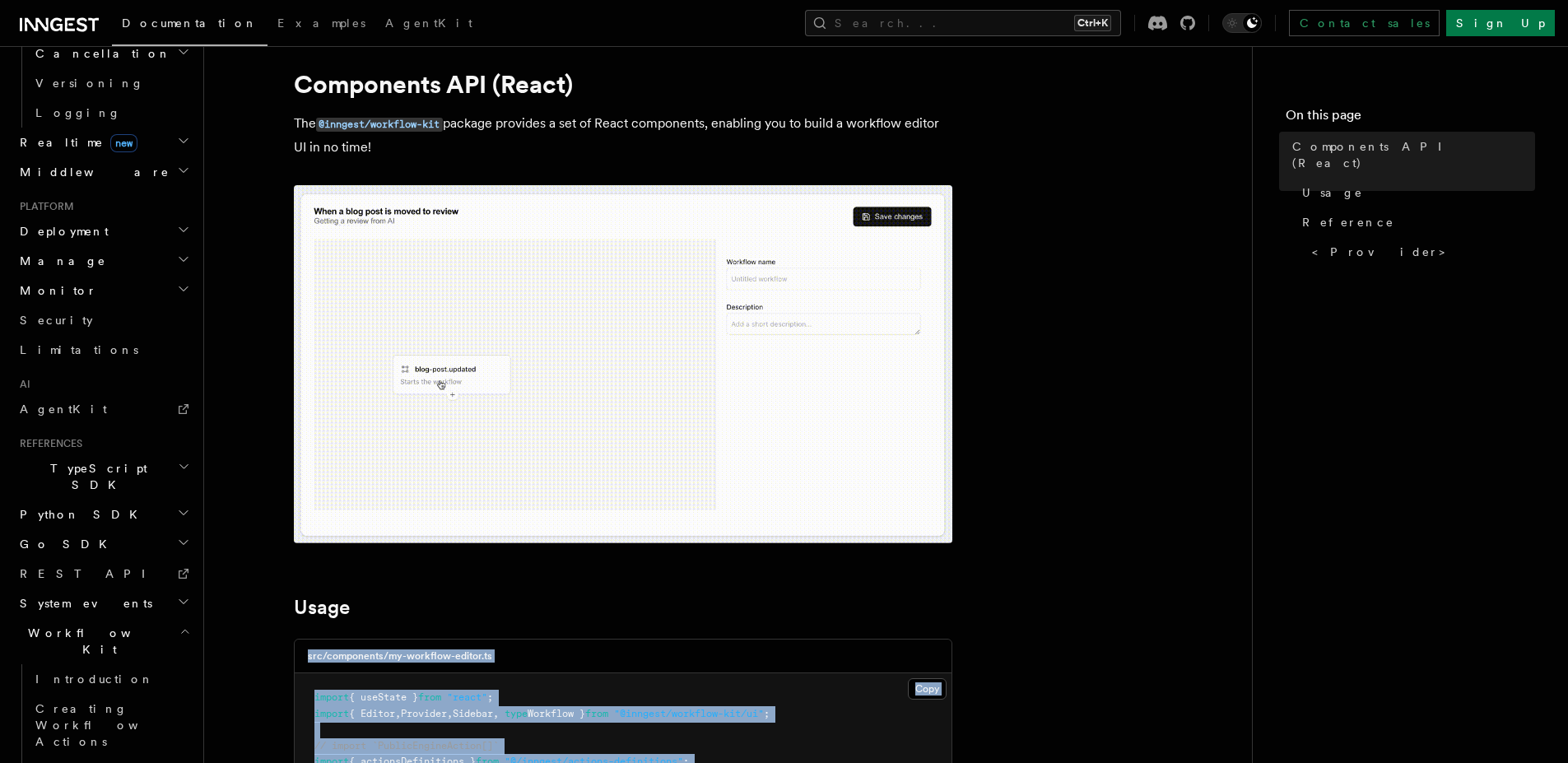
drag, startPoint x: 435, startPoint y: 648, endPoint x: 464, endPoint y: 762, distance: 117.6
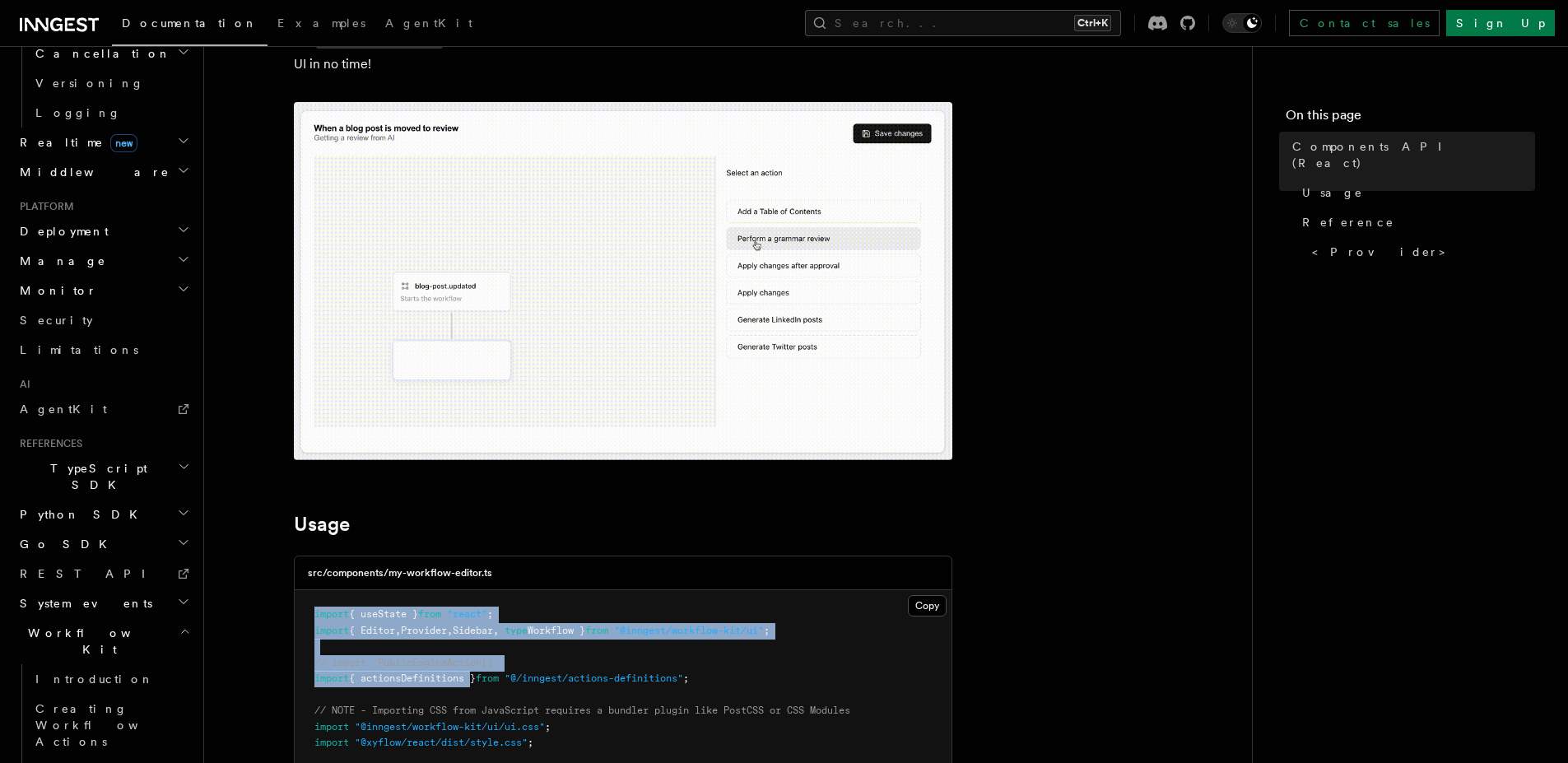
drag, startPoint x: 458, startPoint y: 671, endPoint x: 299, endPoint y: 591, distance: 178.0
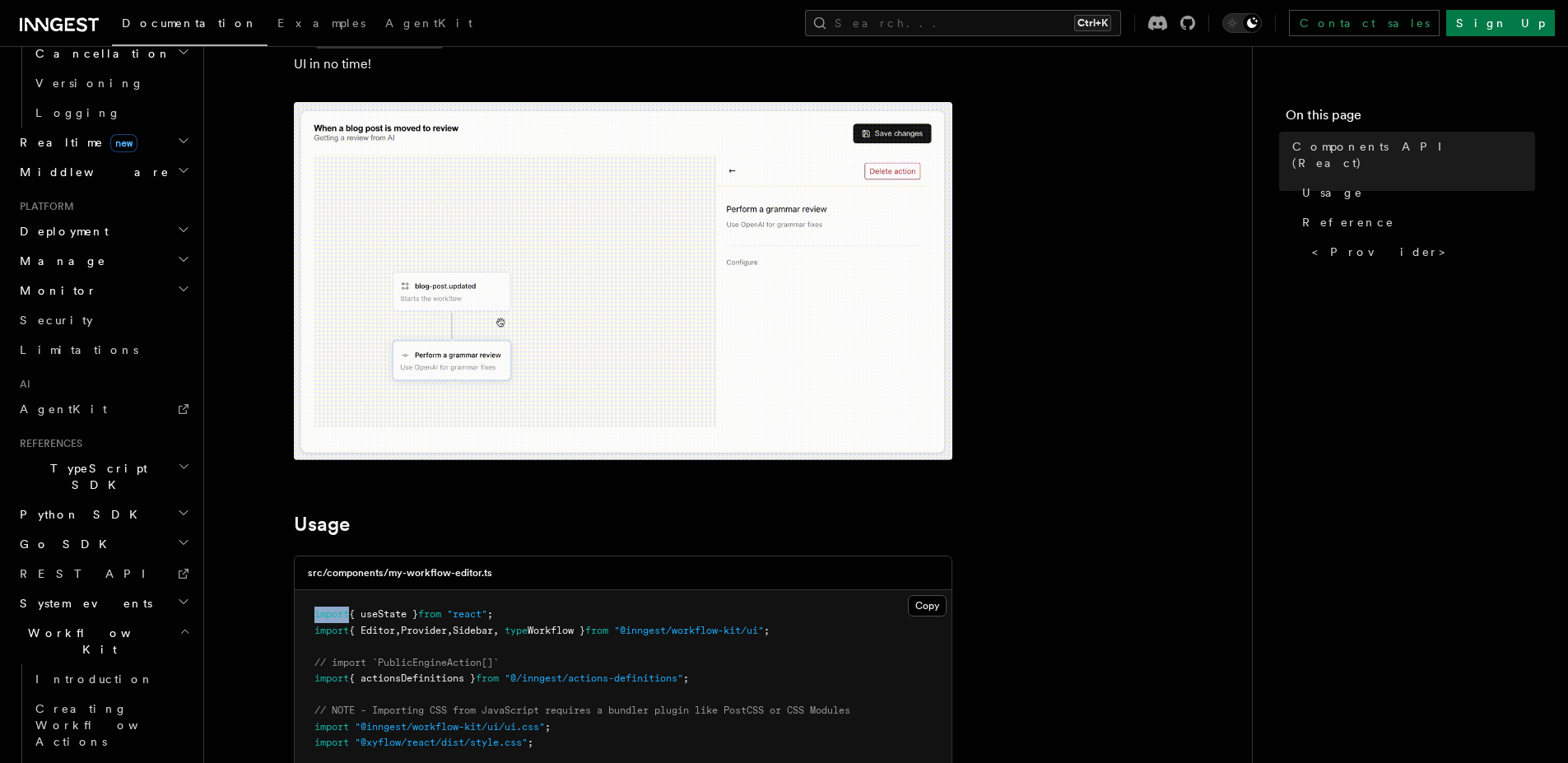
drag, startPoint x: 299, startPoint y: 591, endPoint x: 616, endPoint y: 758, distance: 358.3
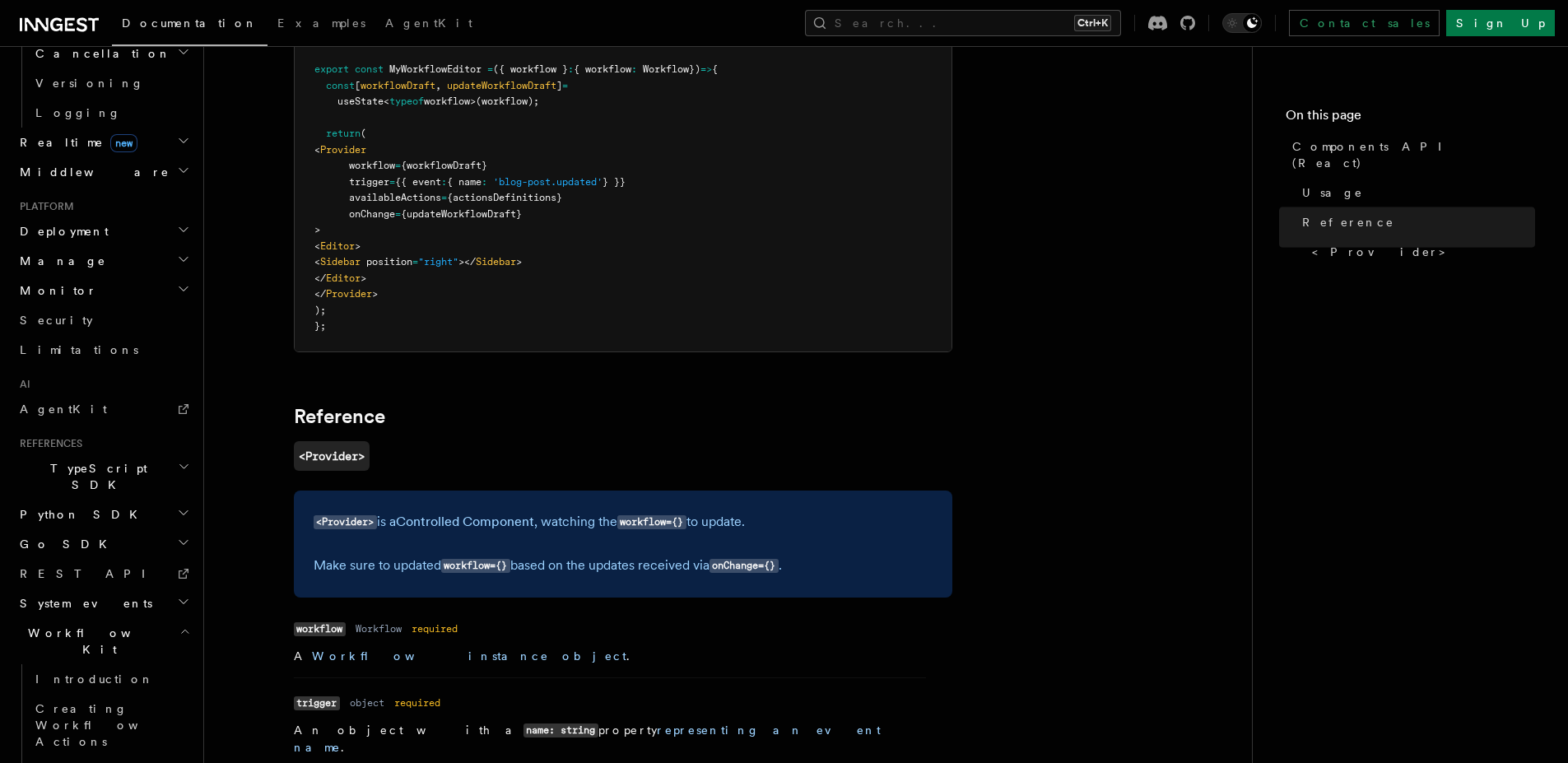
scroll to position [0, 0]
